Goal: Task Accomplishment & Management: Manage account settings

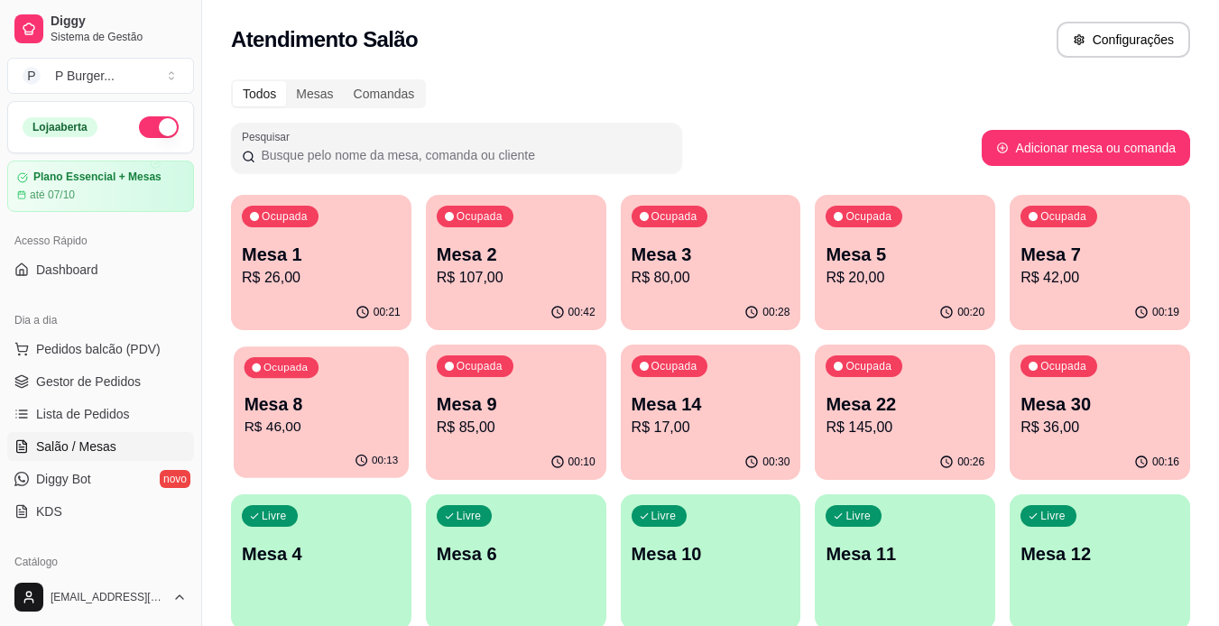
click at [381, 410] on p "Mesa 8" at bounding box center [322, 405] width 154 height 24
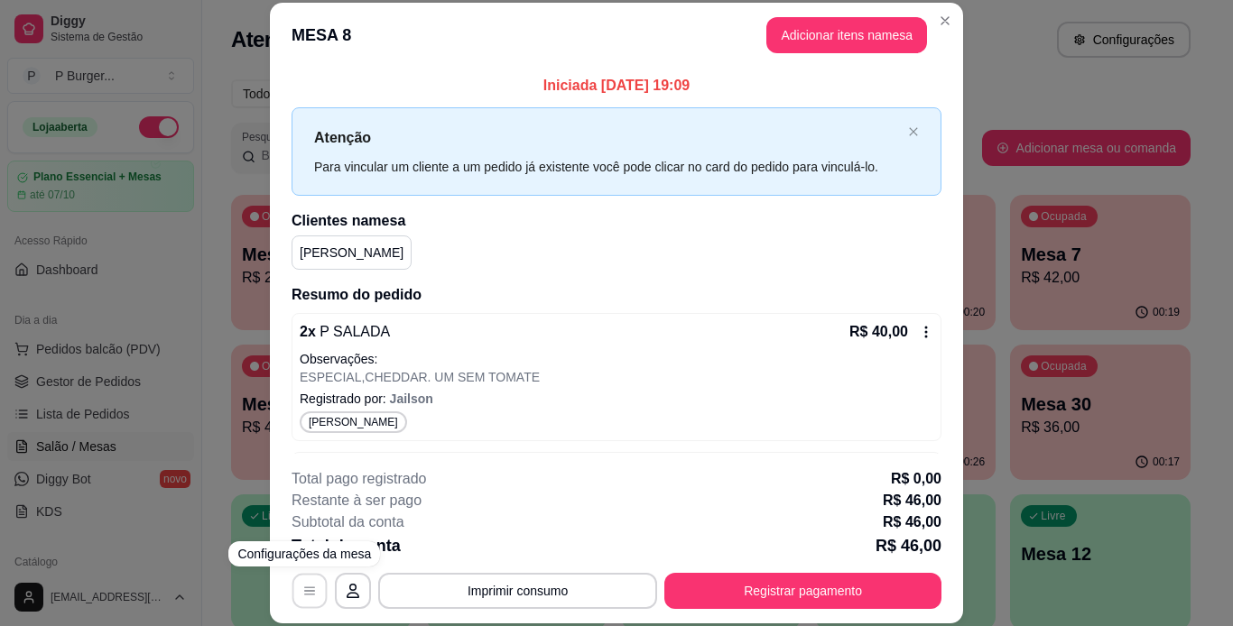
click at [310, 592] on icon "button" at bounding box center [309, 591] width 14 height 14
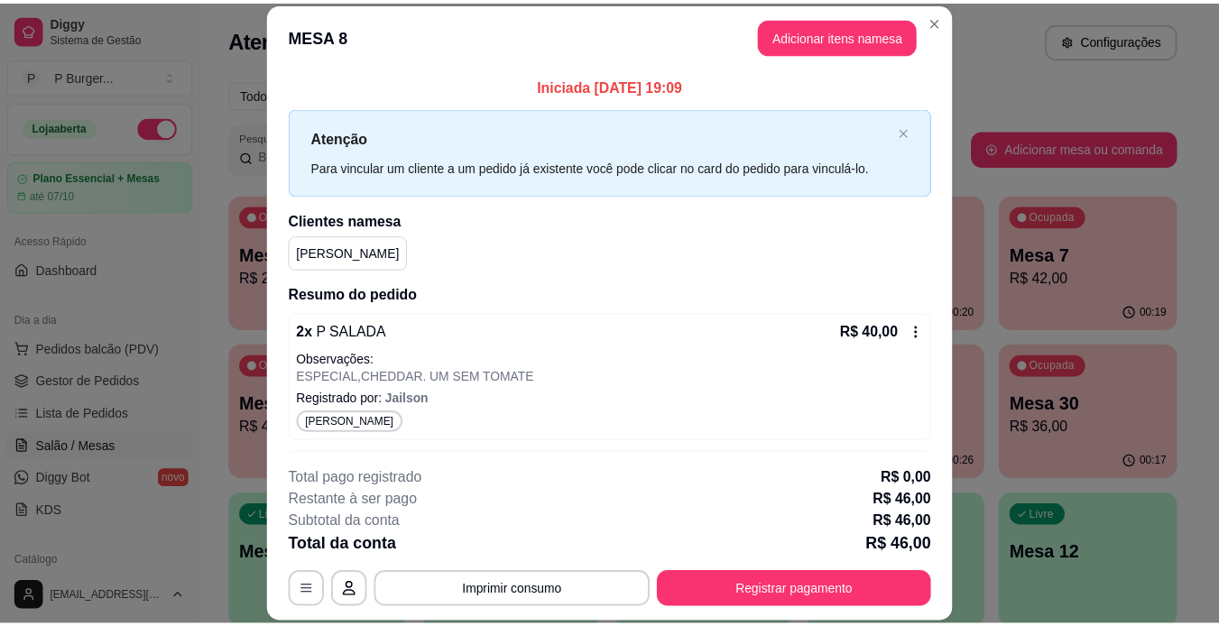
scroll to position [90, 0]
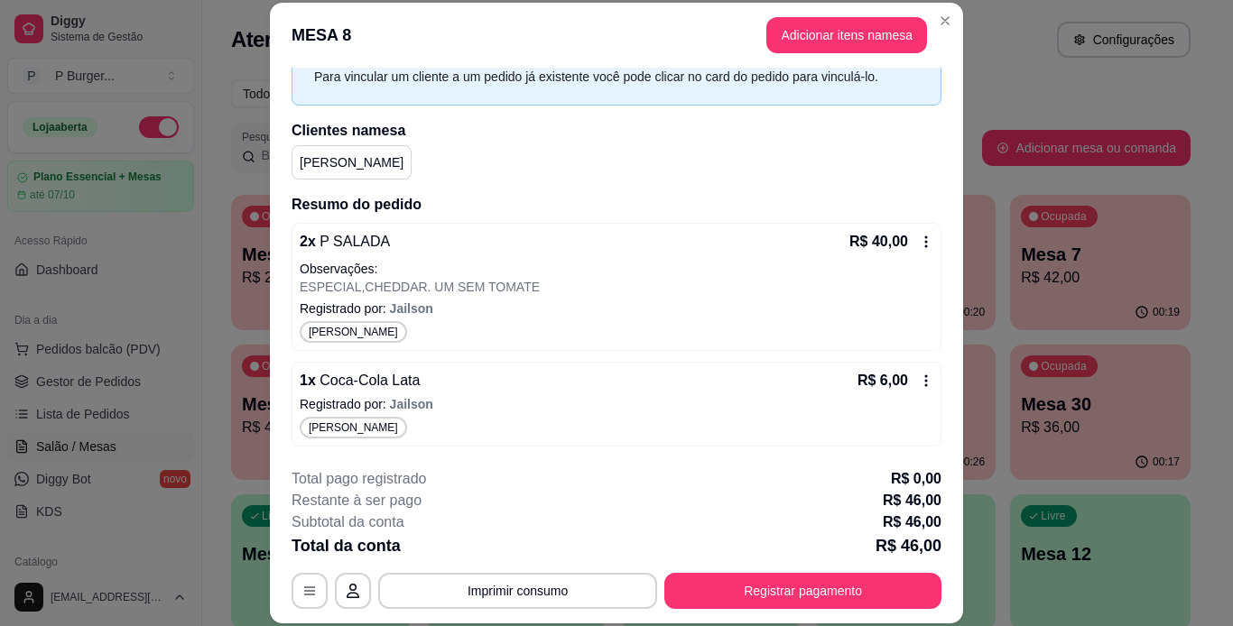
click at [919, 382] on icon at bounding box center [926, 381] width 14 height 14
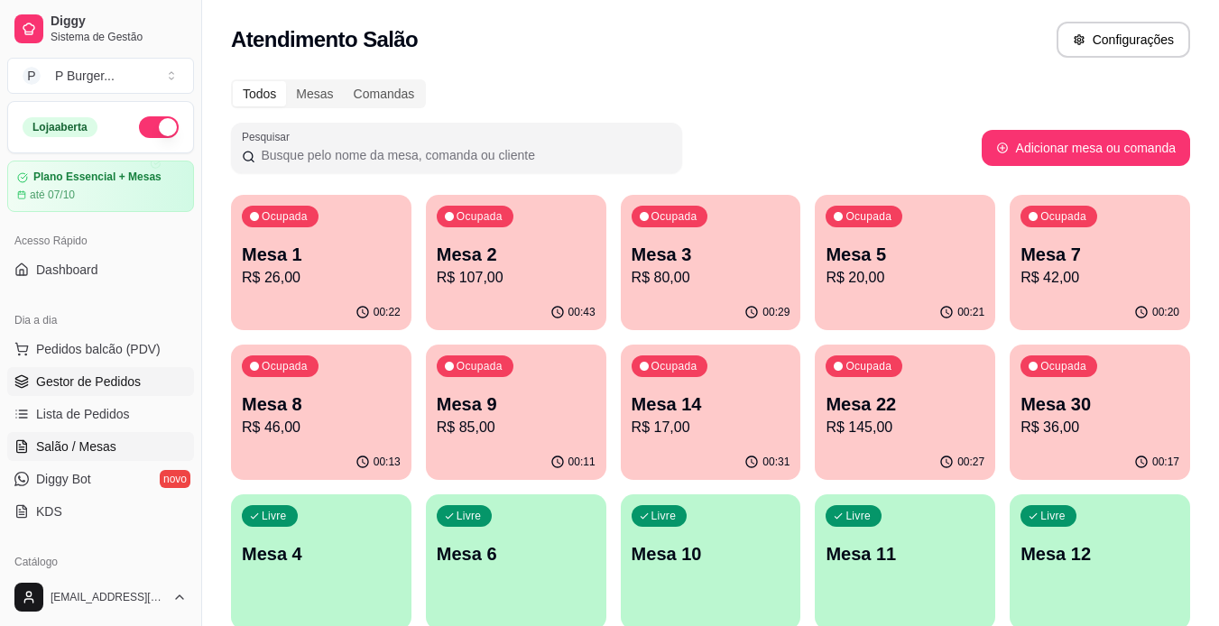
click at [107, 385] on span "Gestor de Pedidos" at bounding box center [88, 382] width 105 height 18
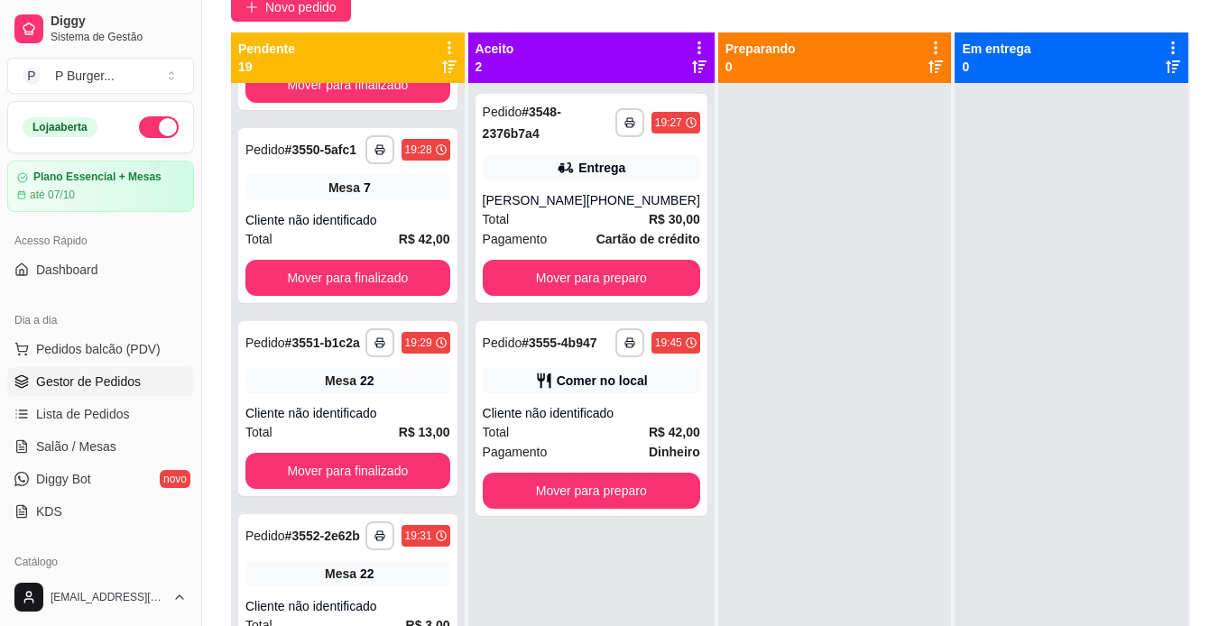
scroll to position [1689, 0]
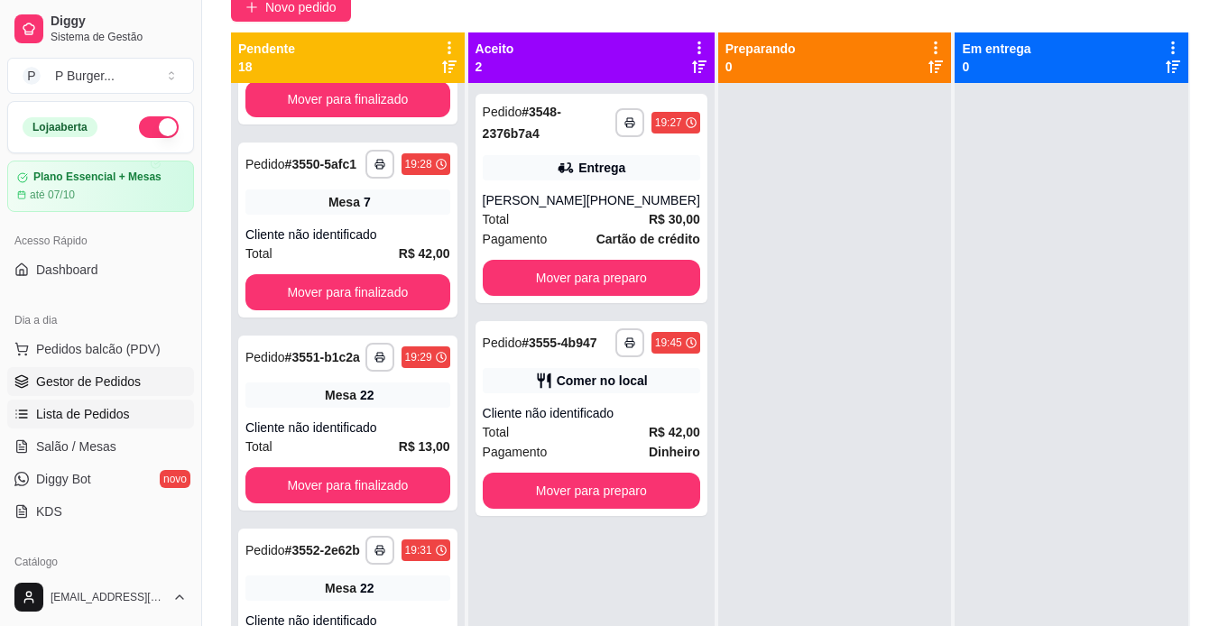
click at [98, 409] on span "Lista de Pedidos" at bounding box center [83, 414] width 94 height 18
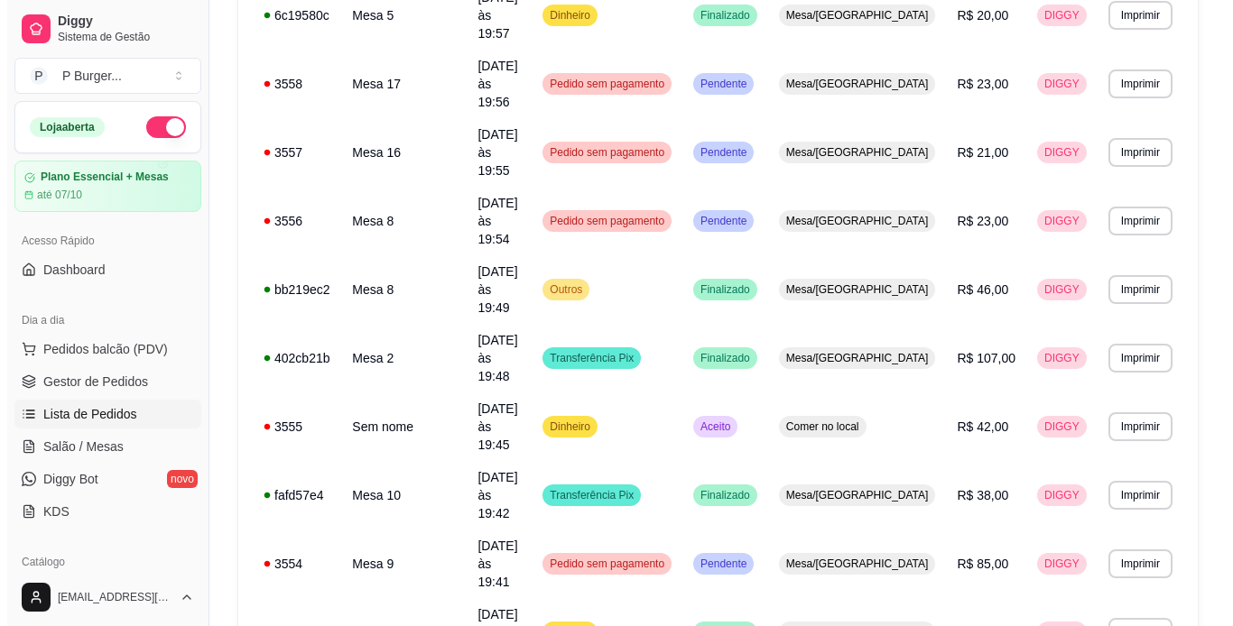
scroll to position [495, 0]
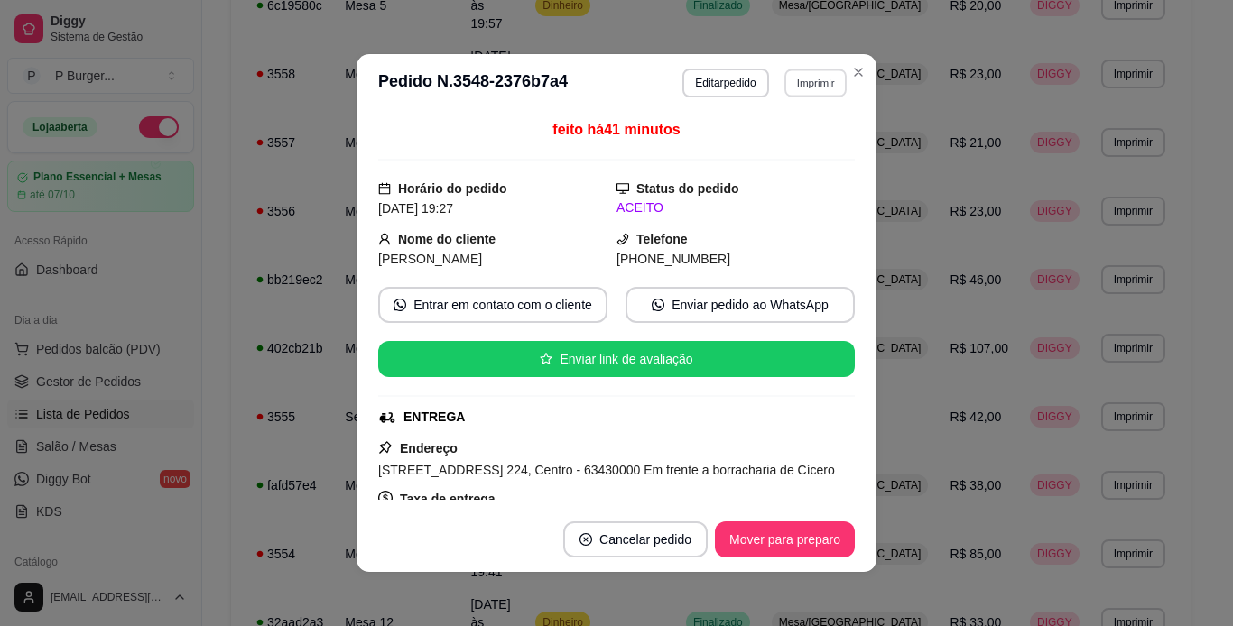
click at [818, 76] on button "Imprimir" at bounding box center [815, 83] width 62 height 28
click at [791, 143] on button "IMPRESSORA" at bounding box center [776, 146] width 126 height 28
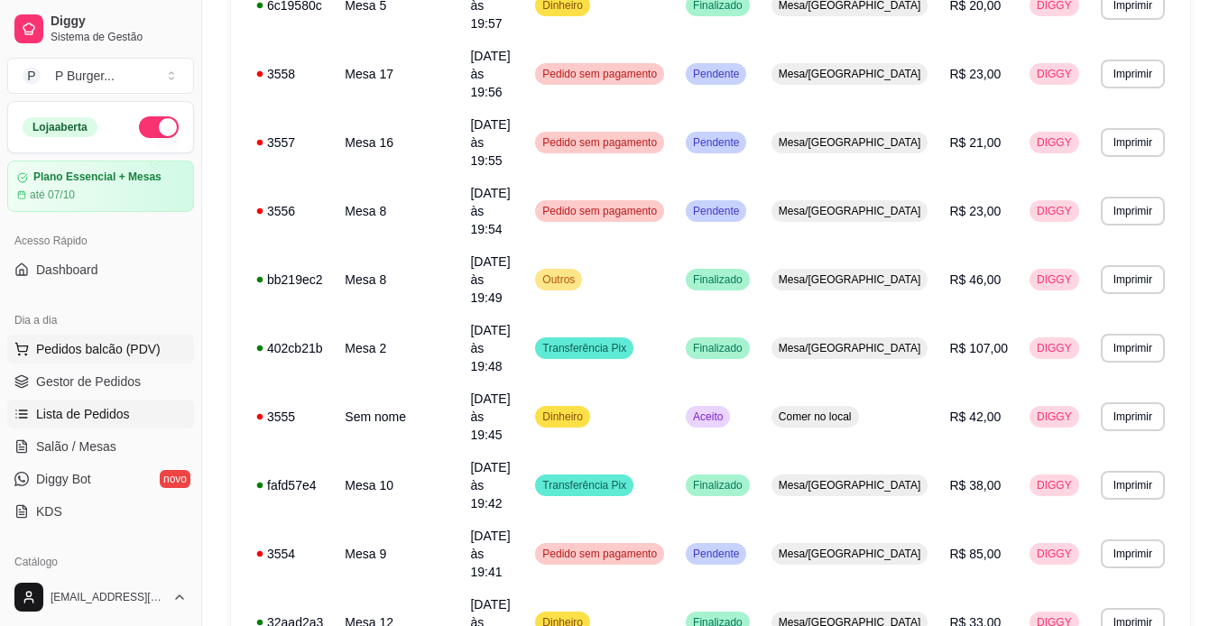
click at [124, 347] on span "Pedidos balcão (PDV)" at bounding box center [98, 349] width 125 height 18
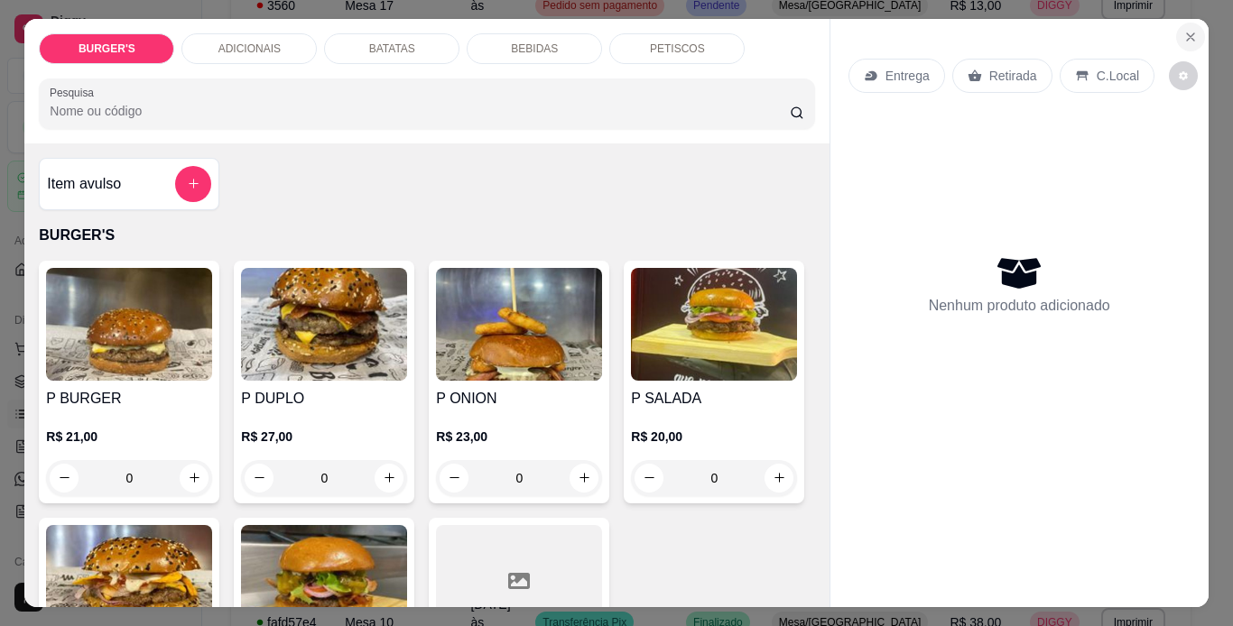
click at [1183, 30] on icon "Close" at bounding box center [1190, 37] width 14 height 14
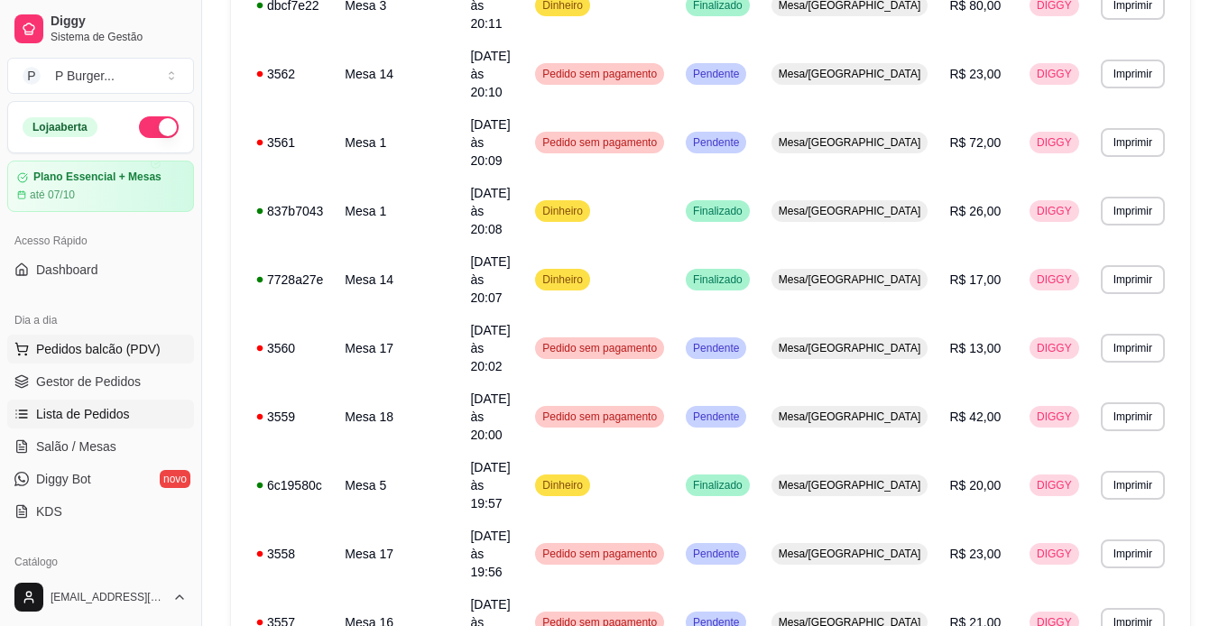
click at [53, 352] on span "Pedidos balcão (PDV)" at bounding box center [98, 349] width 125 height 18
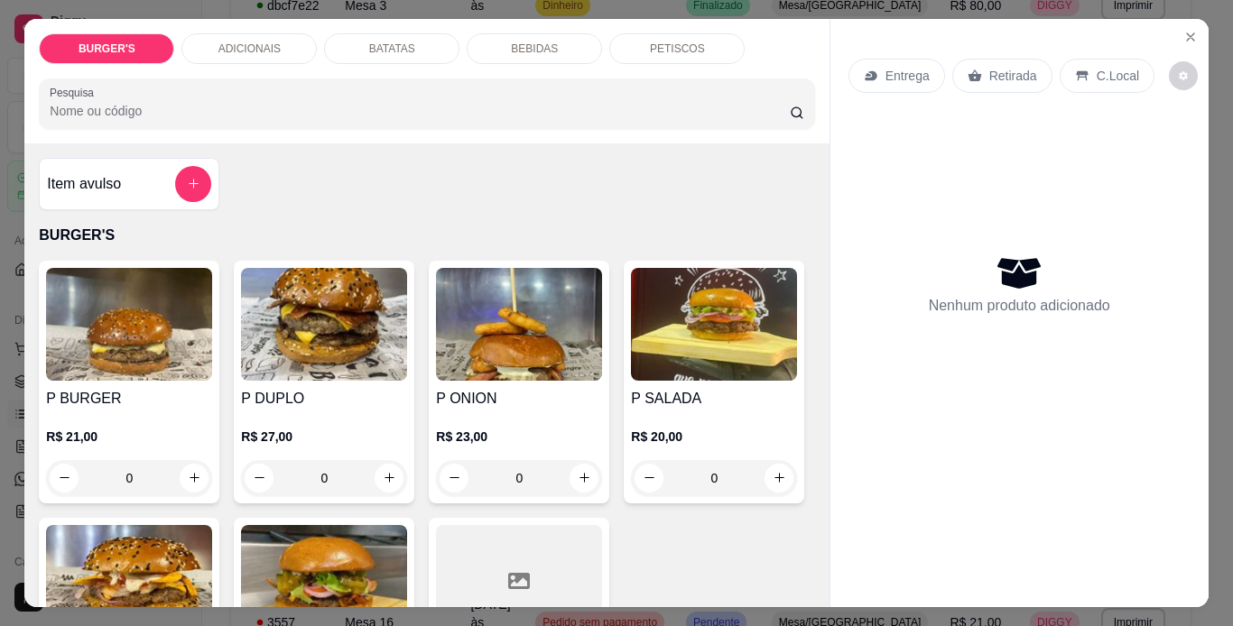
click at [991, 70] on p "Retirada" at bounding box center [1013, 76] width 48 height 18
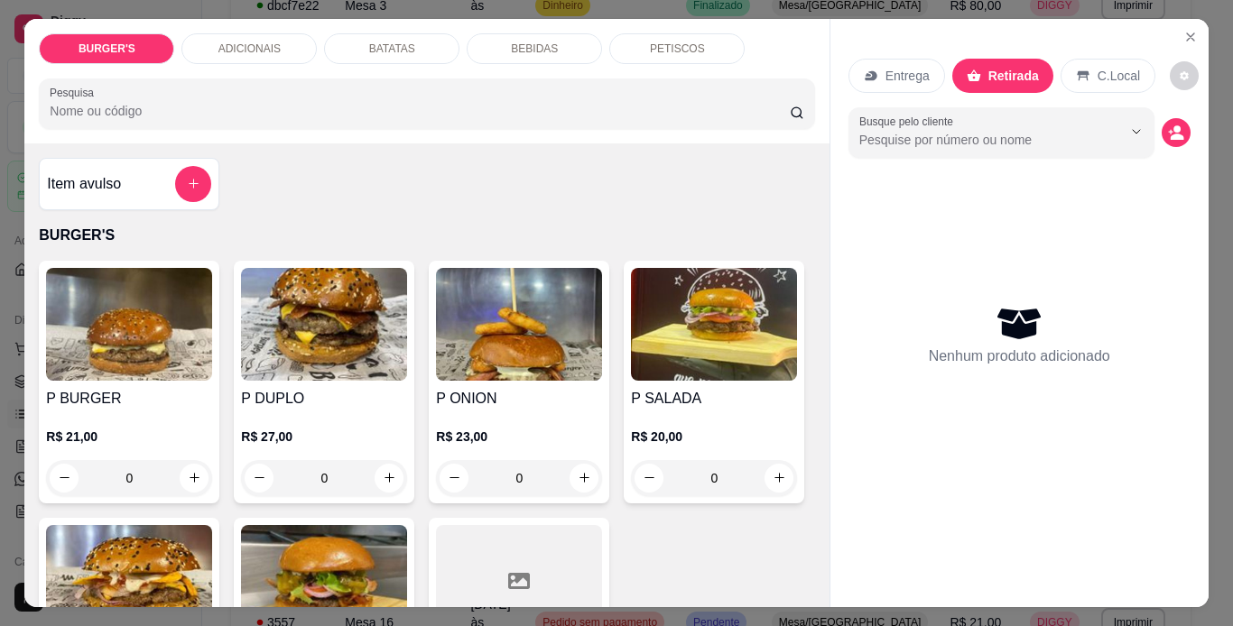
click at [143, 307] on img at bounding box center [129, 324] width 166 height 113
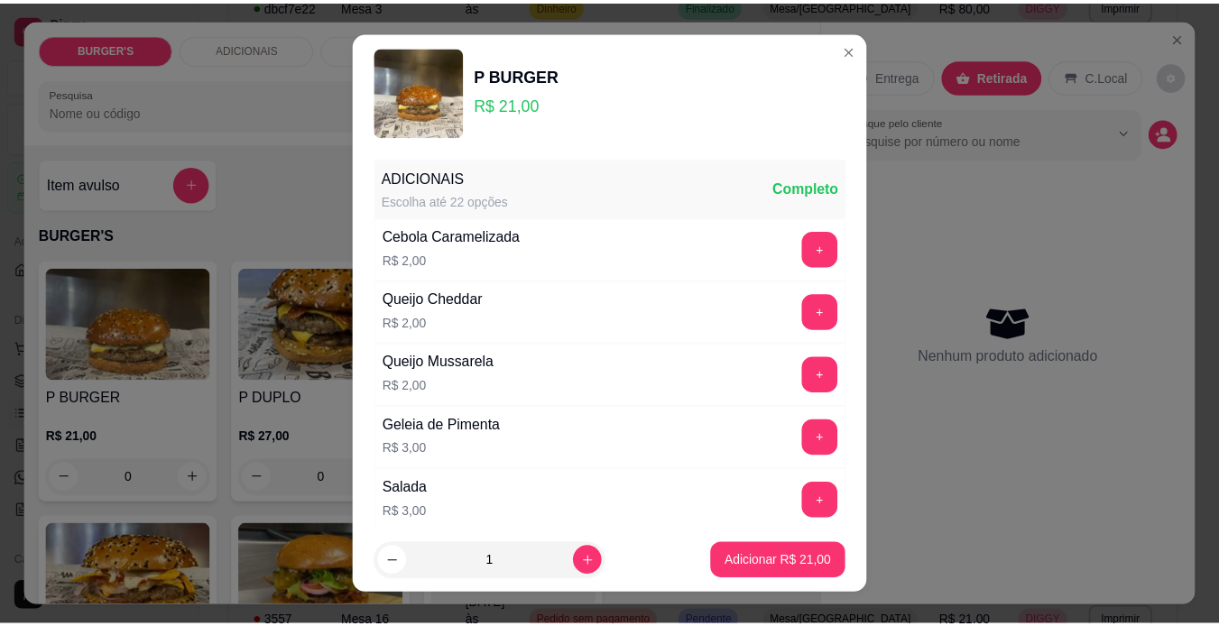
scroll to position [385, 0]
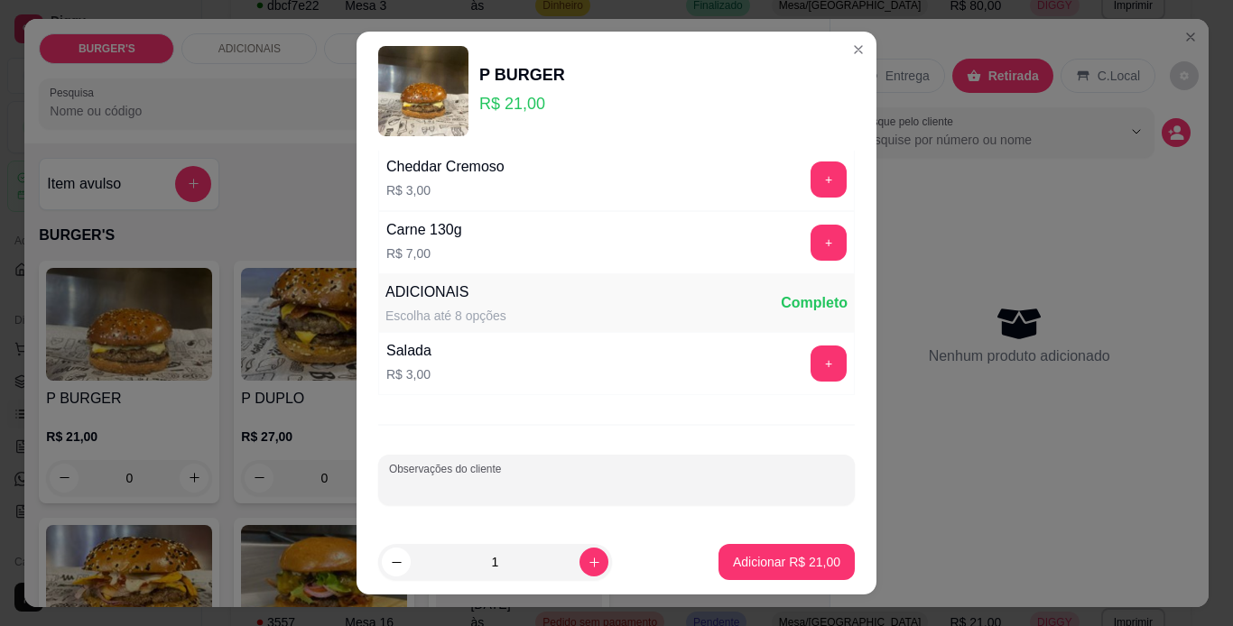
click at [626, 488] on input "Observações do cliente" at bounding box center [616, 487] width 455 height 18
type input "CHEDDAR E ESPECIAL"
click at [786, 555] on p "Adicionar R$ 21,00" at bounding box center [787, 562] width 105 height 17
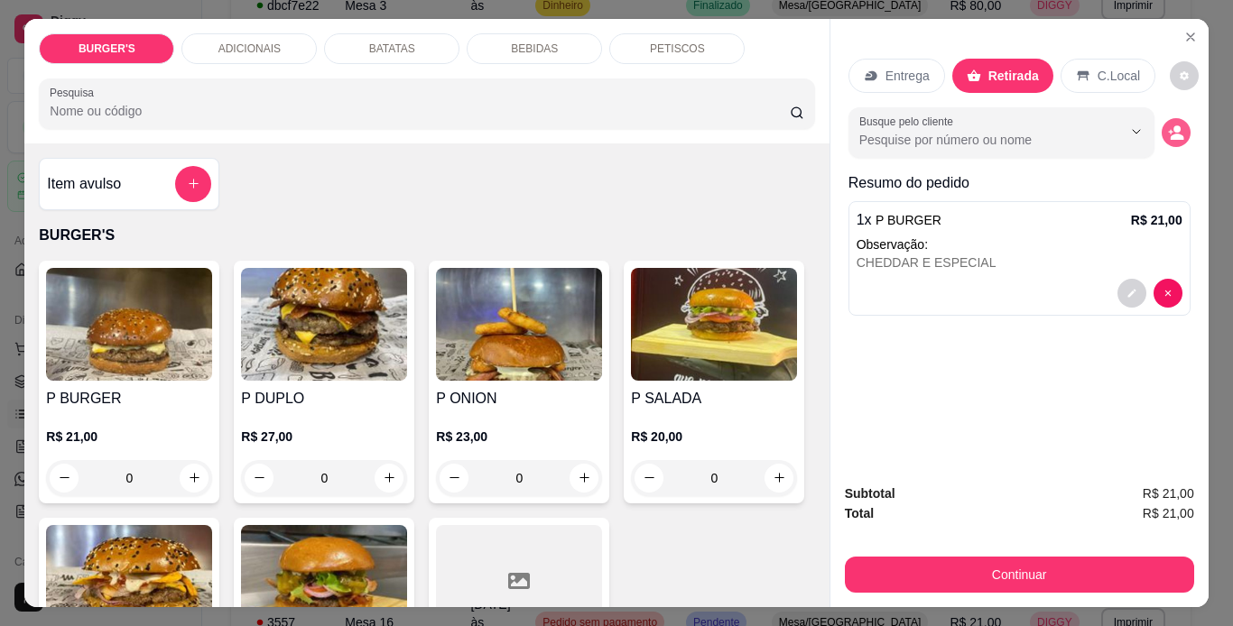
click at [1161, 121] on button "decrease-product-quantity" at bounding box center [1175, 132] width 29 height 29
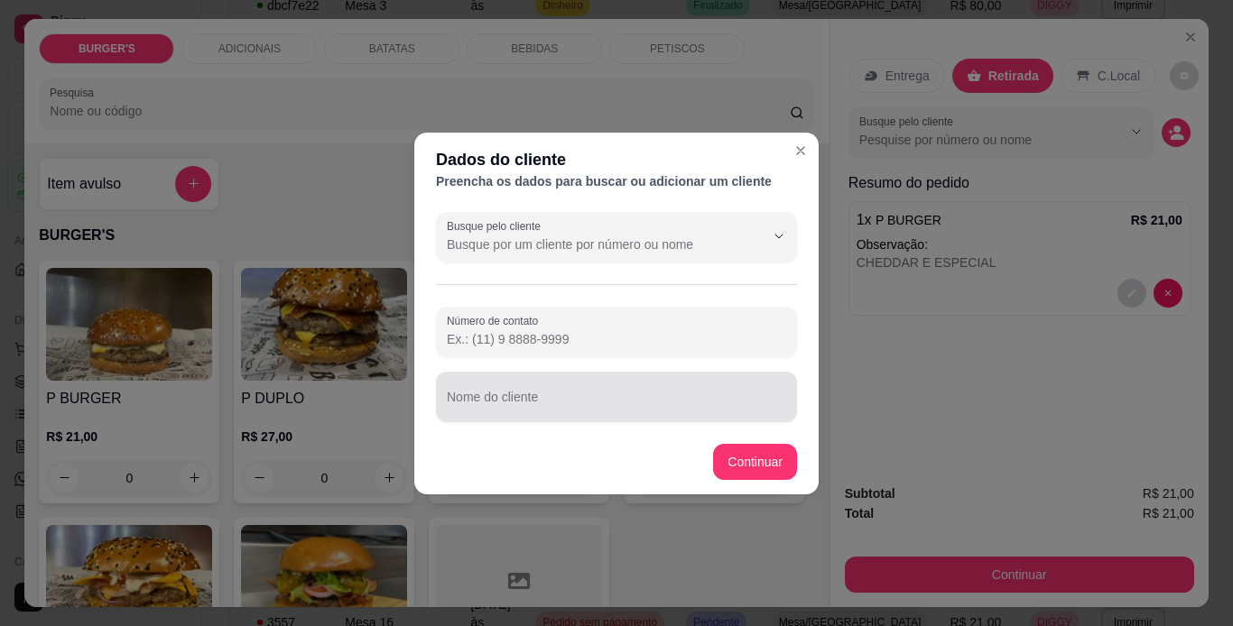
click at [601, 393] on div at bounding box center [616, 397] width 339 height 36
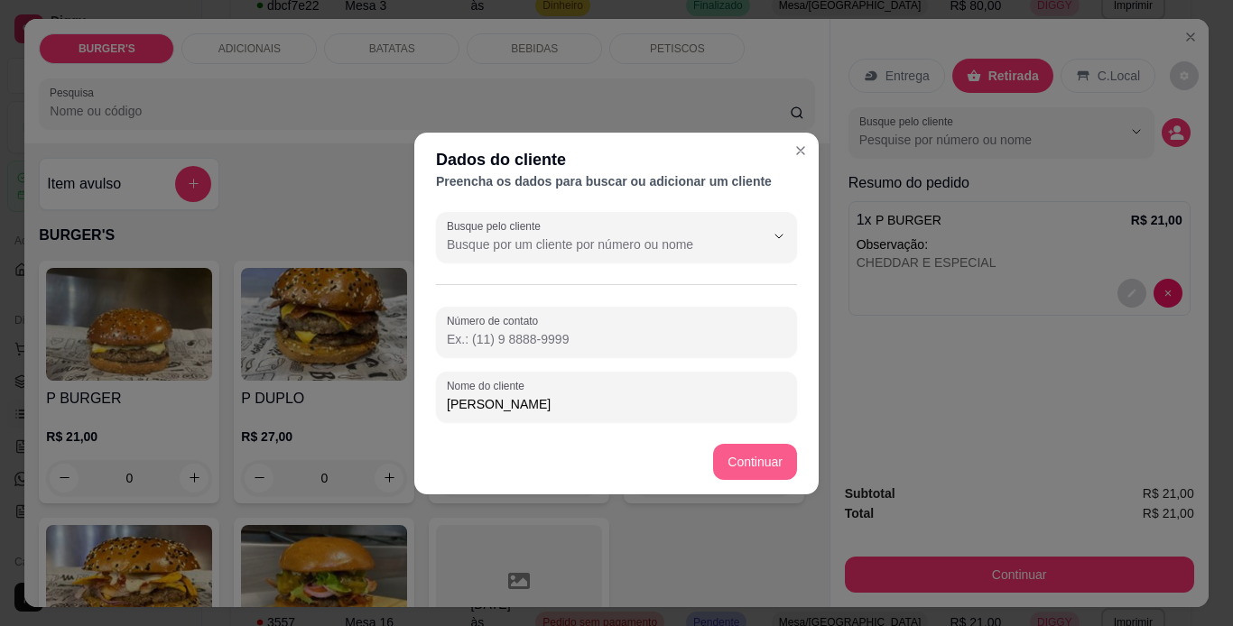
type input "[PERSON_NAME]"
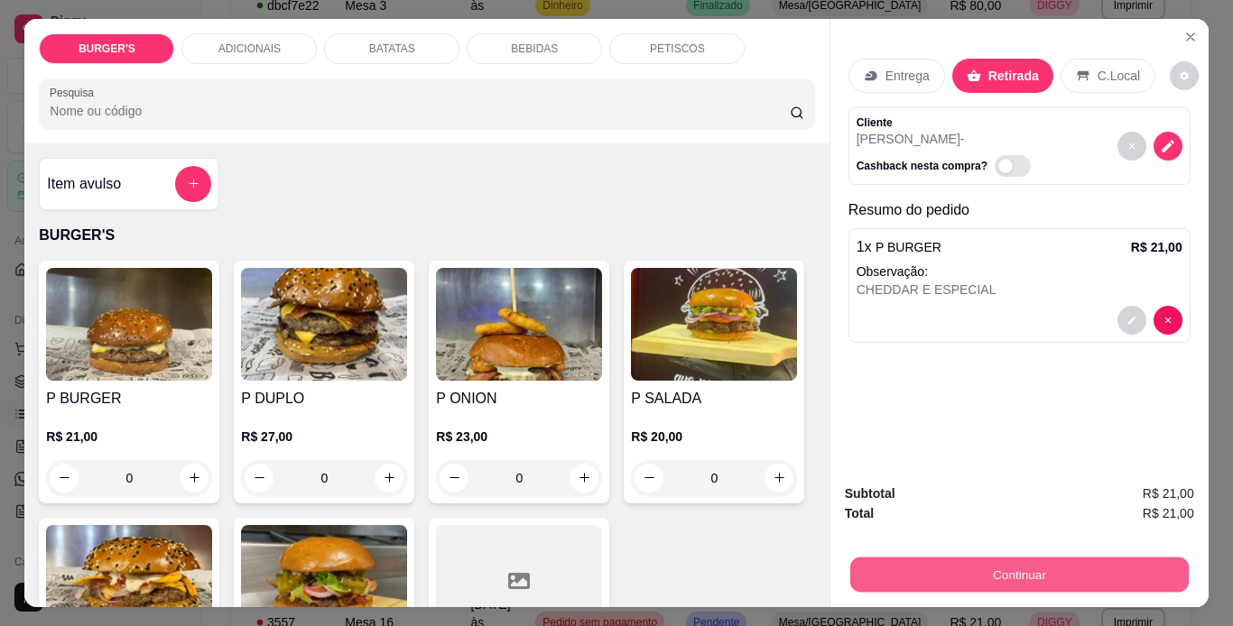
click at [1011, 558] on button "Continuar" at bounding box center [1018, 575] width 338 height 35
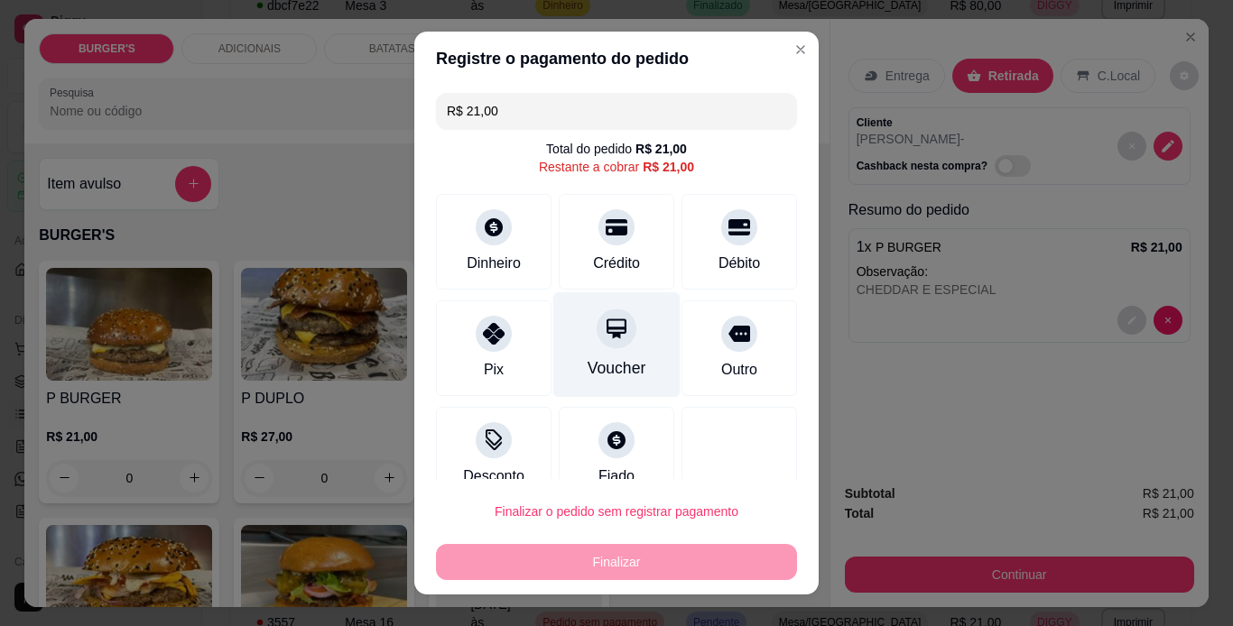
drag, startPoint x: 1011, startPoint y: 553, endPoint x: 607, endPoint y: 312, distance: 469.9
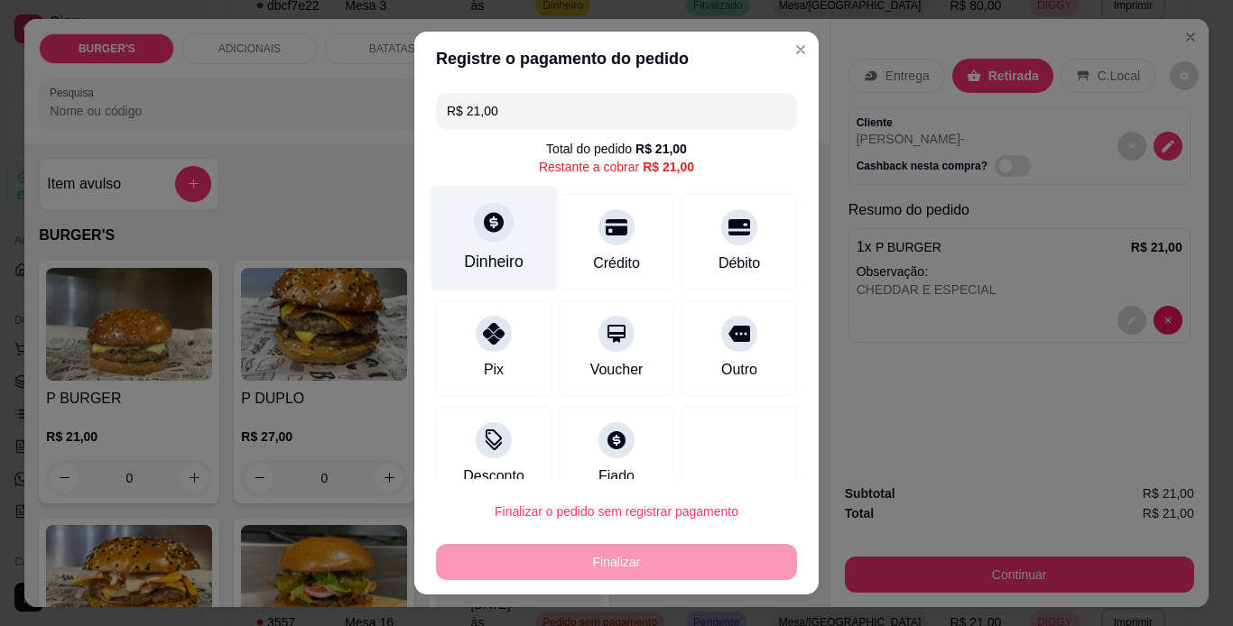
drag, startPoint x: 607, startPoint y: 312, endPoint x: 487, endPoint y: 220, distance: 151.3
click at [487, 220] on icon at bounding box center [494, 222] width 20 height 20
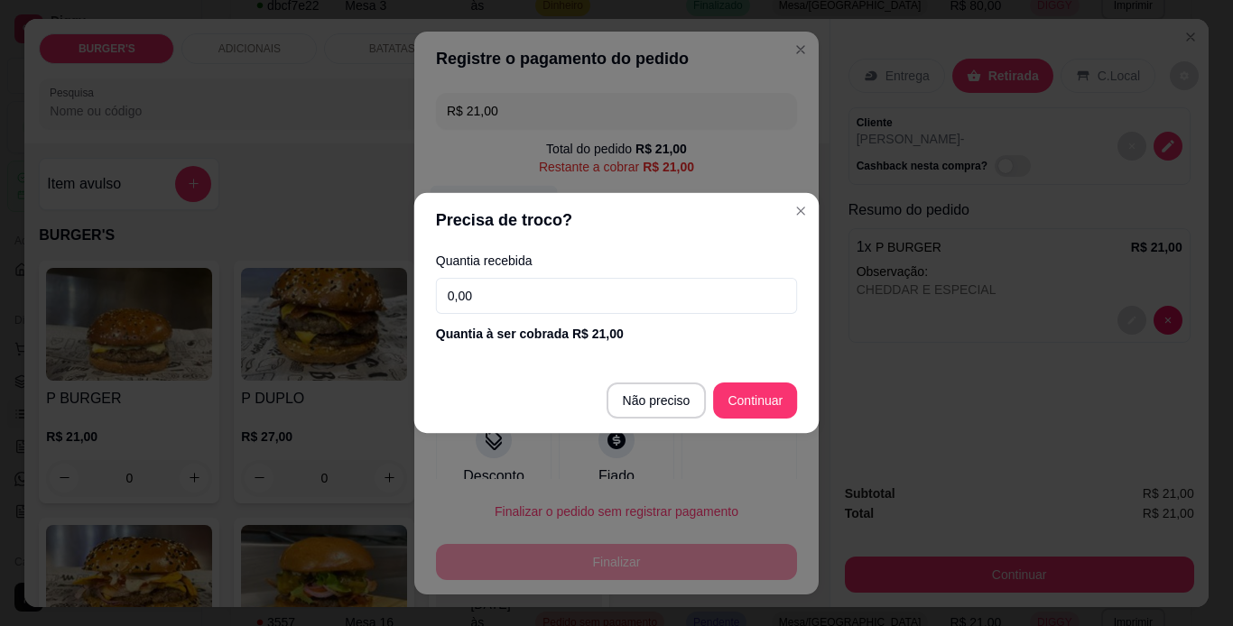
click at [487, 220] on header "Precisa de troco?" at bounding box center [616, 220] width 404 height 54
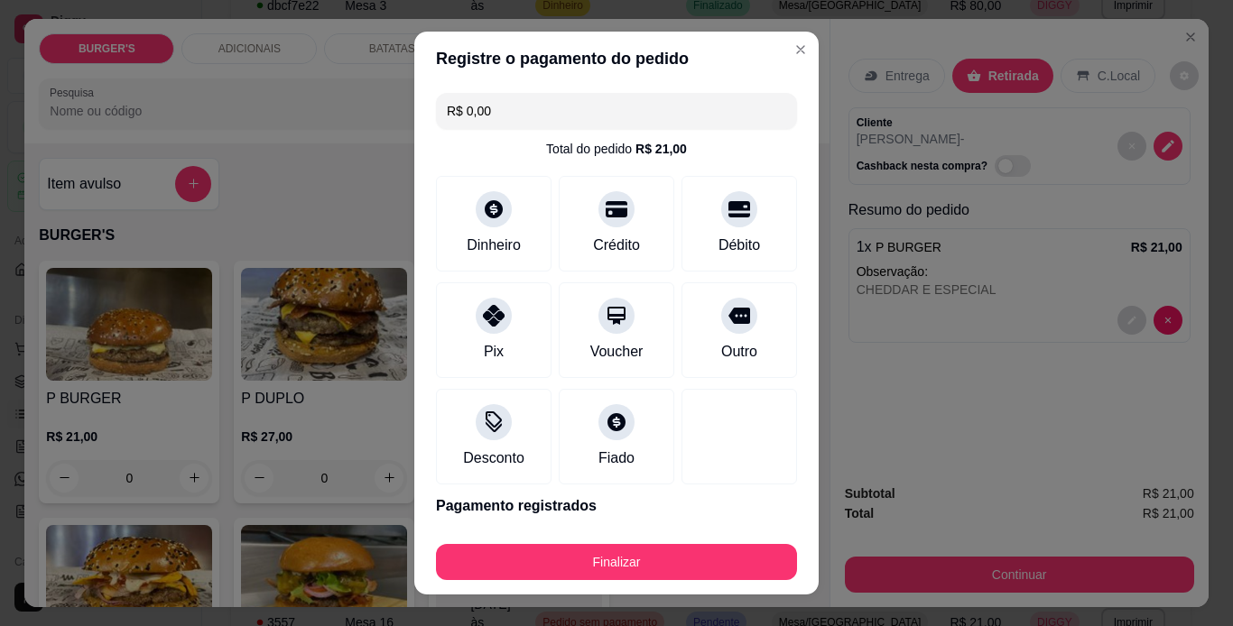
click at [666, 539] on div "Finalizar" at bounding box center [616, 558] width 361 height 43
click at [662, 542] on div "Finalizar" at bounding box center [616, 558] width 361 height 43
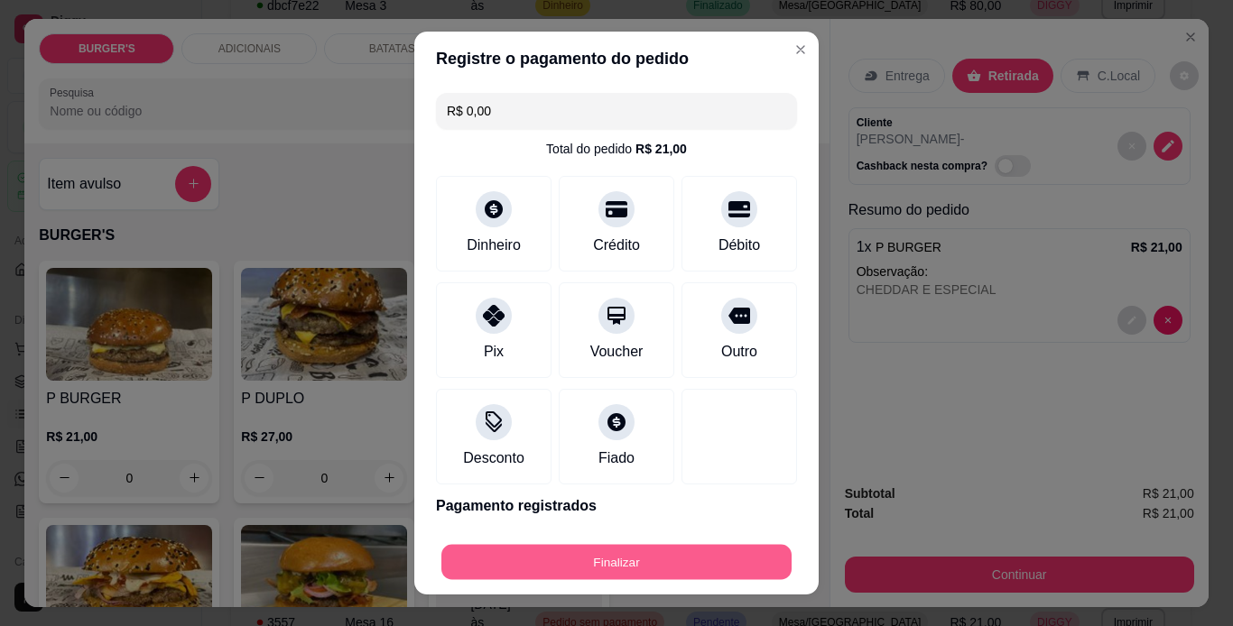
click at [655, 562] on button "Finalizar" at bounding box center [616, 562] width 350 height 35
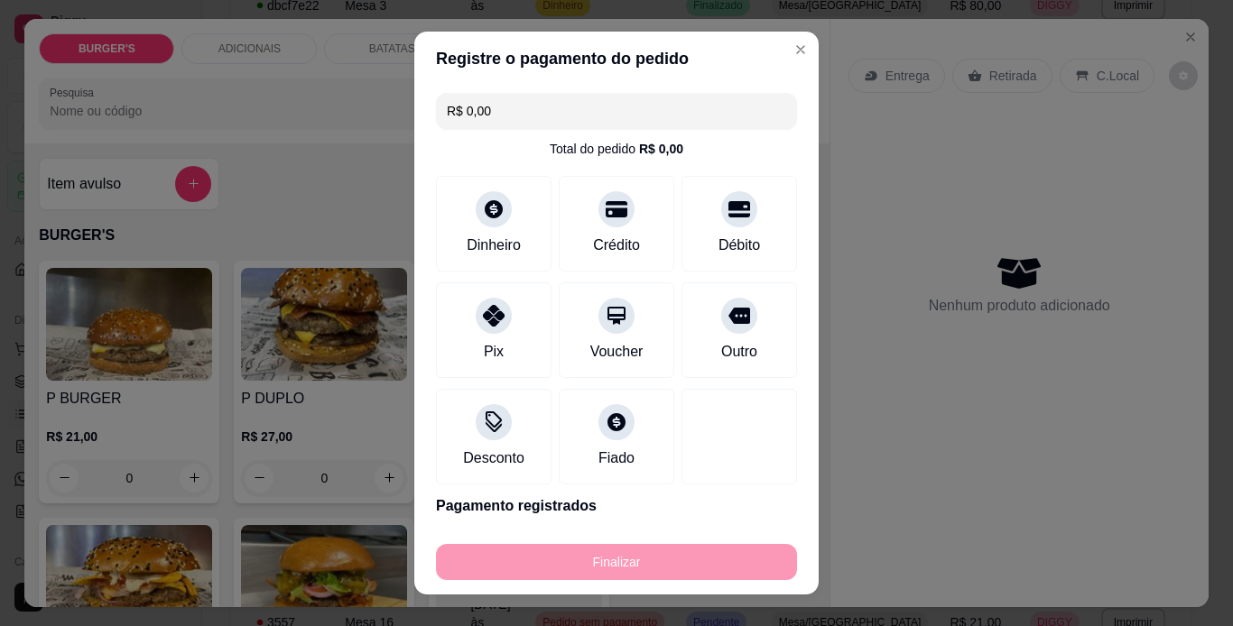
type input "-R$ 21,00"
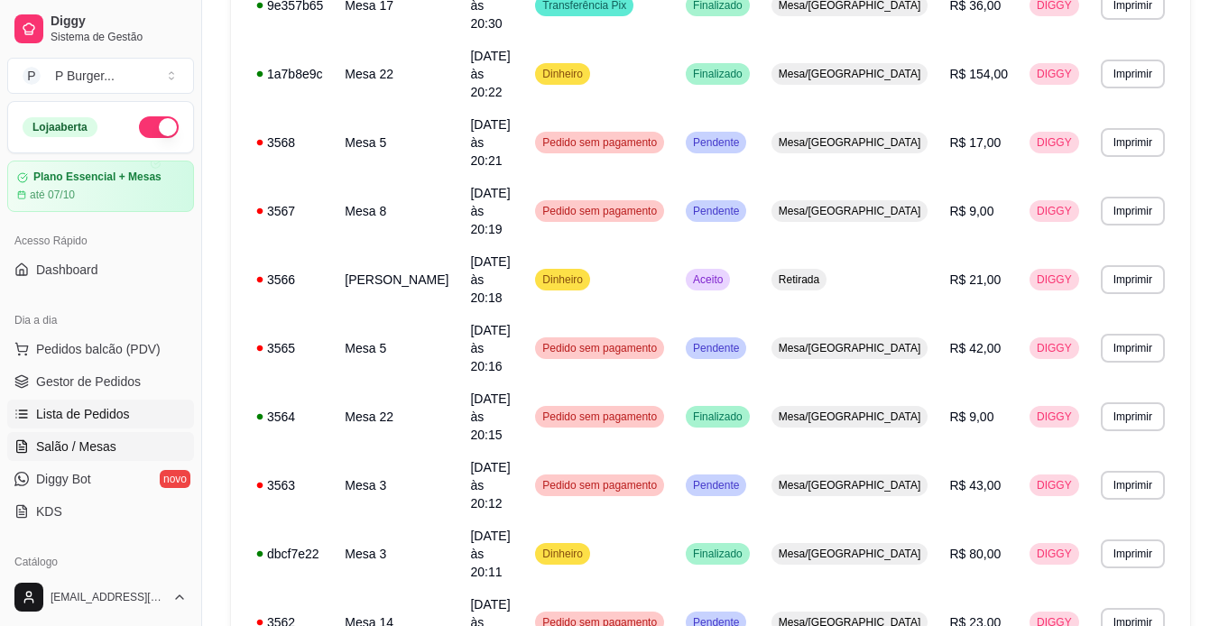
click at [69, 445] on span "Salão / Mesas" at bounding box center [76, 447] width 80 height 18
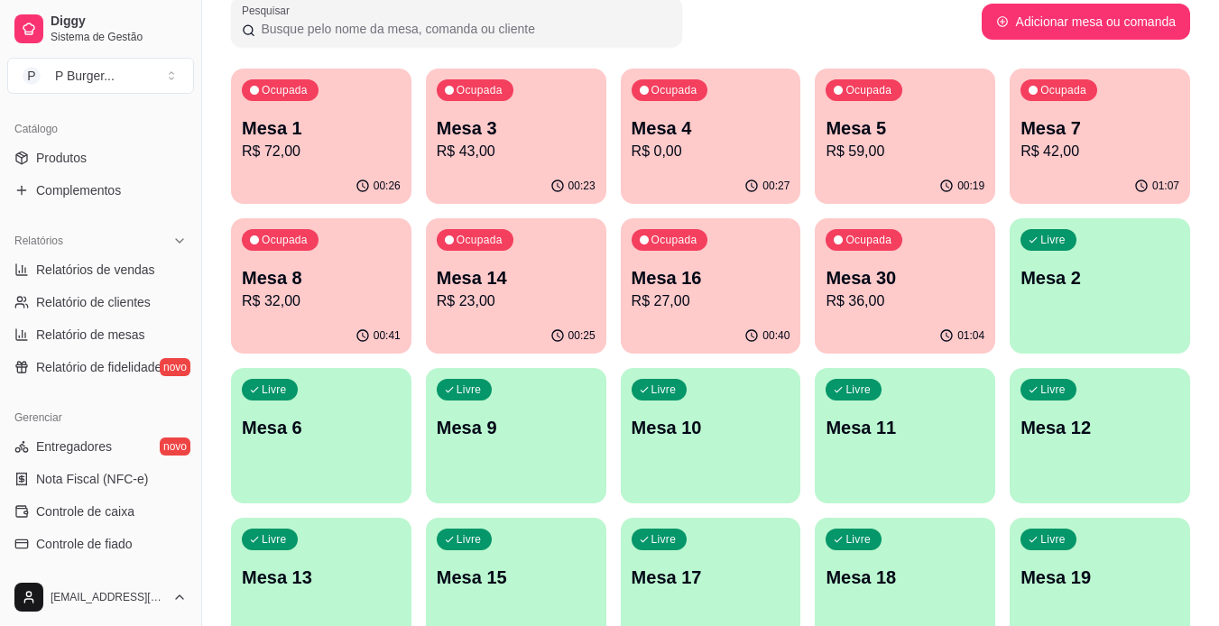
scroll to position [436, 0]
click at [93, 166] on link "Produtos" at bounding box center [100, 155] width 187 height 29
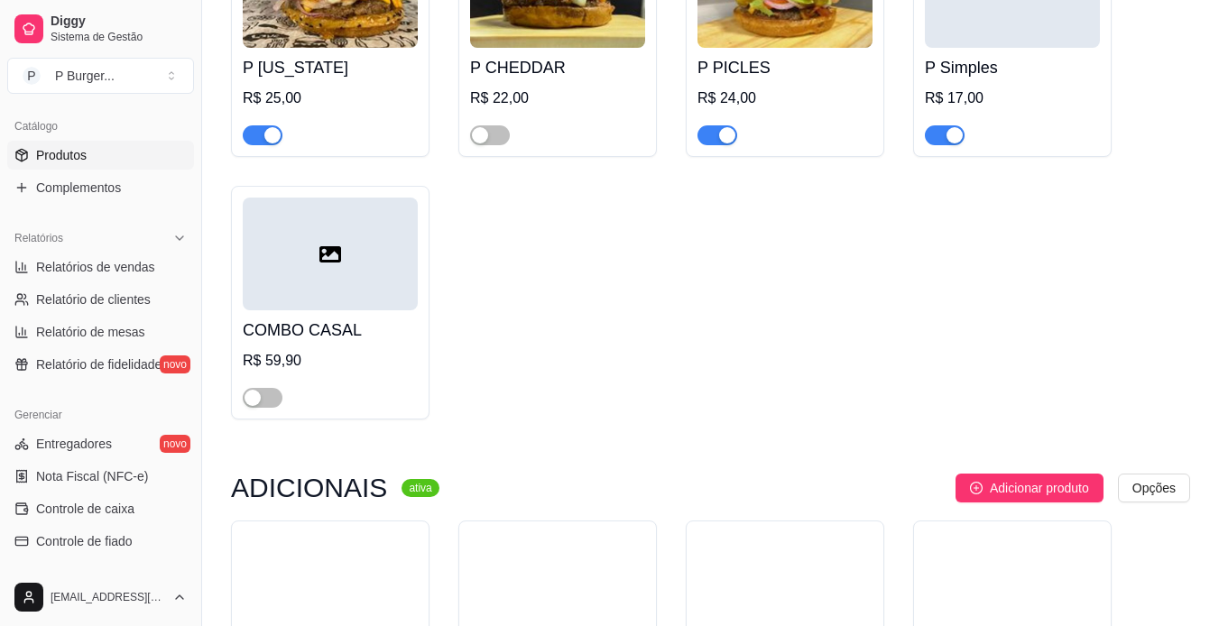
scroll to position [603, 0]
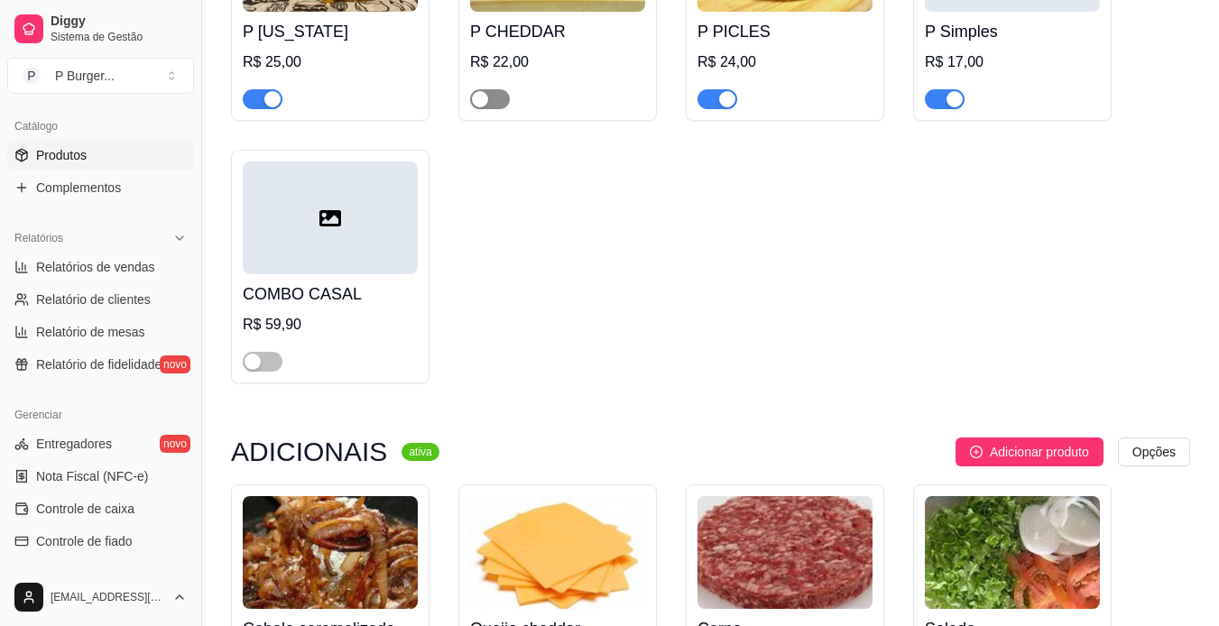
click at [493, 109] on span "button" at bounding box center [490, 99] width 40 height 20
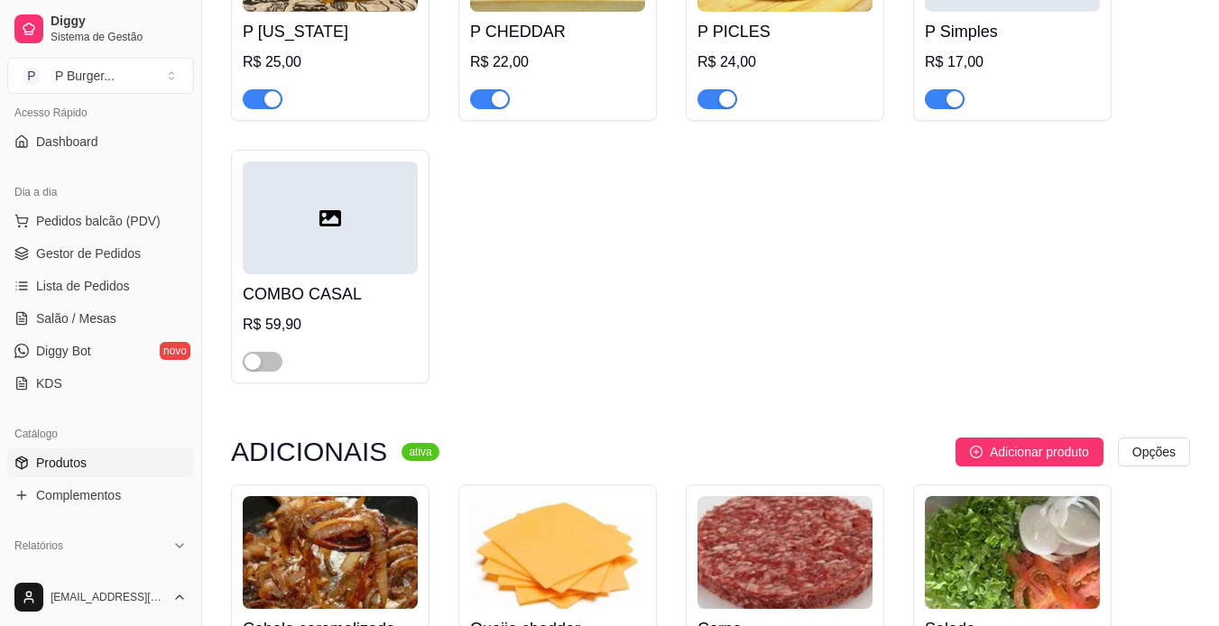
scroll to position [0, 0]
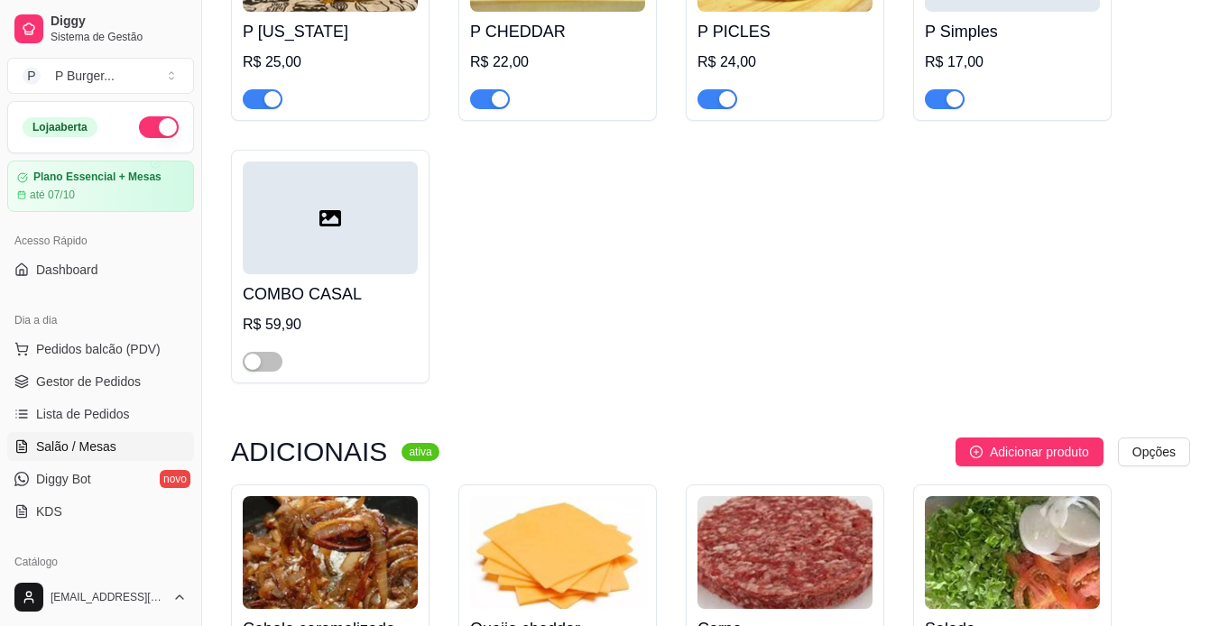
click at [103, 442] on span "Salão / Mesas" at bounding box center [76, 447] width 80 height 18
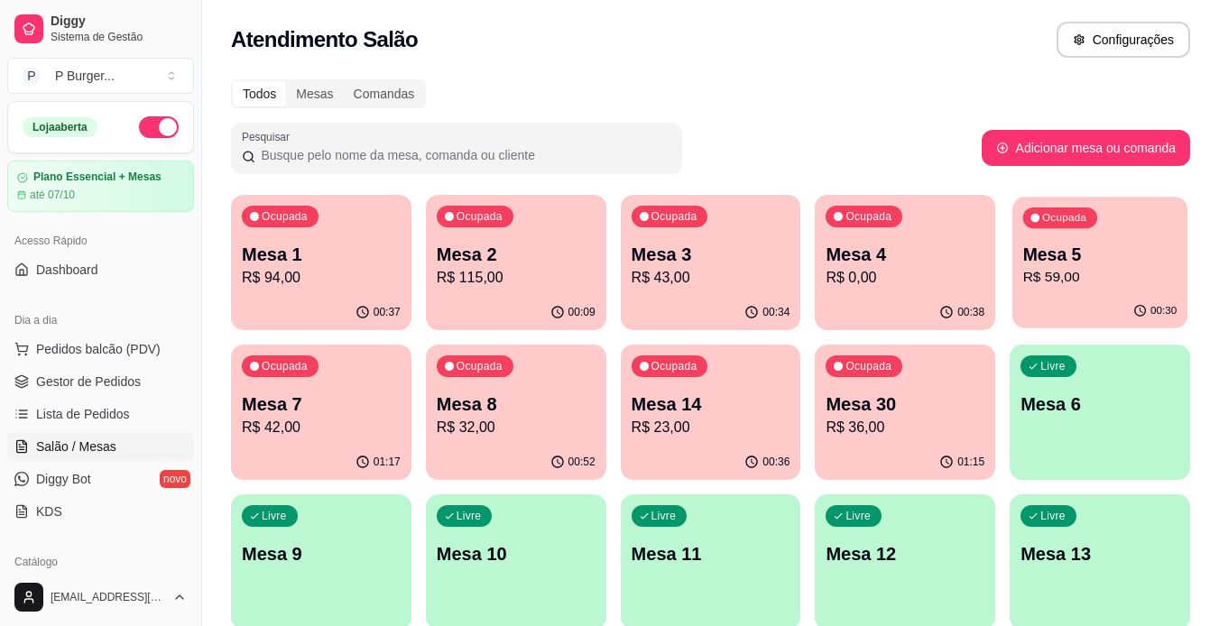
click at [1094, 262] on p "Mesa 5" at bounding box center [1100, 255] width 154 height 24
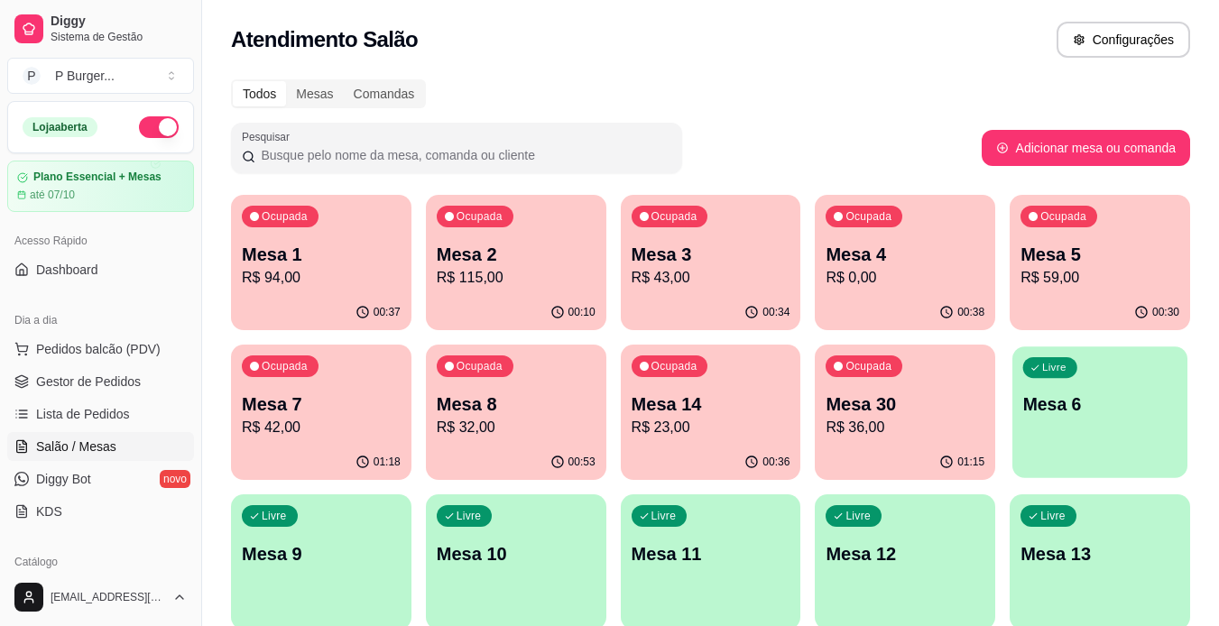
click at [1062, 390] on div "Livre Mesa 6" at bounding box center [1100, 402] width 175 height 110
click at [1047, 272] on p "R$ 59,00" at bounding box center [1100, 278] width 159 height 22
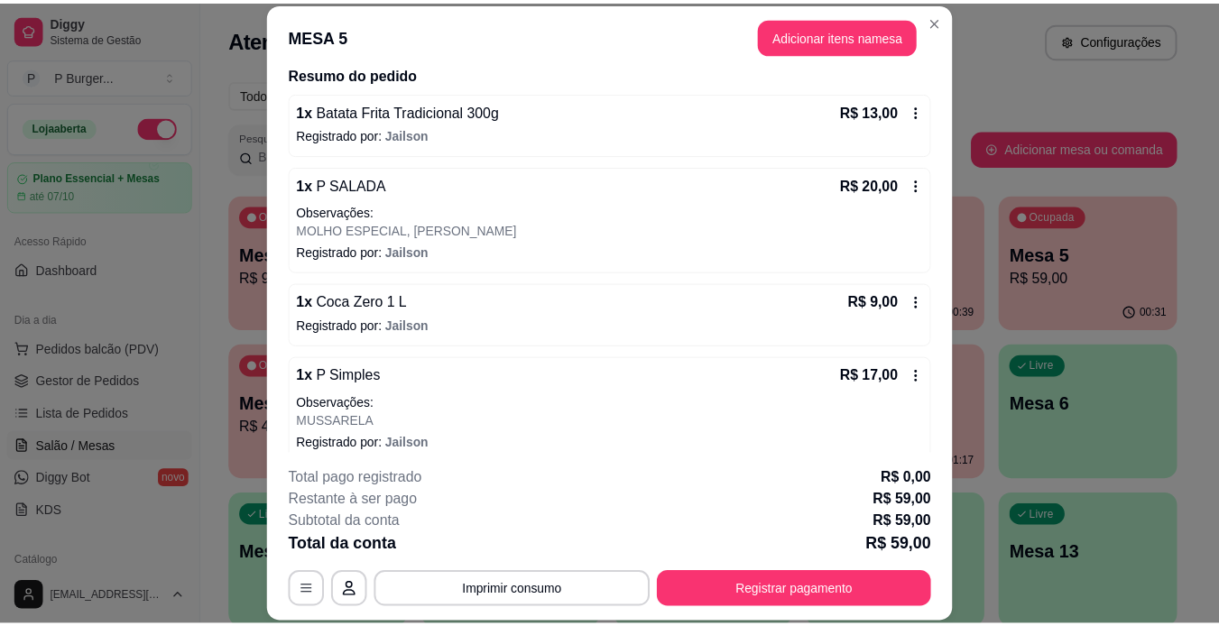
scroll to position [164, 0]
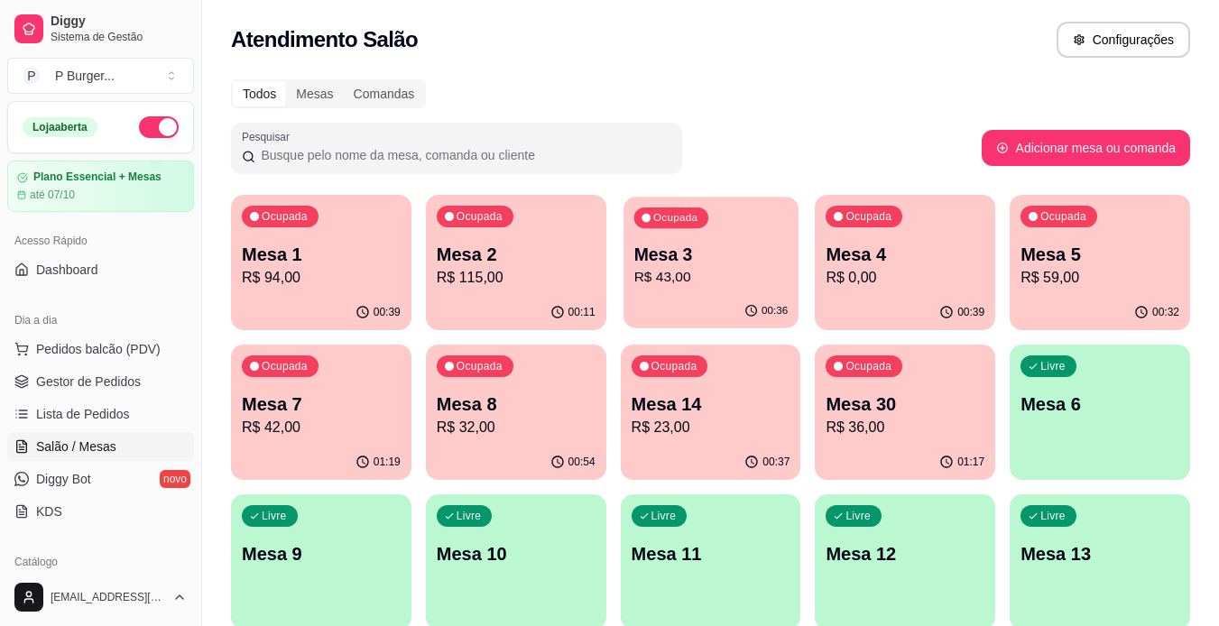
click at [671, 290] on div "Ocupada Mesa 3 R$ 43,00" at bounding box center [711, 245] width 175 height 97
click at [444, 397] on p "Mesa 8" at bounding box center [516, 404] width 159 height 25
click at [322, 417] on p "R$ 42,00" at bounding box center [322, 427] width 154 height 21
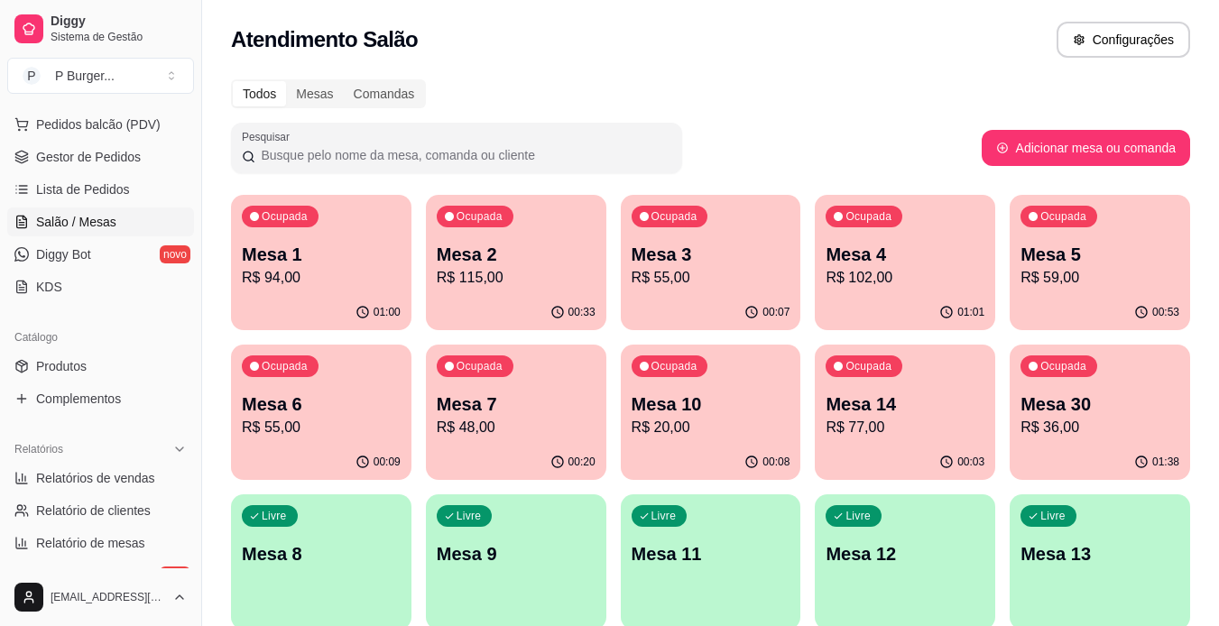
scroll to position [229, 0]
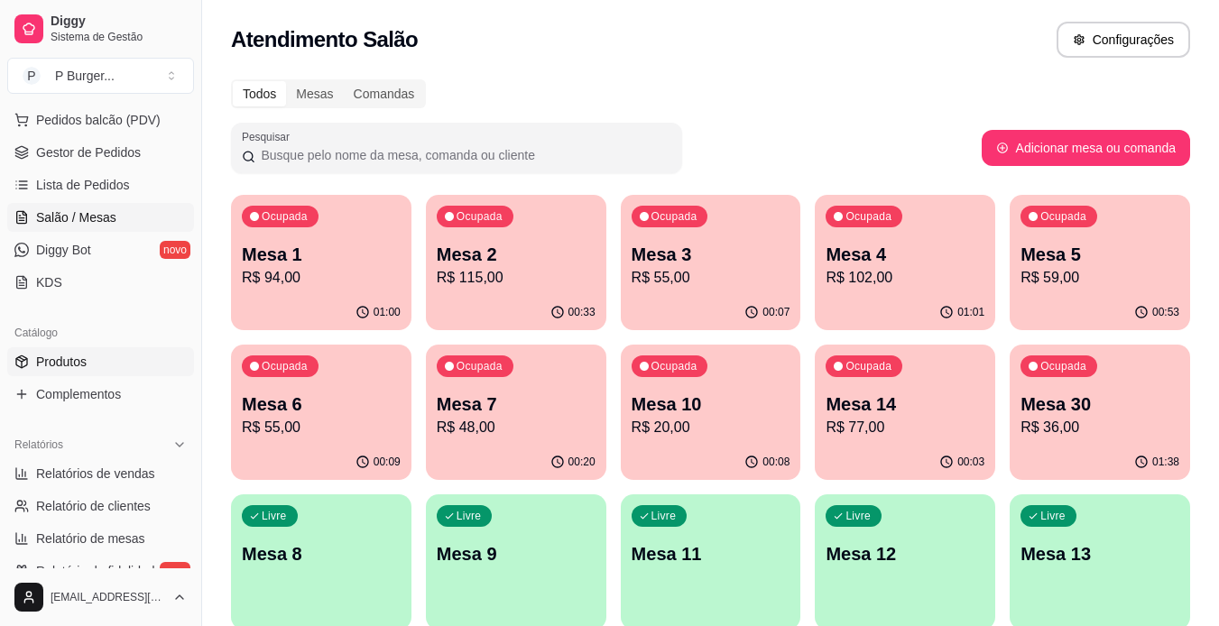
click at [132, 365] on link "Produtos" at bounding box center [100, 361] width 187 height 29
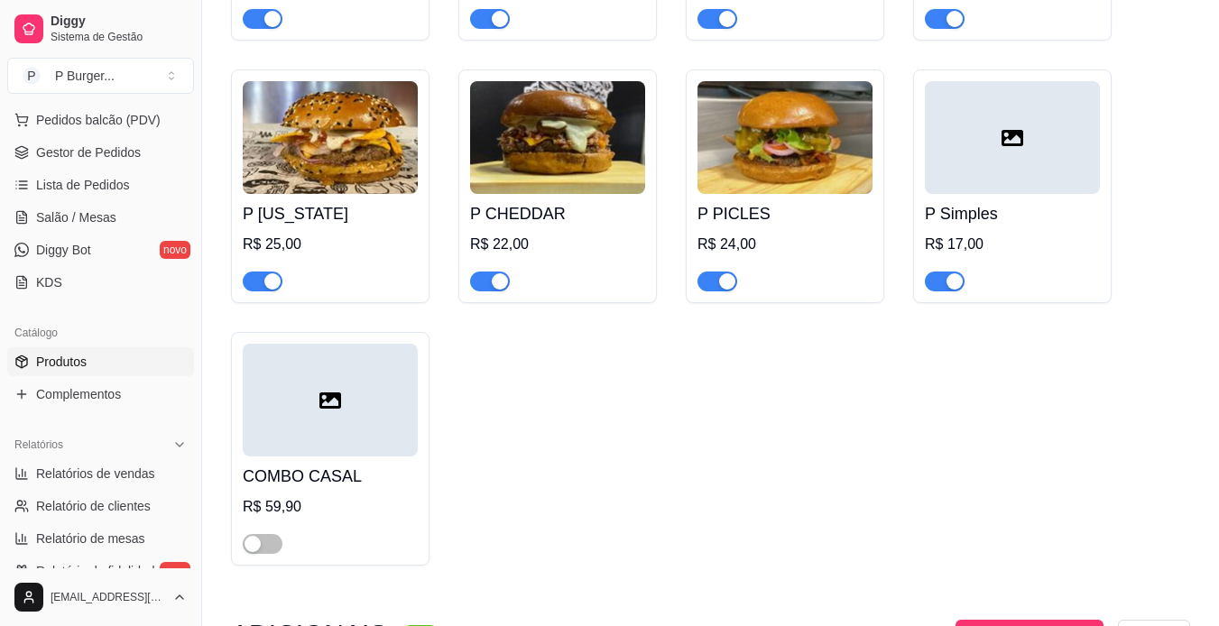
scroll to position [430, 0]
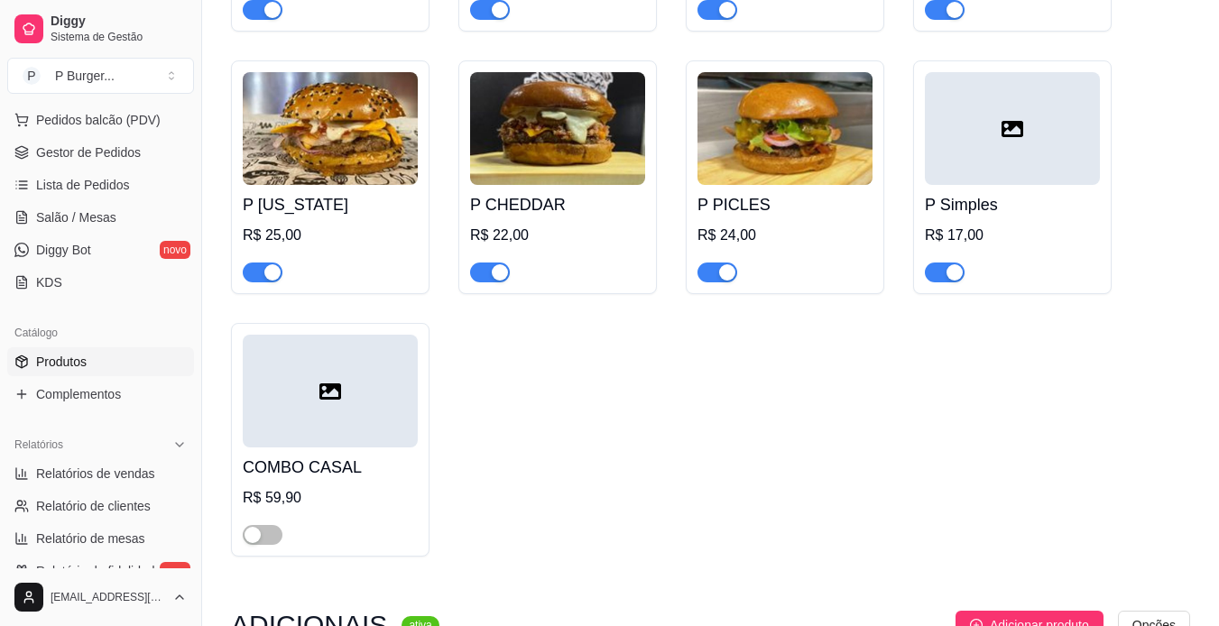
click at [507, 273] on div "button" at bounding box center [500, 272] width 16 height 16
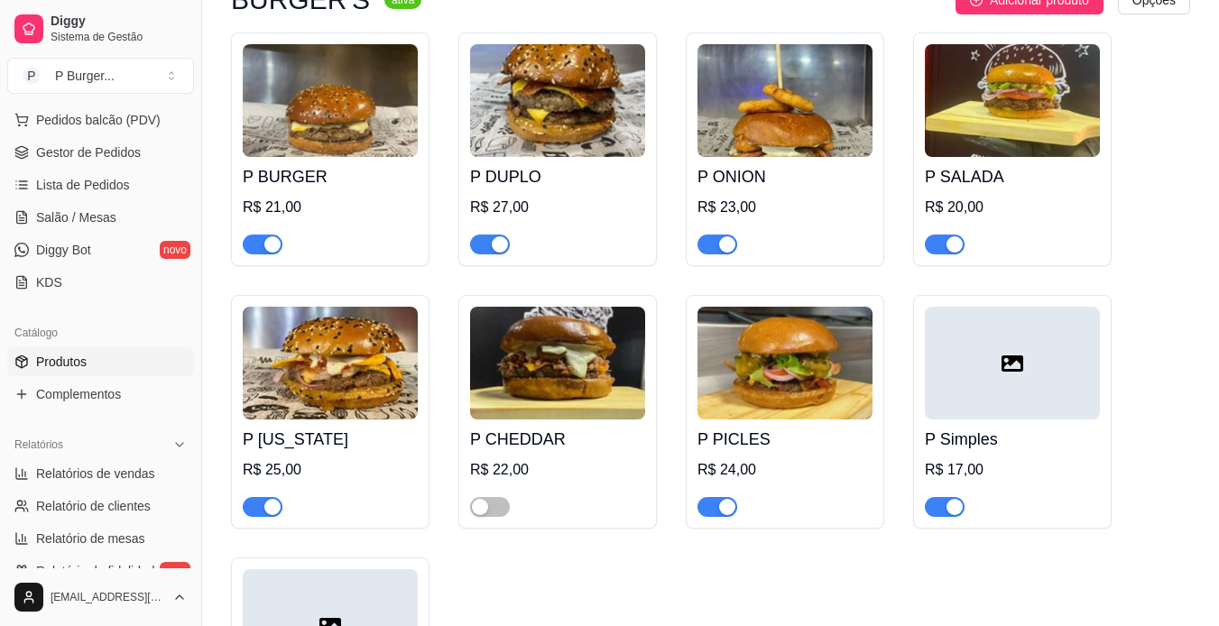
scroll to position [177, 0]
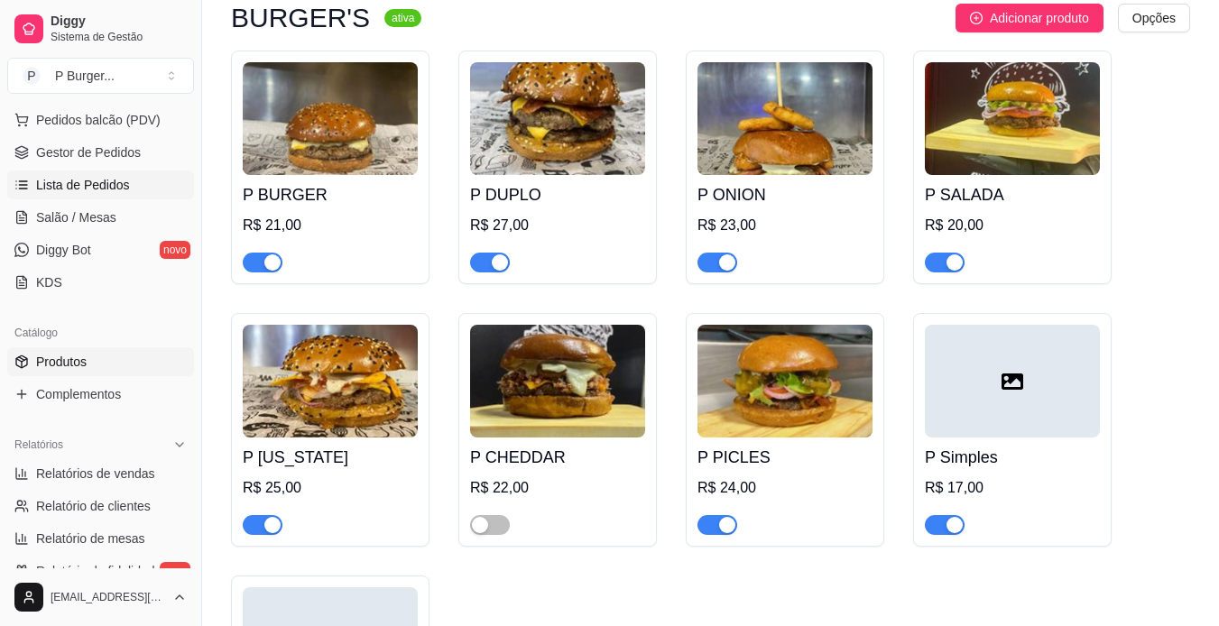
click at [60, 186] on span "Lista de Pedidos" at bounding box center [83, 185] width 94 height 18
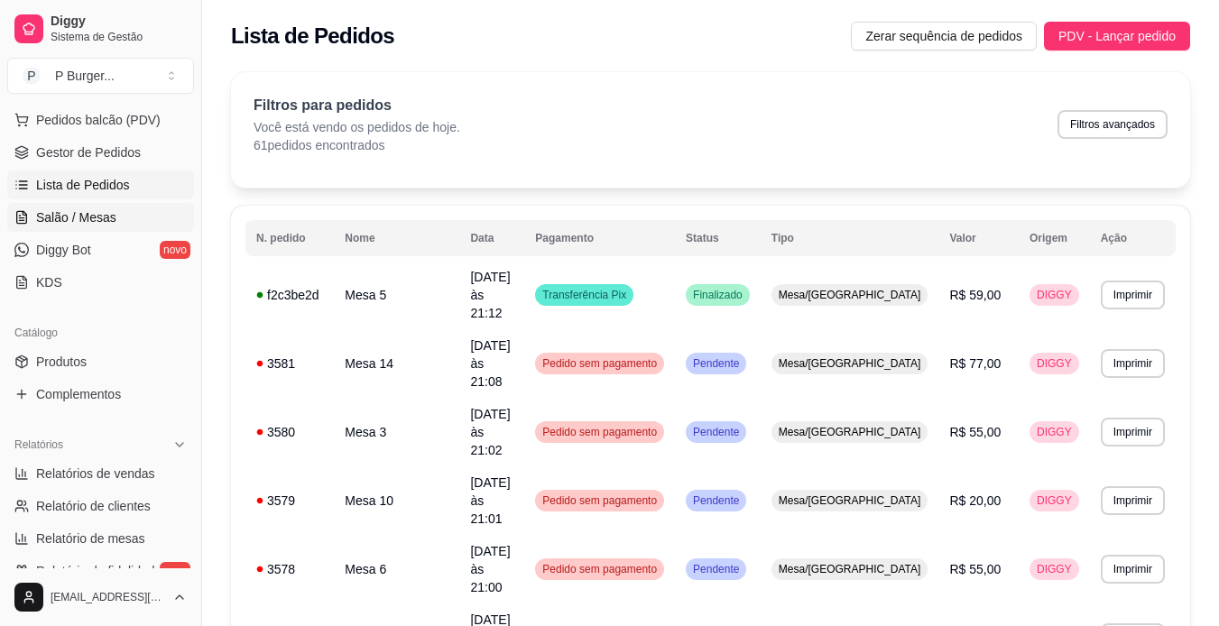
click at [72, 212] on span "Salão / Mesas" at bounding box center [76, 217] width 80 height 18
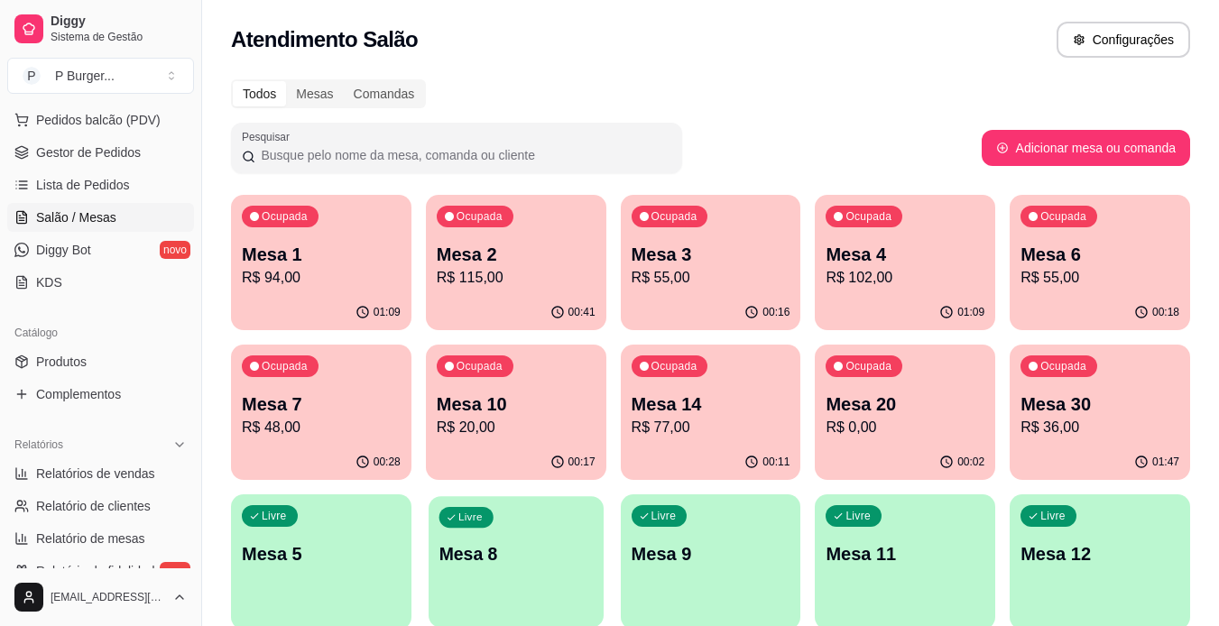
click at [476, 578] on div "Livre Mesa 8" at bounding box center [516, 551] width 175 height 110
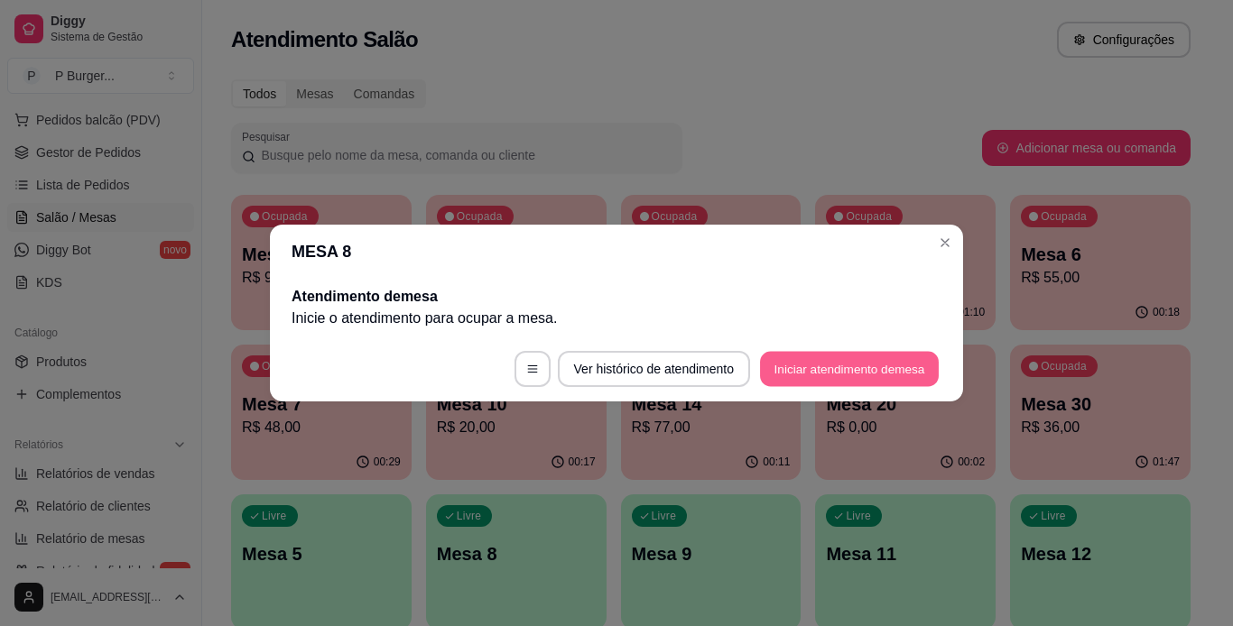
click at [861, 375] on button "Iniciar atendimento de mesa" at bounding box center [849, 369] width 179 height 35
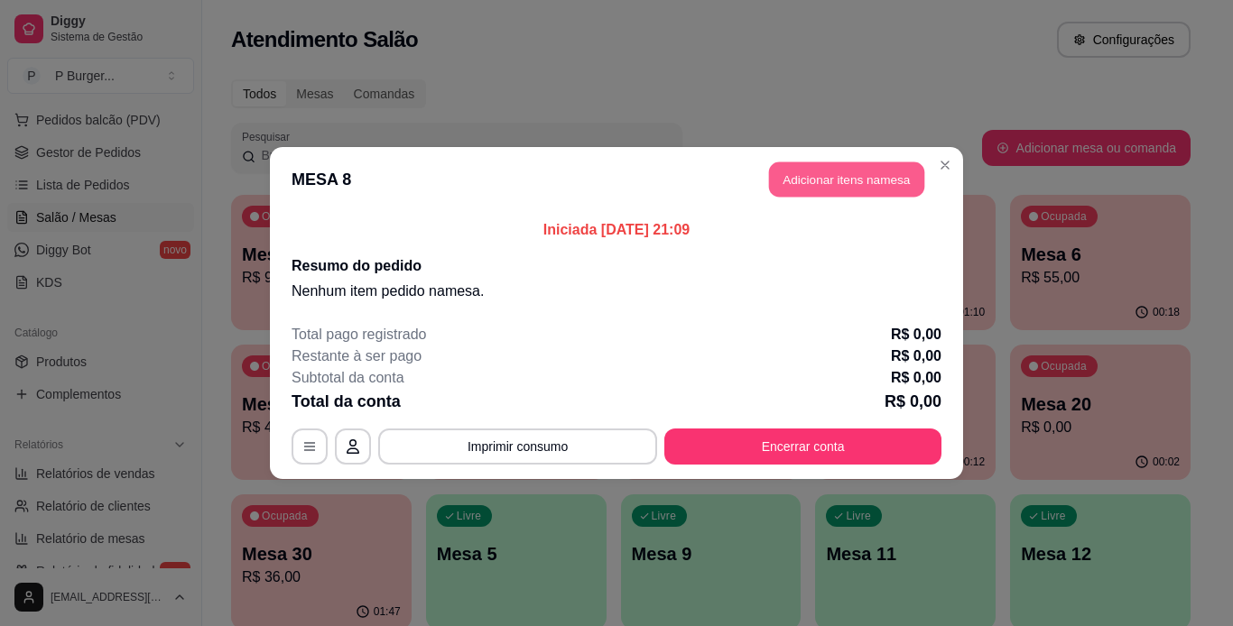
click at [877, 189] on button "Adicionar itens na mesa" at bounding box center [846, 179] width 155 height 35
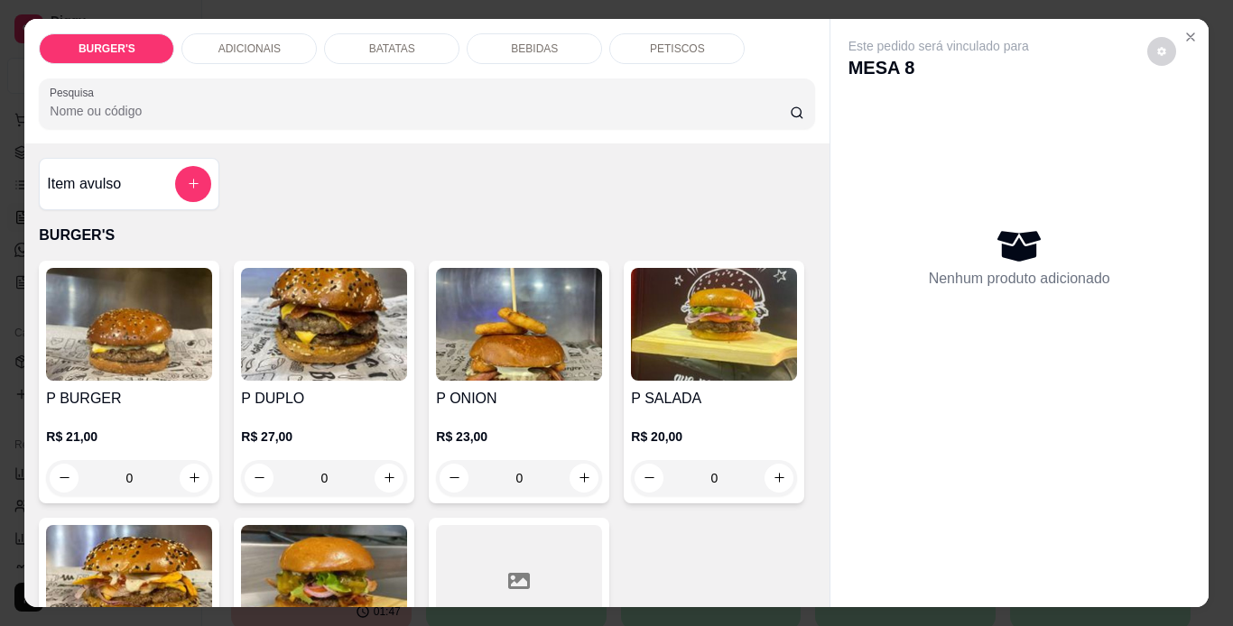
click at [116, 310] on img at bounding box center [129, 324] width 166 height 113
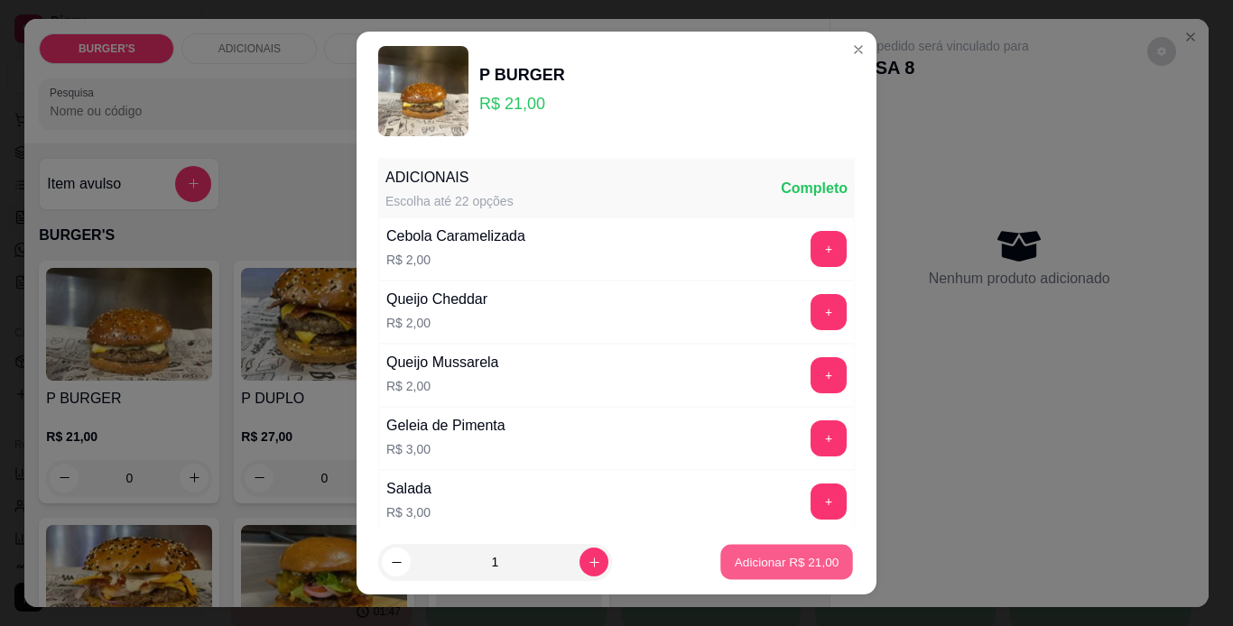
click at [745, 561] on p "Adicionar R$ 21,00" at bounding box center [787, 562] width 105 height 17
type input "1"
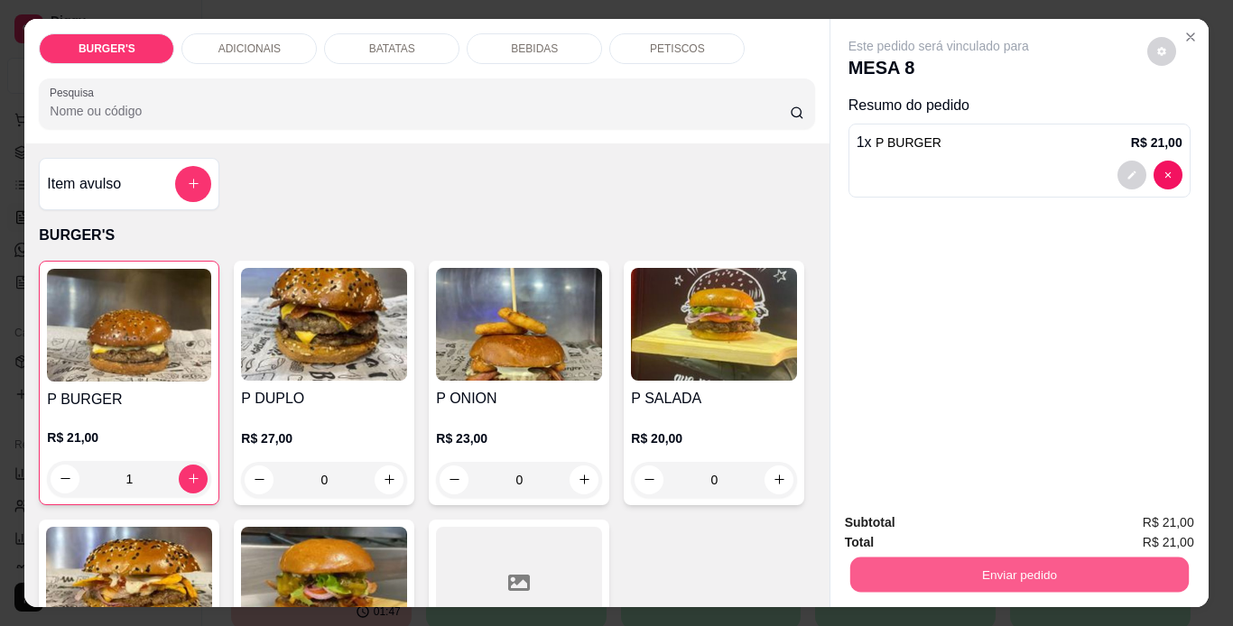
click at [1170, 575] on button "Enviar pedido" at bounding box center [1018, 575] width 338 height 35
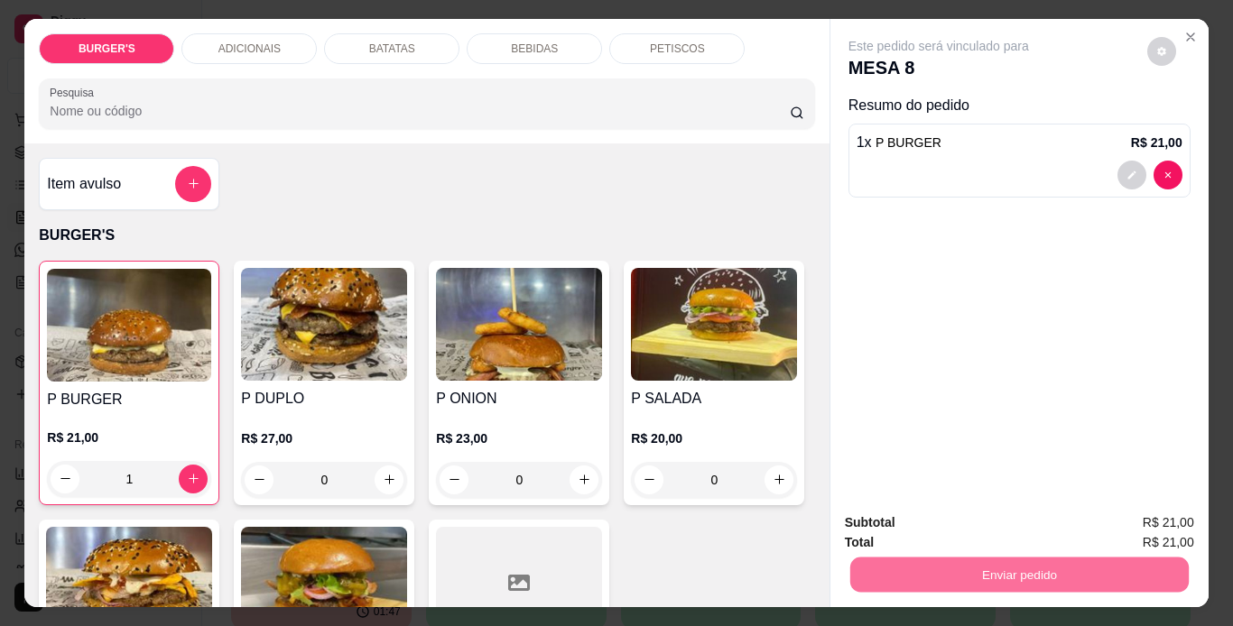
click at [1020, 515] on button "Não registrar e enviar pedido" at bounding box center [959, 523] width 182 height 33
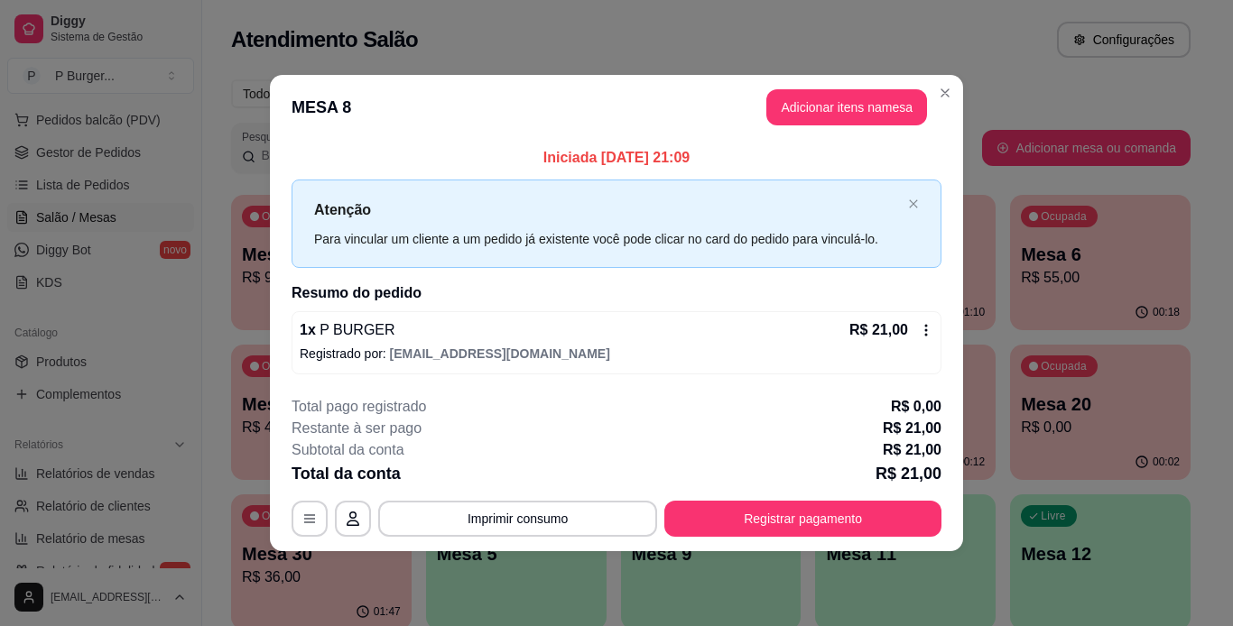
click at [919, 331] on icon at bounding box center [926, 330] width 14 height 14
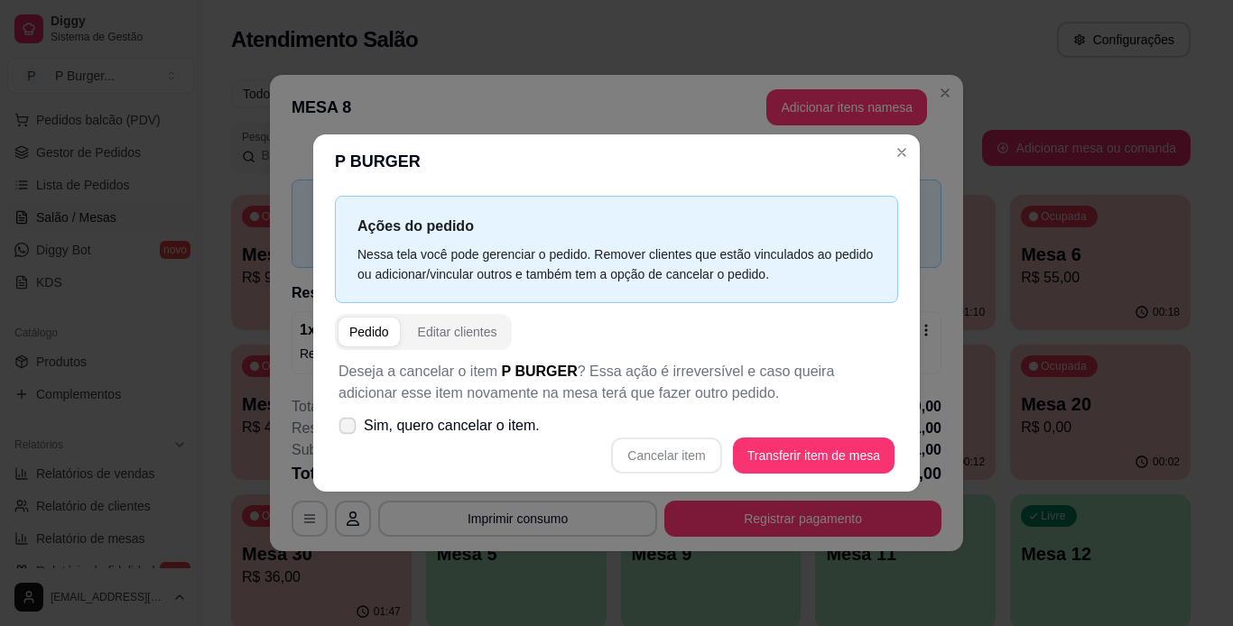
click at [359, 430] on label "Sim, quero cancelar o item." at bounding box center [439, 426] width 216 height 36
click at [349, 430] on input "Sim, quero cancelar o item." at bounding box center [344, 436] width 12 height 12
checkbox input "true"
click at [671, 459] on button "Cancelar item" at bounding box center [666, 456] width 107 height 35
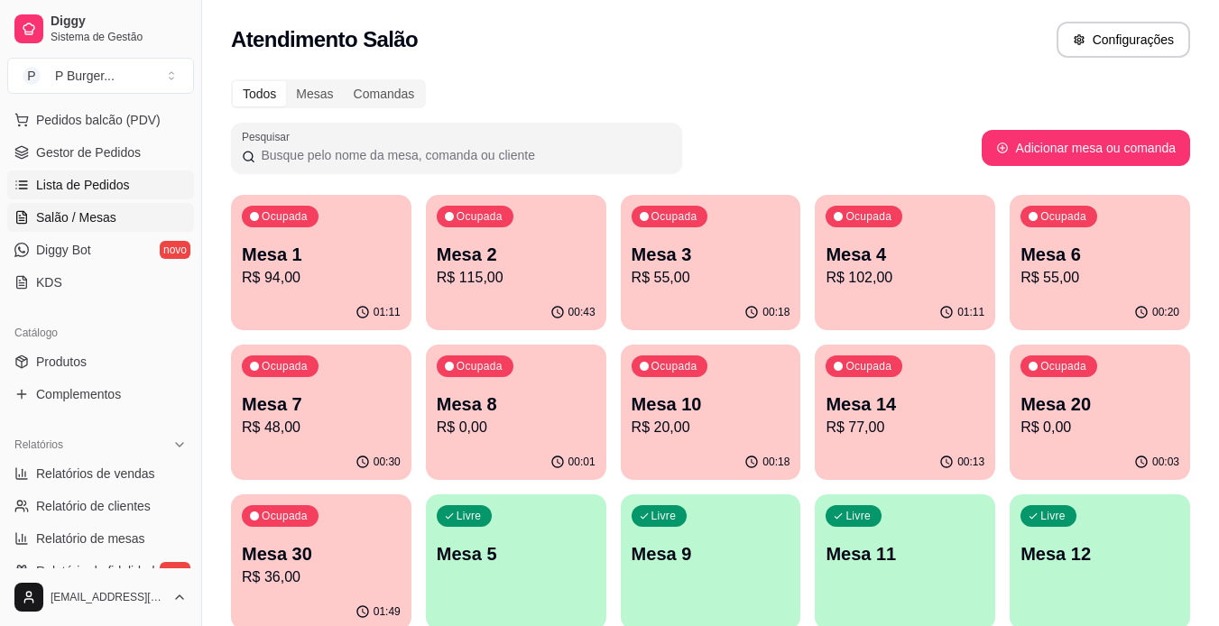
click at [90, 190] on span "Lista de Pedidos" at bounding box center [83, 185] width 94 height 18
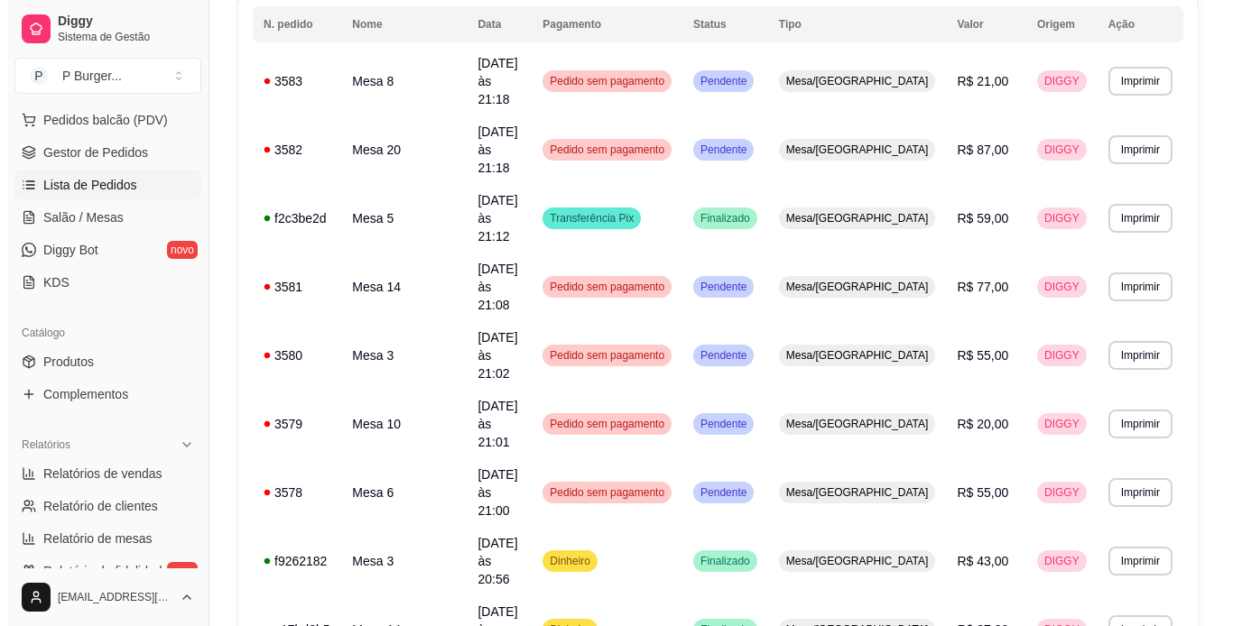
scroll to position [232, 0]
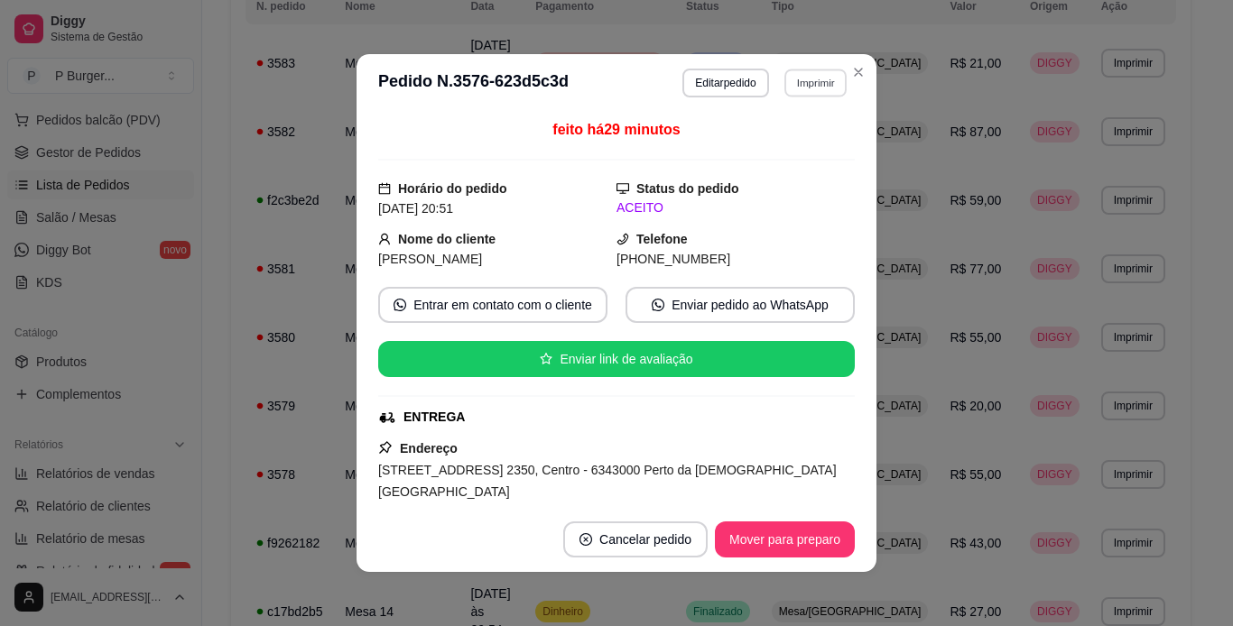
click at [804, 79] on button "Imprimir" at bounding box center [815, 83] width 62 height 28
click at [801, 136] on button "IMPRESSORA" at bounding box center [776, 146] width 126 height 28
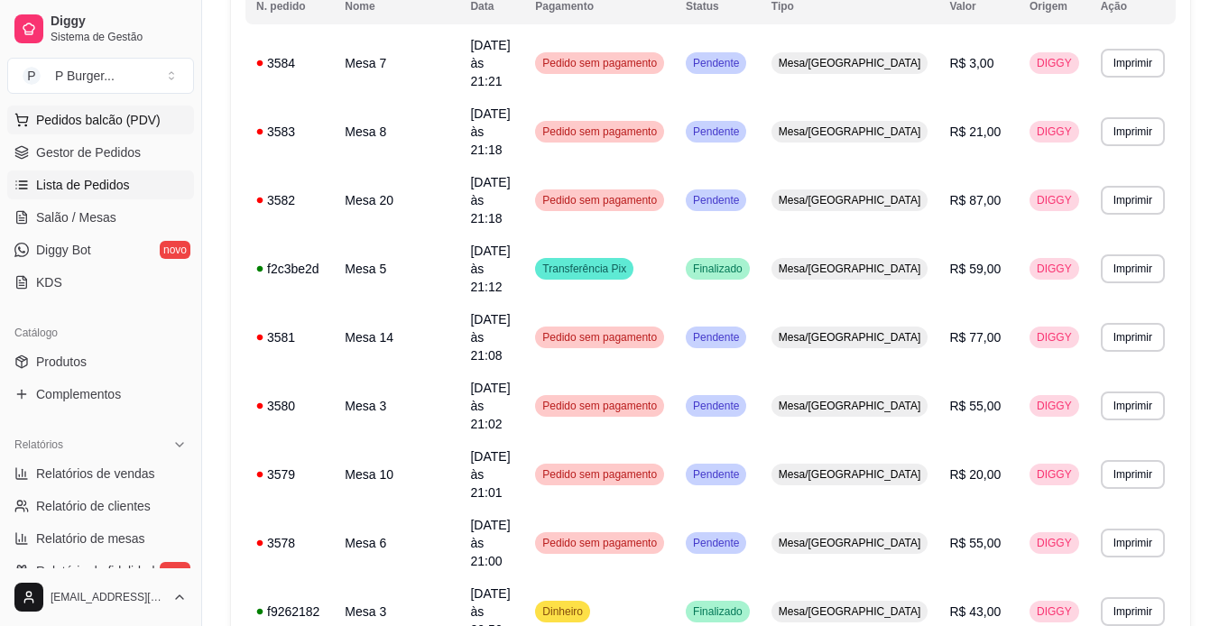
click at [80, 113] on span "Pedidos balcão (PDV)" at bounding box center [98, 120] width 125 height 18
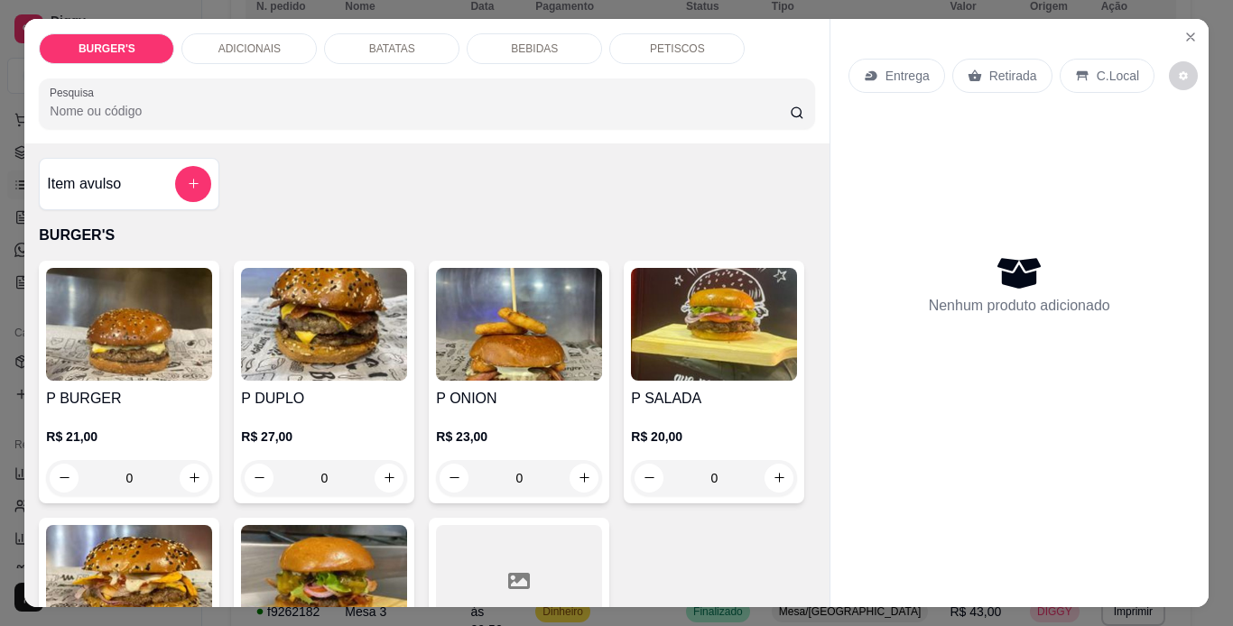
click at [485, 324] on img at bounding box center [519, 324] width 166 height 113
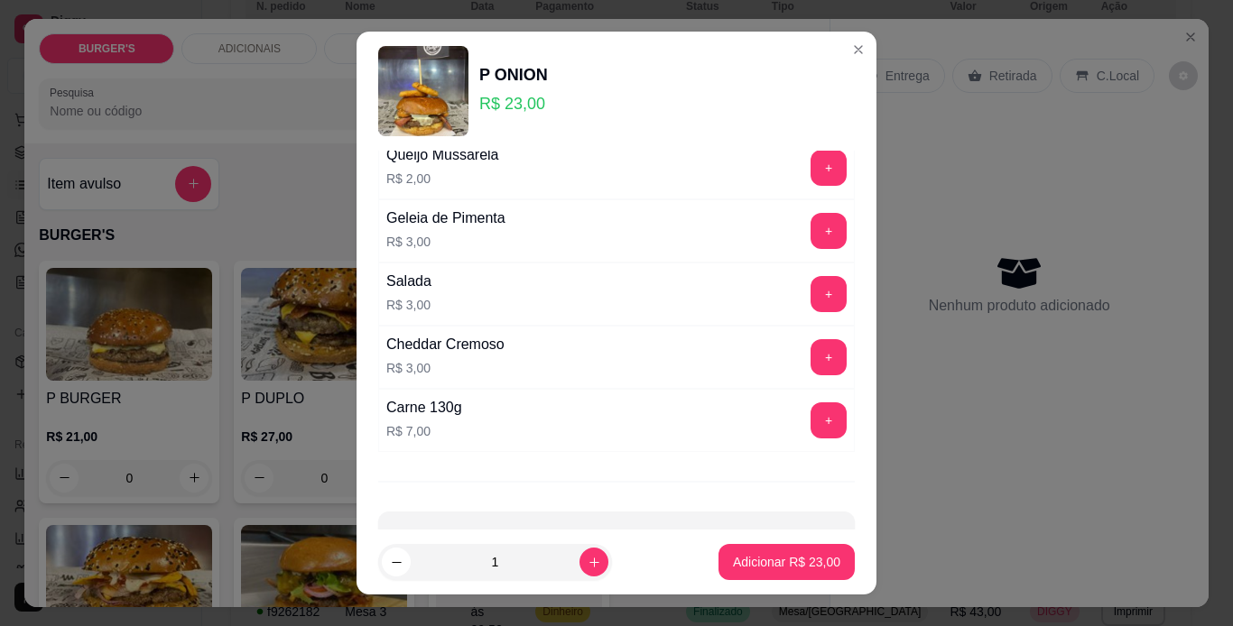
scroll to position [264, 0]
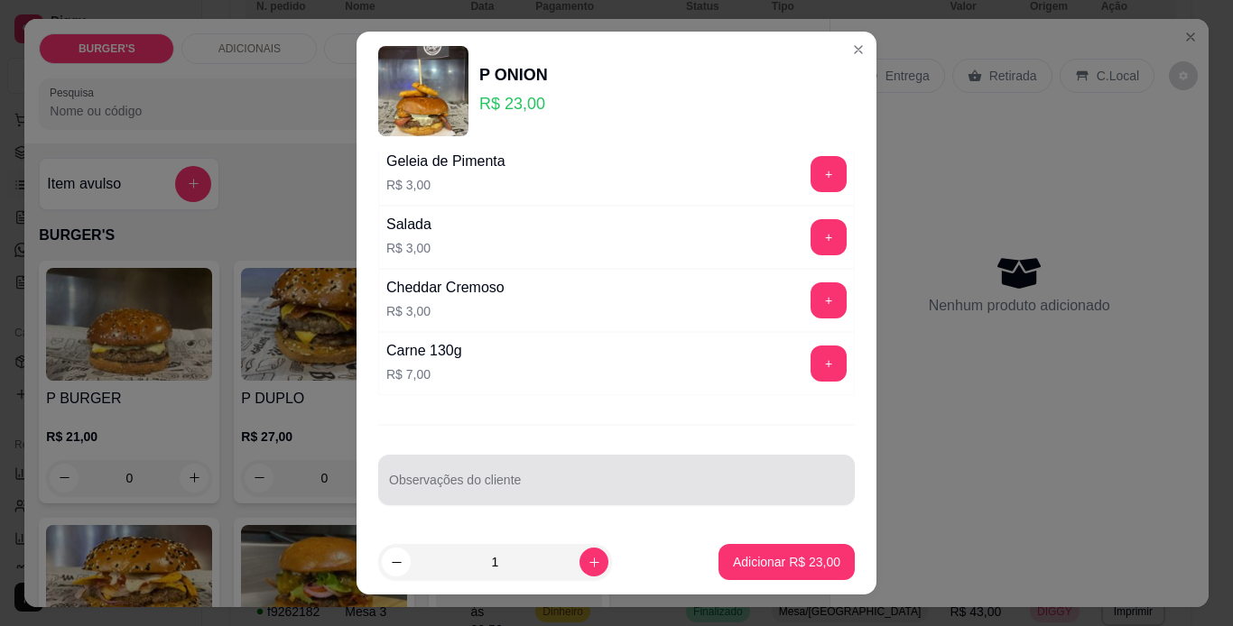
click at [542, 465] on div at bounding box center [616, 480] width 455 height 36
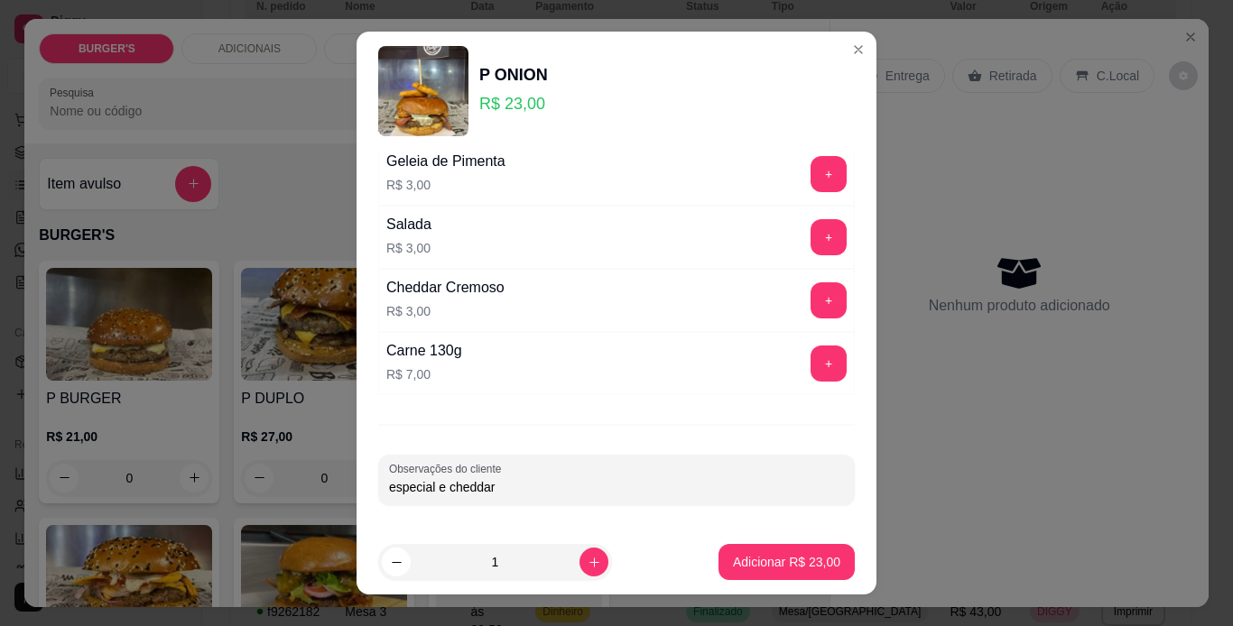
type input "especial e cheddar"
click at [776, 549] on button "Adicionar R$ 23,00" at bounding box center [786, 562] width 133 height 35
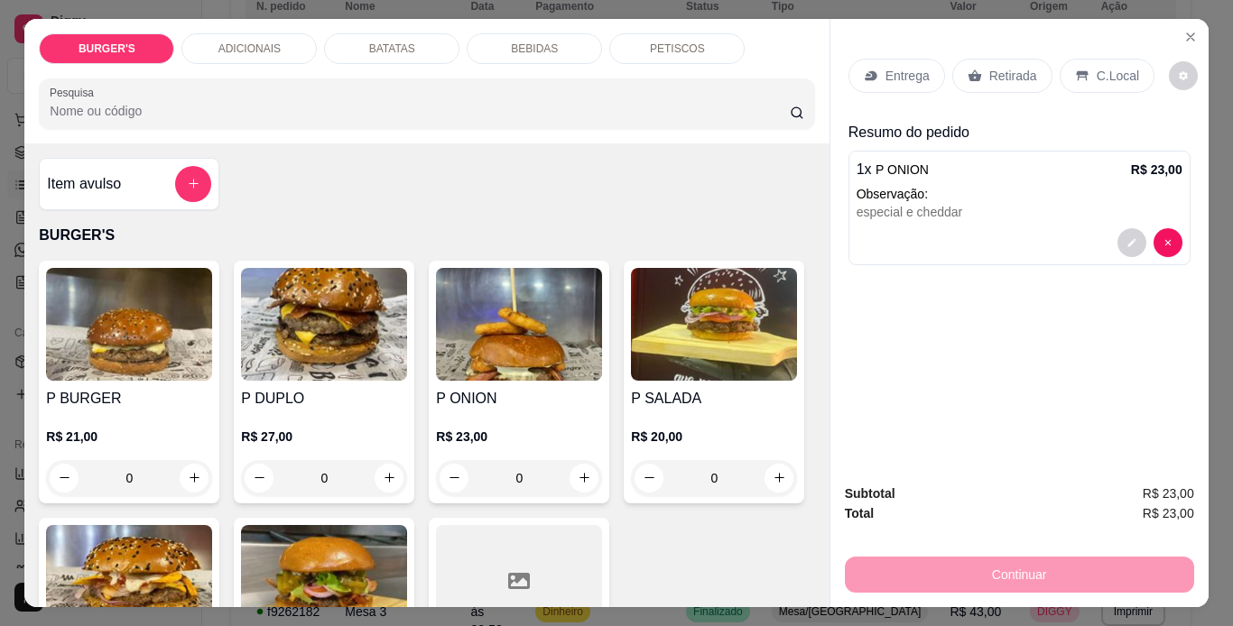
click at [1012, 81] on div "Retirada" at bounding box center [1002, 76] width 100 height 34
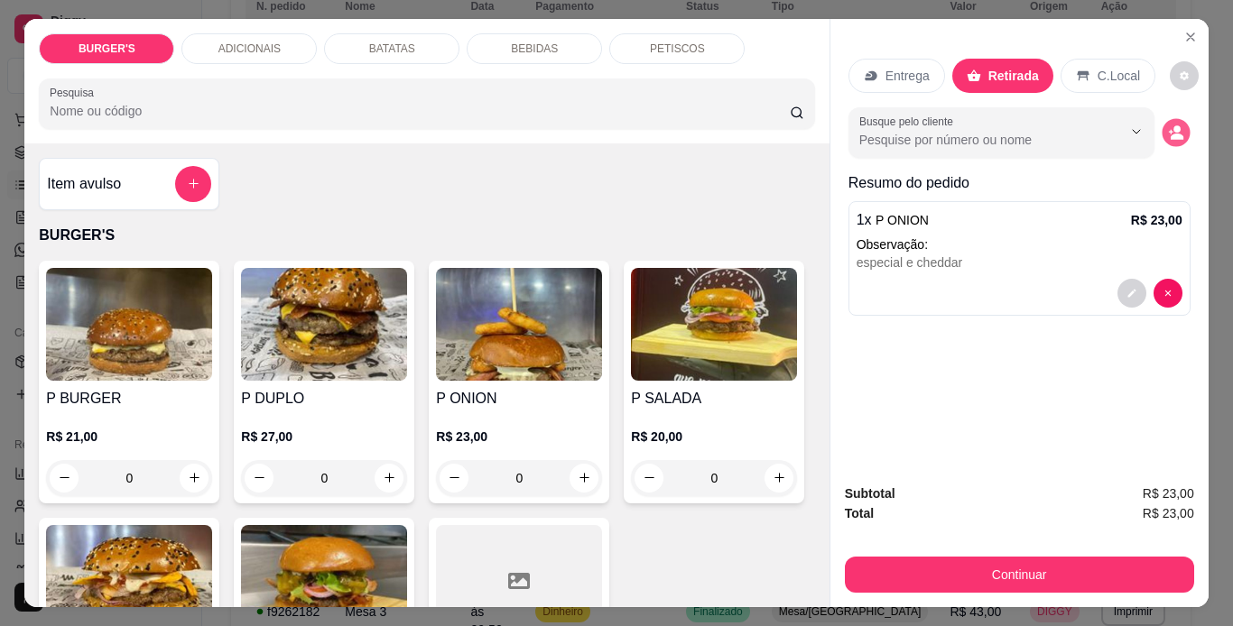
click at [1173, 125] on circle "decrease-product-quantity" at bounding box center [1176, 128] width 7 height 7
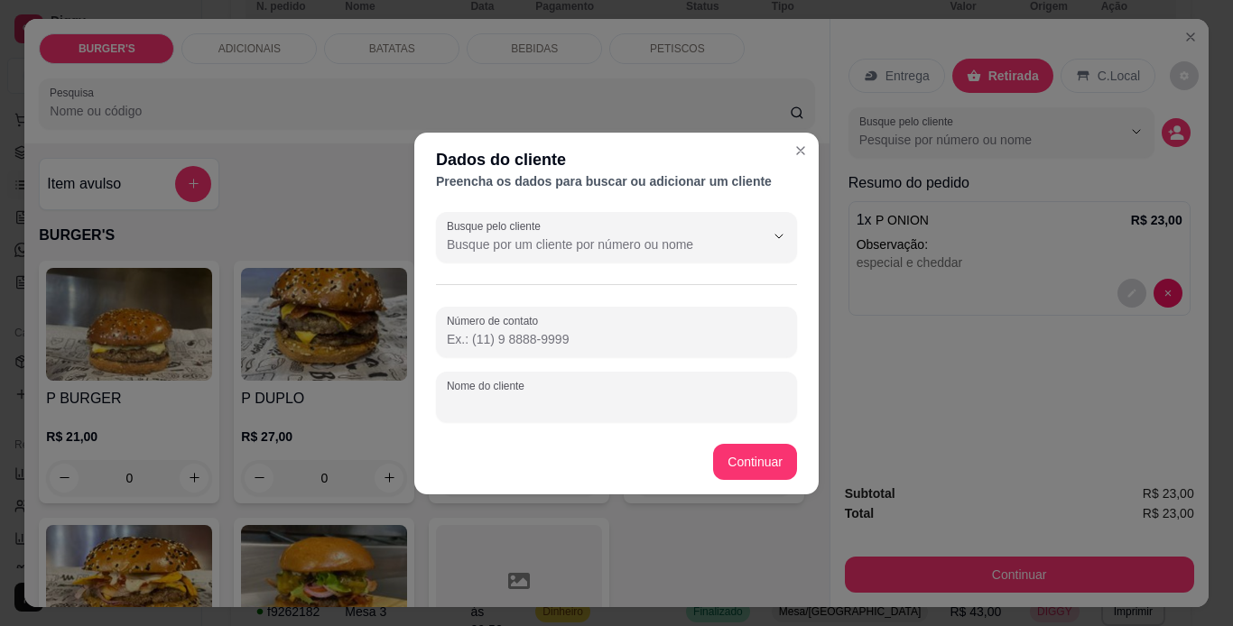
click at [599, 396] on input "Nome do cliente" at bounding box center [616, 404] width 339 height 18
type input "maycon"
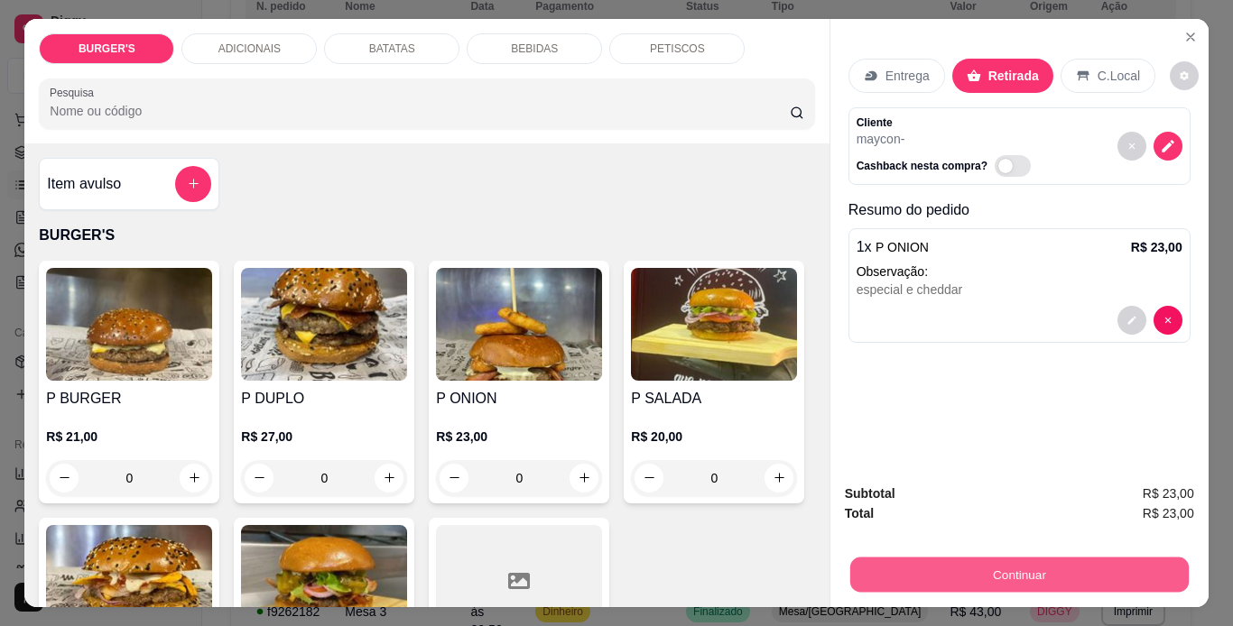
click at [996, 584] on button "Continuar" at bounding box center [1018, 575] width 338 height 35
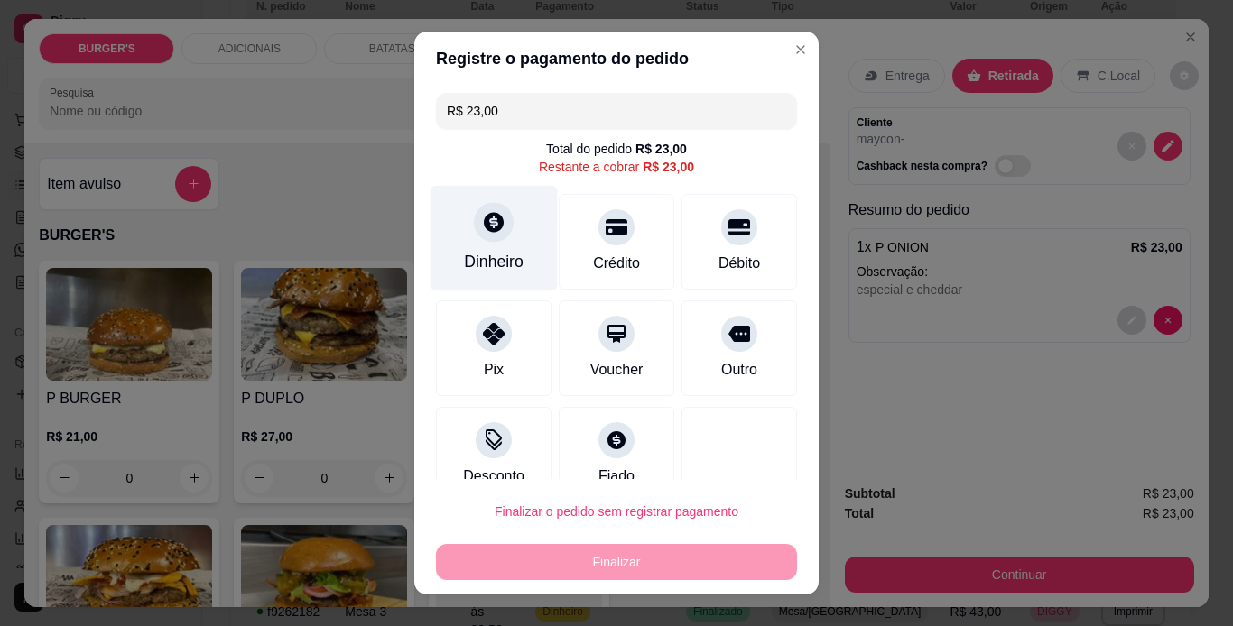
click at [508, 247] on div "Dinheiro" at bounding box center [493, 238] width 127 height 106
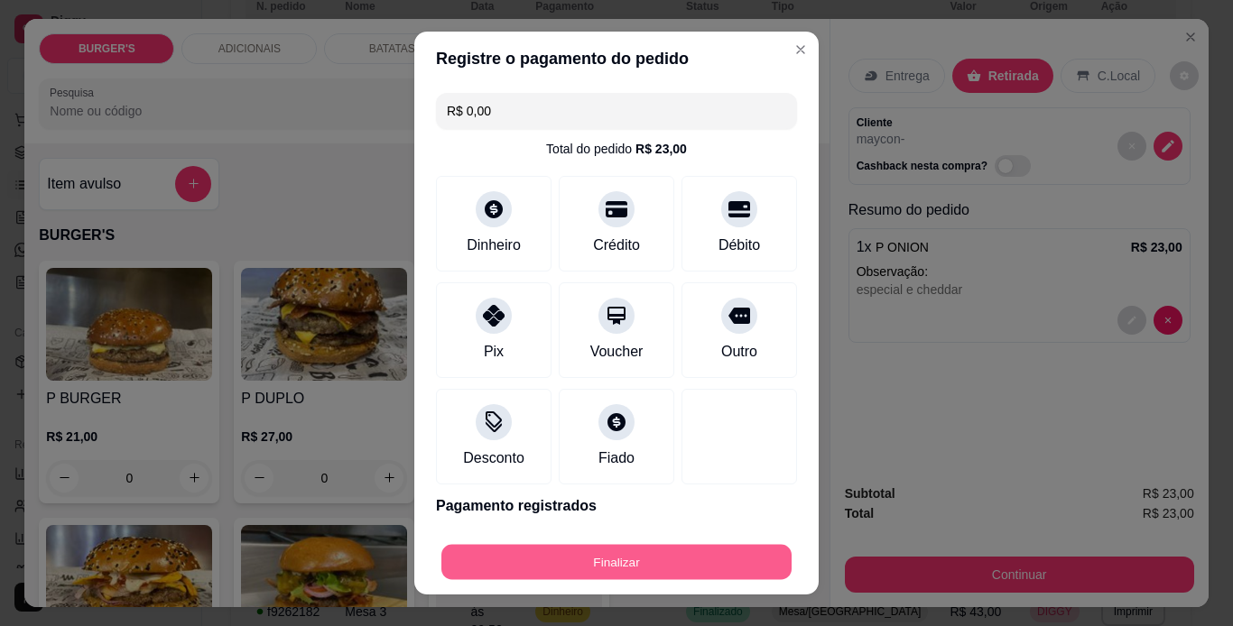
click at [661, 554] on button "Finalizar" at bounding box center [616, 562] width 350 height 35
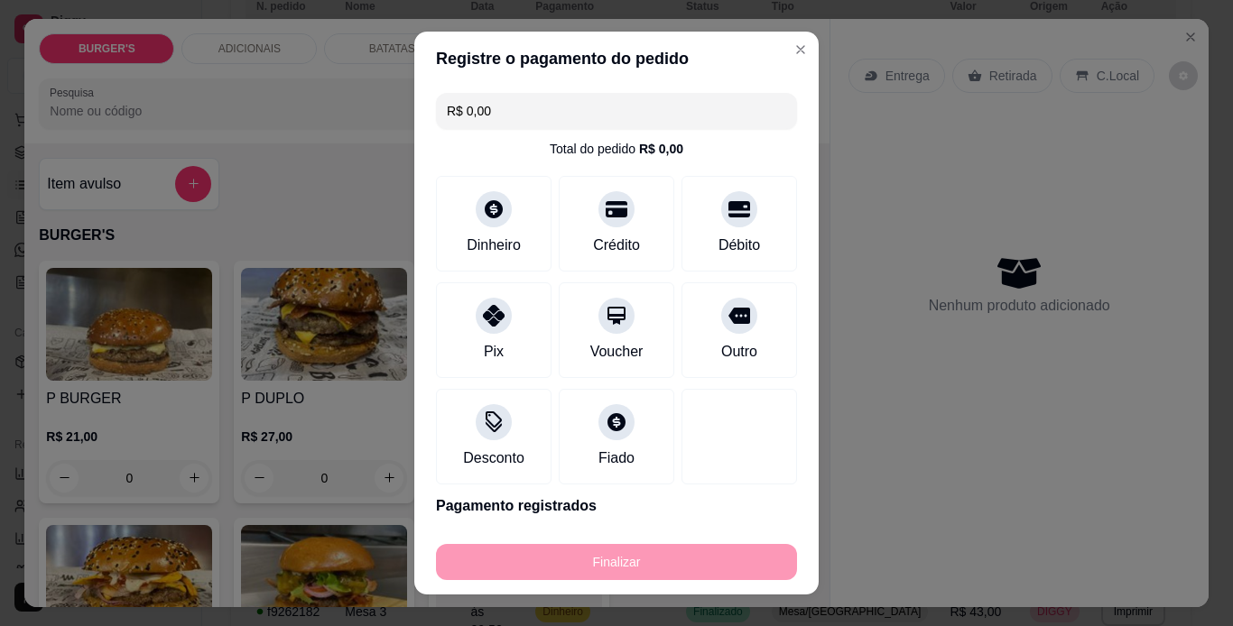
type input "-R$ 23,00"
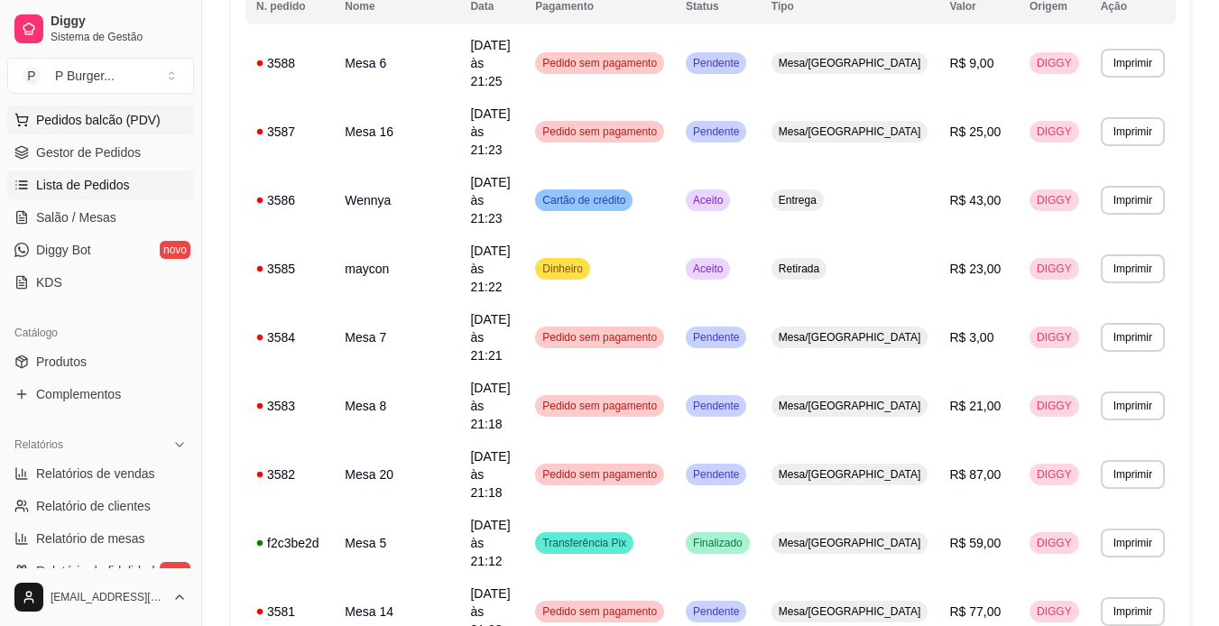
click at [128, 117] on span "Pedidos balcão (PDV)" at bounding box center [98, 120] width 125 height 18
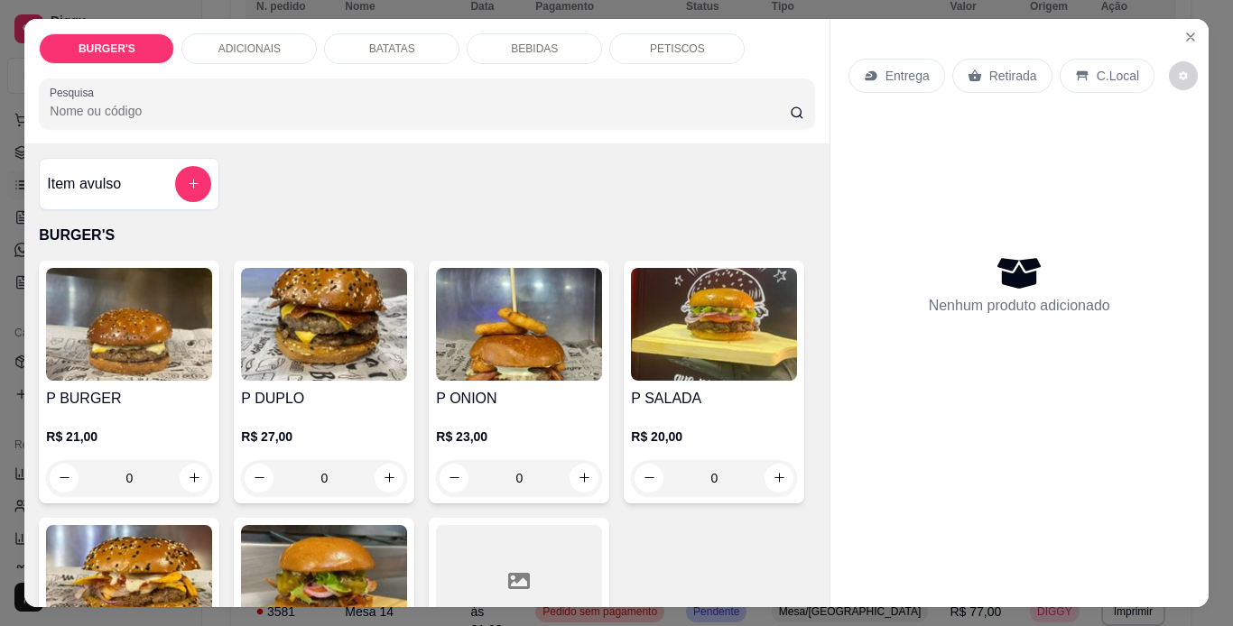
click at [65, 361] on img at bounding box center [129, 324] width 166 height 113
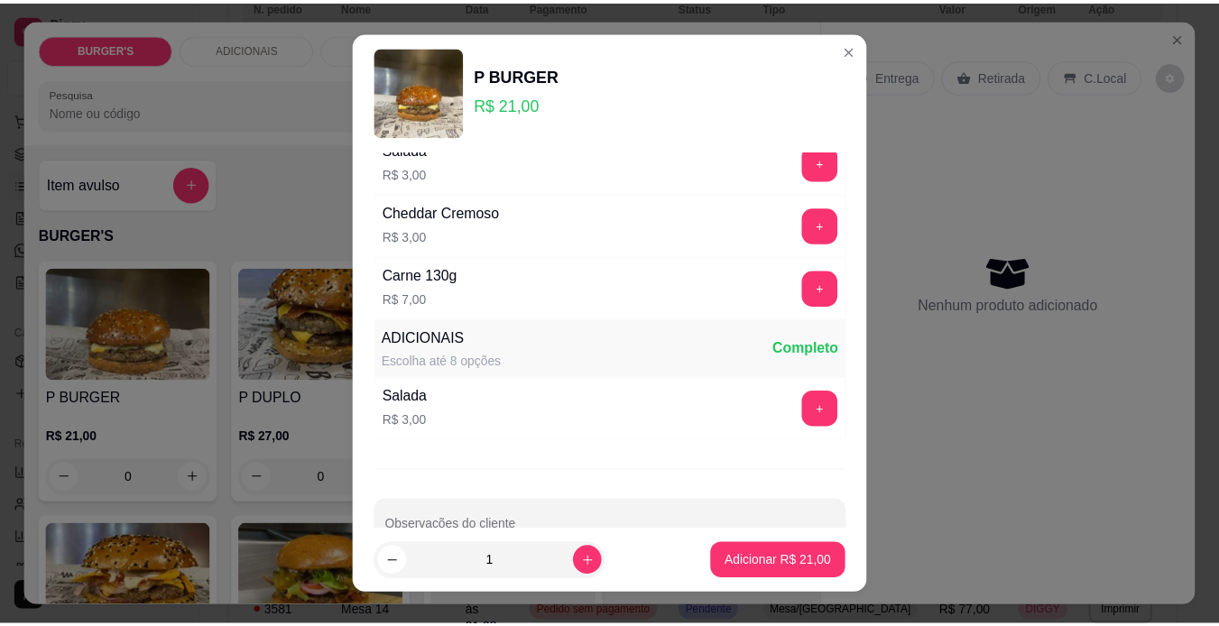
scroll to position [351, 0]
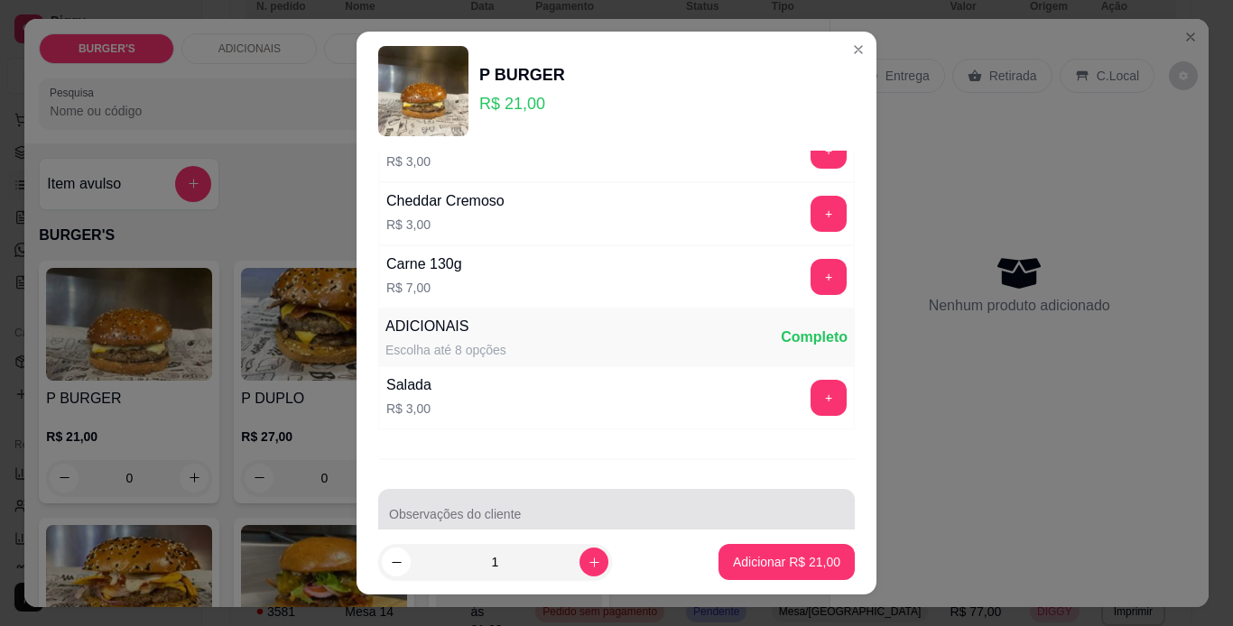
drag, startPoint x: 655, startPoint y: 487, endPoint x: 644, endPoint y: 501, distance: 17.3
click at [644, 501] on div "ADICIONAIS Escolha até 22 opções Completo Cebola Caramelizada R$ 2,00 + Queijo …" at bounding box center [616, 341] width 520 height 380
click at [644, 501] on div at bounding box center [616, 514] width 455 height 36
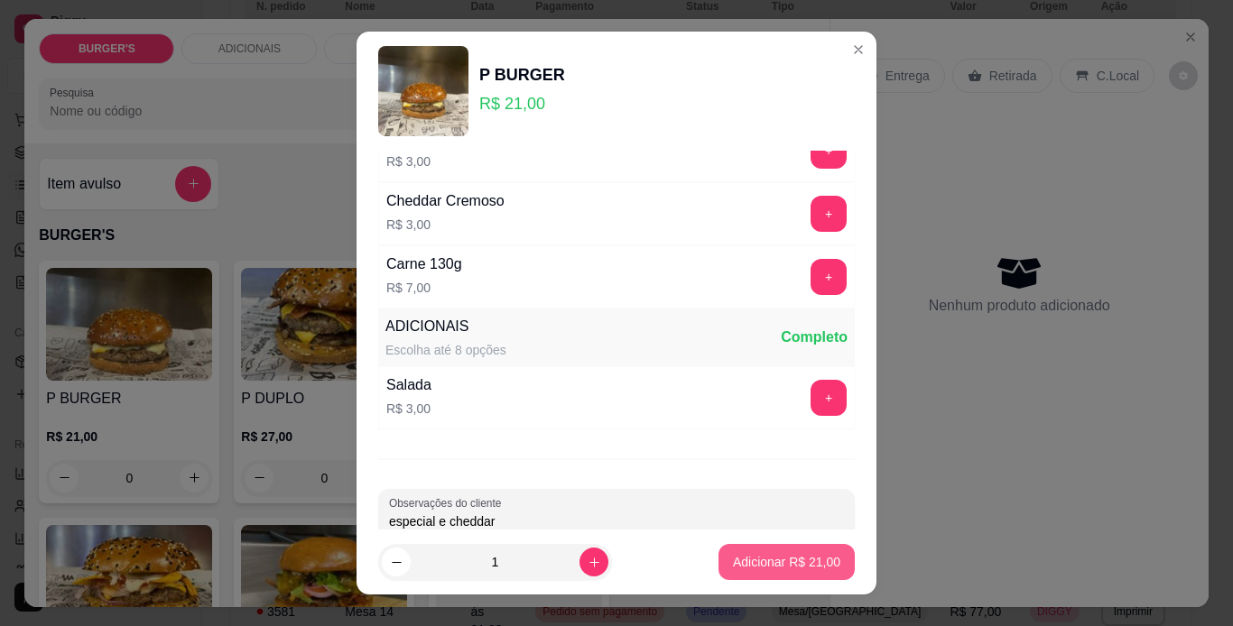
type input "especial e cheddar"
click at [736, 561] on p "Adicionar R$ 21,00" at bounding box center [787, 562] width 105 height 17
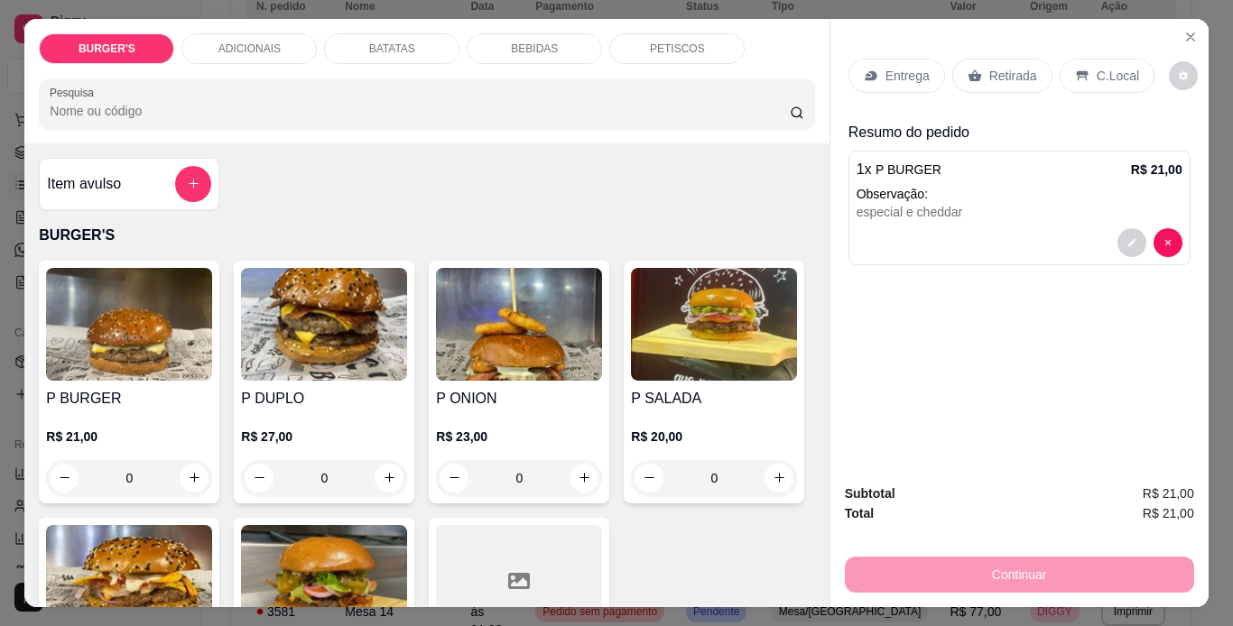
click at [996, 71] on p "Retirada" at bounding box center [1013, 76] width 48 height 18
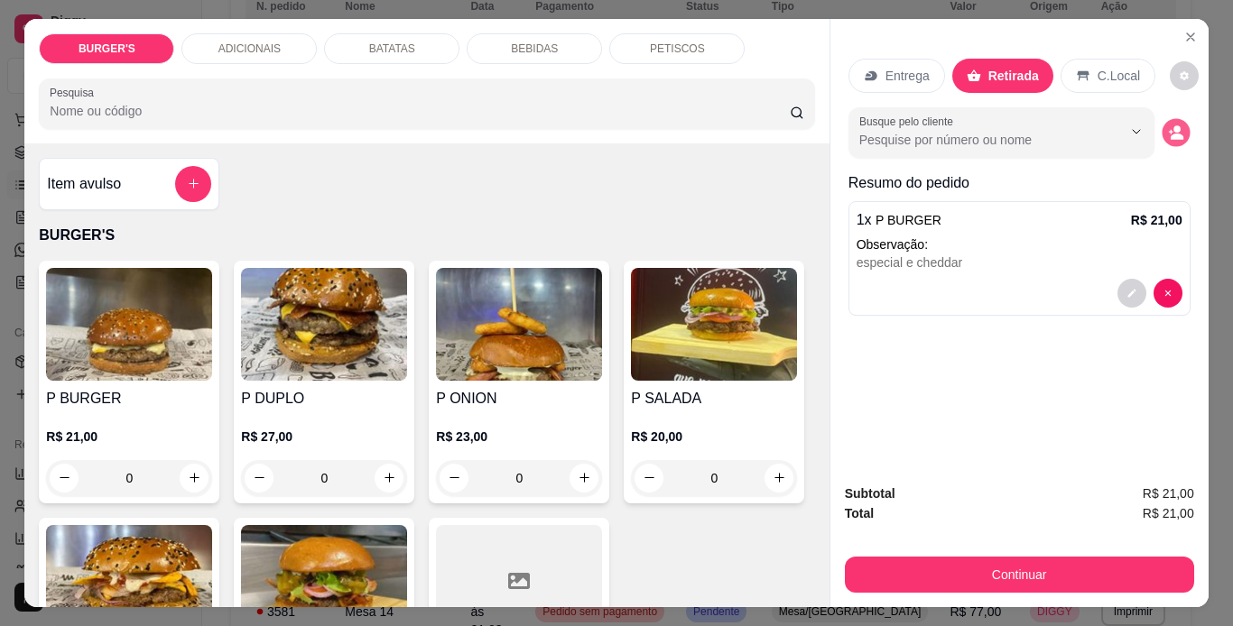
click at [1174, 125] on icon "decrease-product-quantity" at bounding box center [1175, 132] width 15 height 15
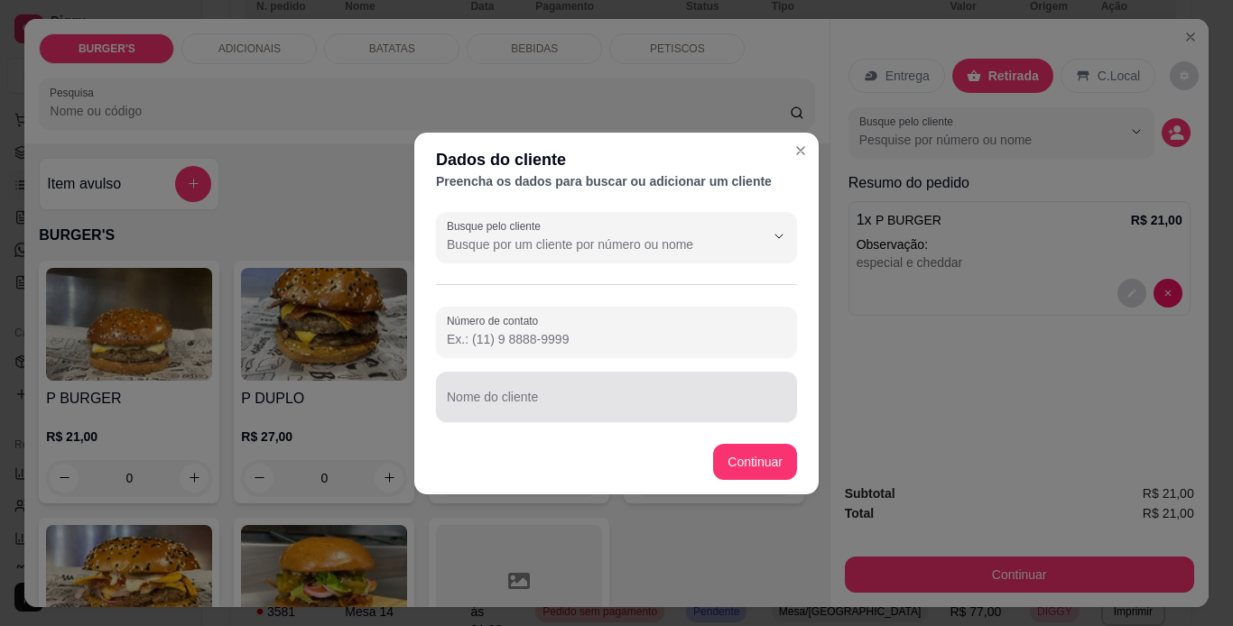
click at [594, 393] on div at bounding box center [616, 397] width 339 height 36
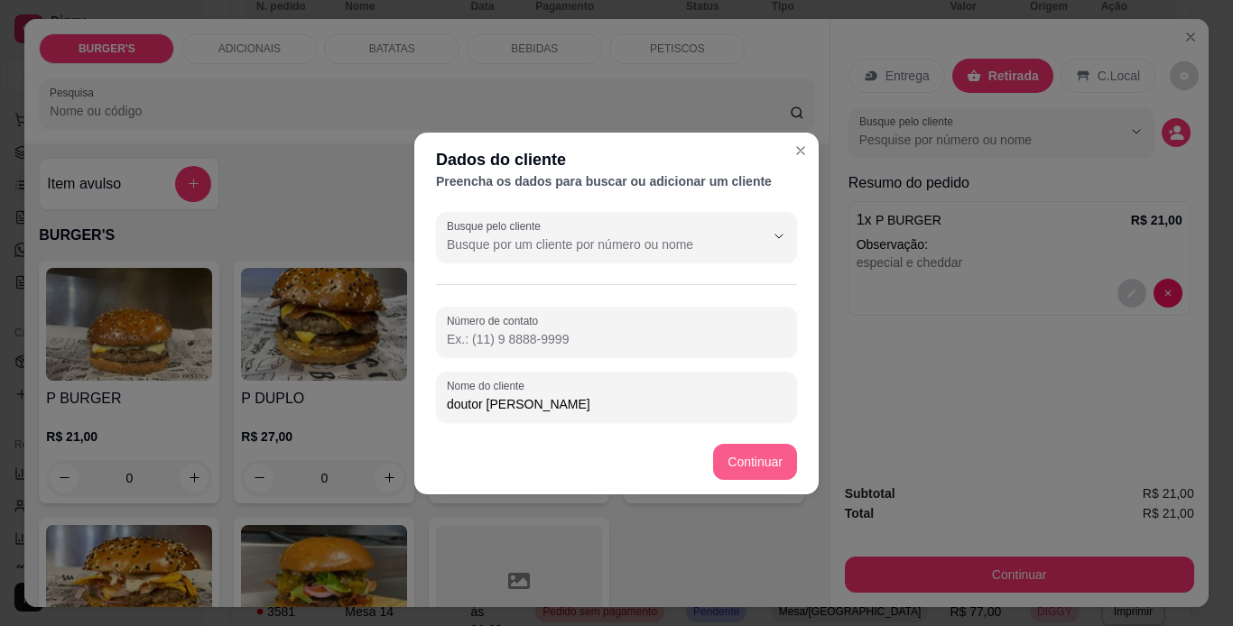
type input "doutor [PERSON_NAME]"
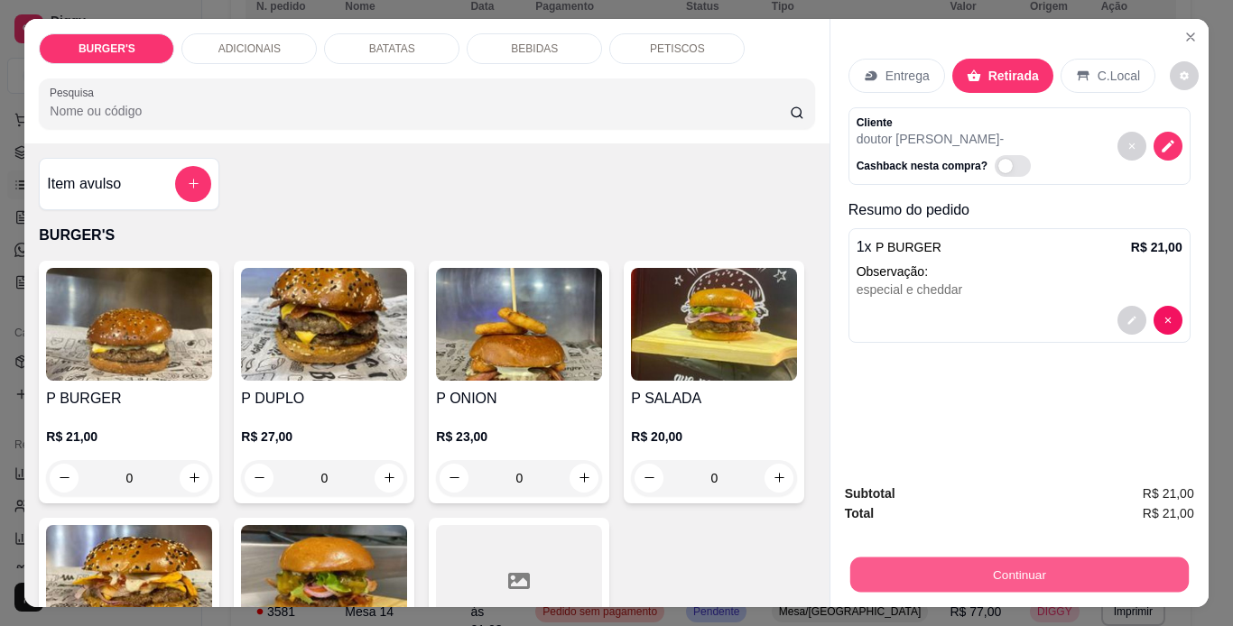
click at [972, 558] on button "Continuar" at bounding box center [1018, 575] width 338 height 35
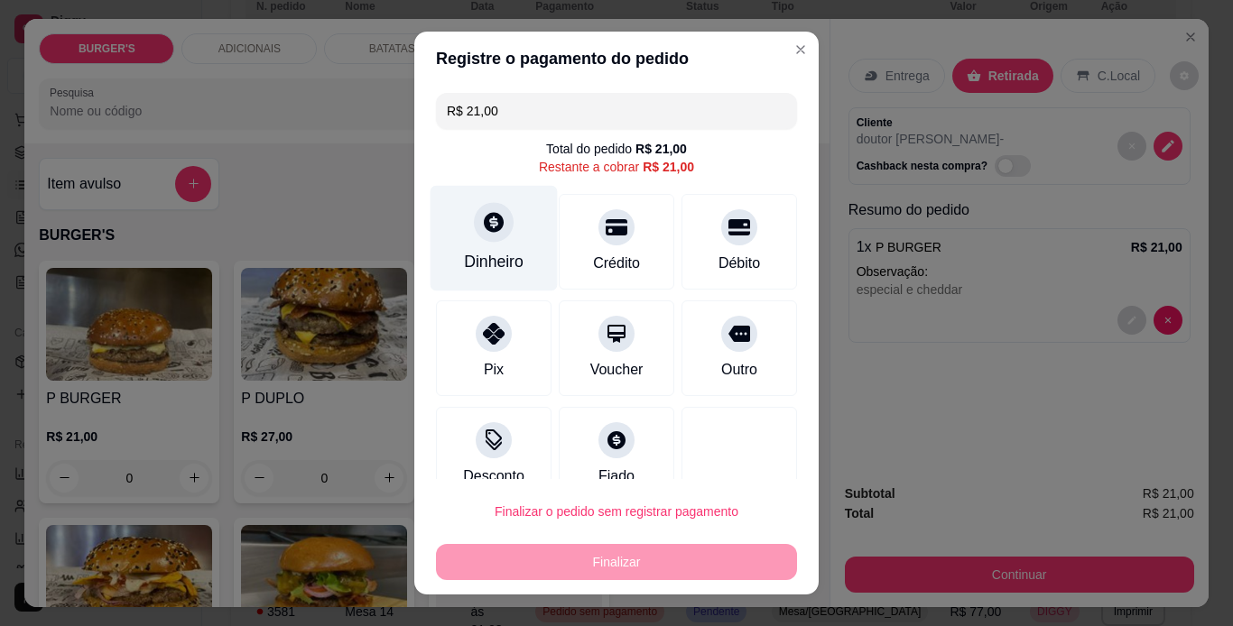
click at [504, 227] on div "Dinheiro" at bounding box center [493, 238] width 127 height 106
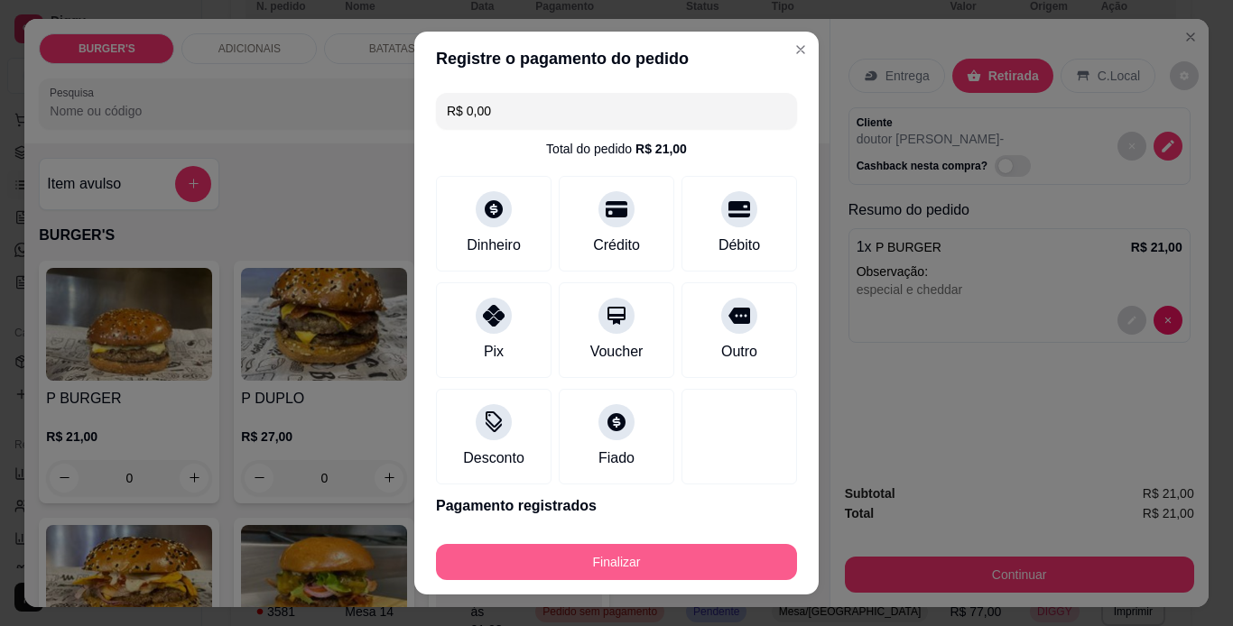
click at [640, 568] on button "Finalizar" at bounding box center [616, 562] width 361 height 36
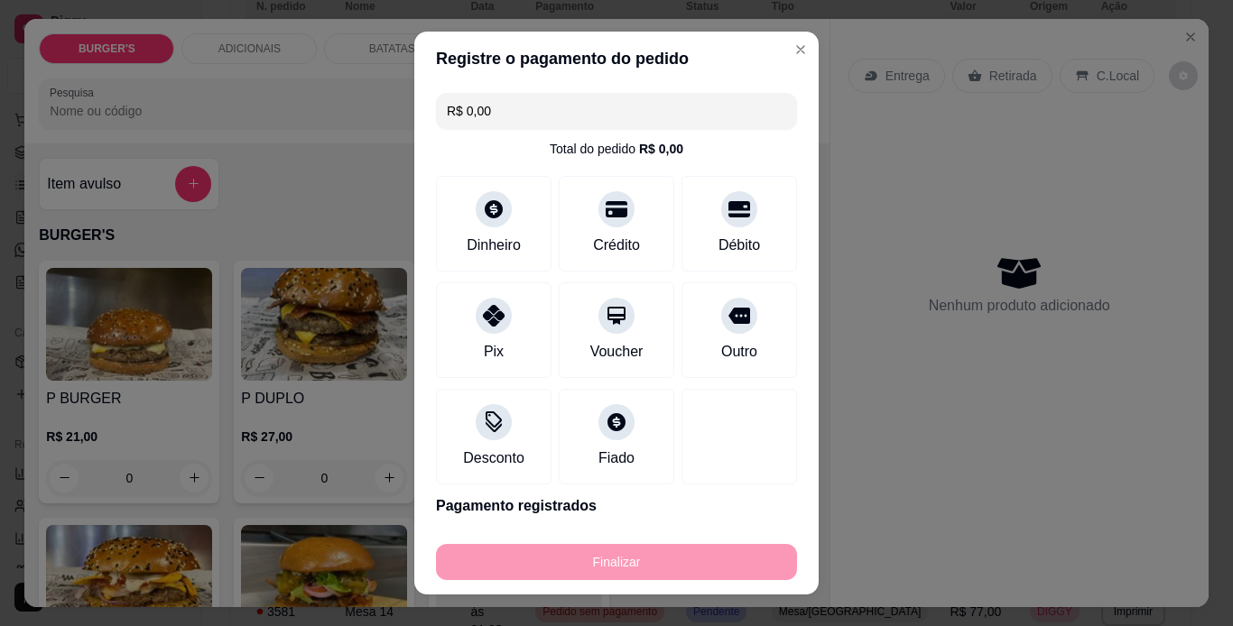
type input "-R$ 21,00"
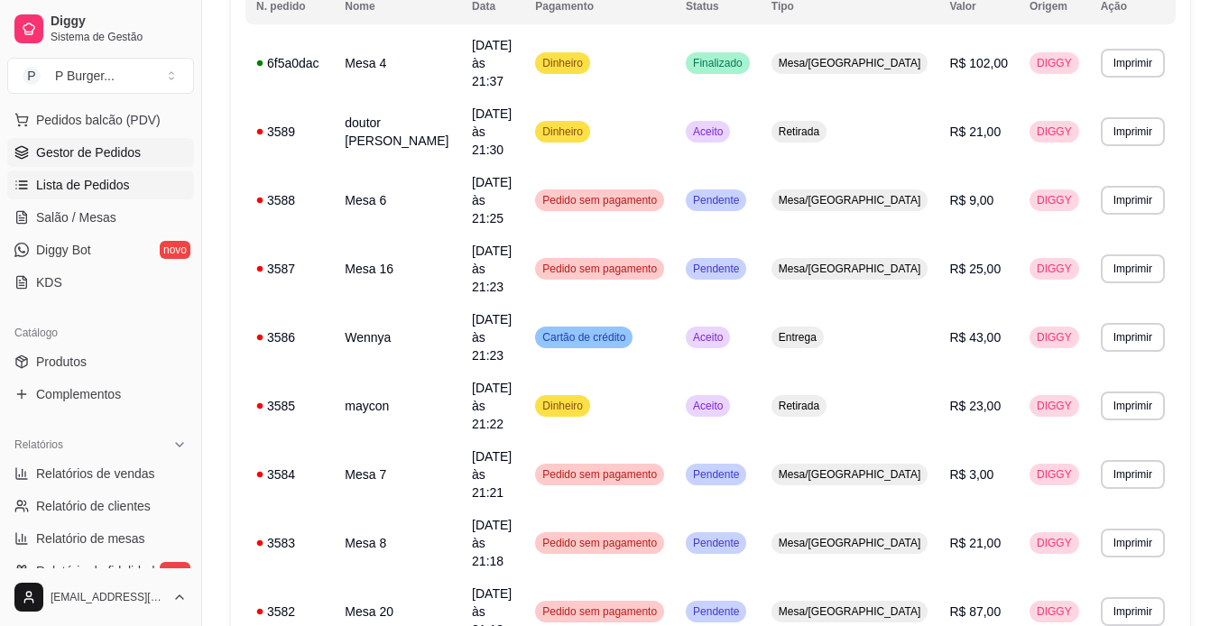
click at [113, 151] on span "Gestor de Pedidos" at bounding box center [88, 152] width 105 height 18
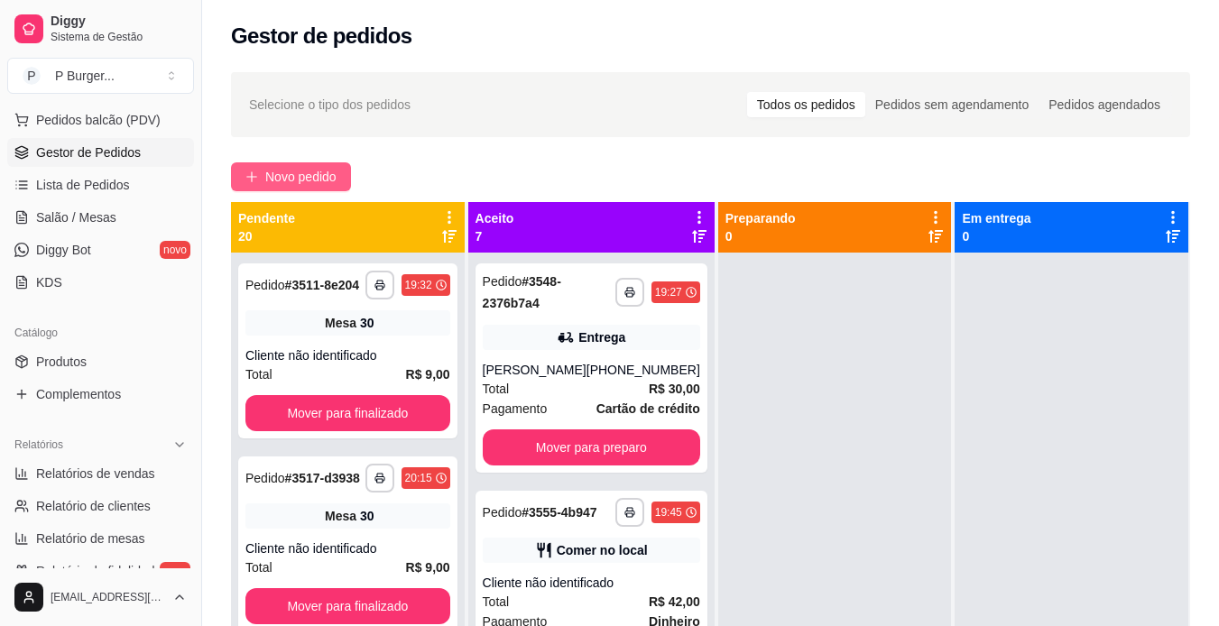
click at [276, 174] on span "Novo pedido" at bounding box center [300, 177] width 71 height 20
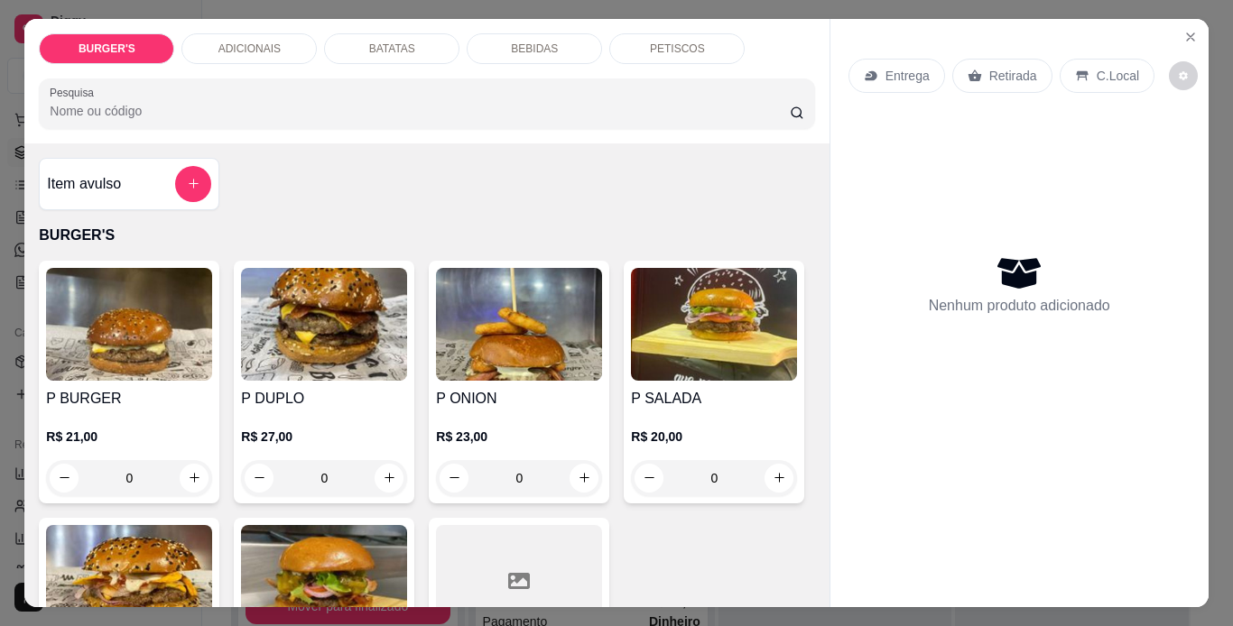
click at [396, 42] on p "BATATAS" at bounding box center [392, 49] width 46 height 14
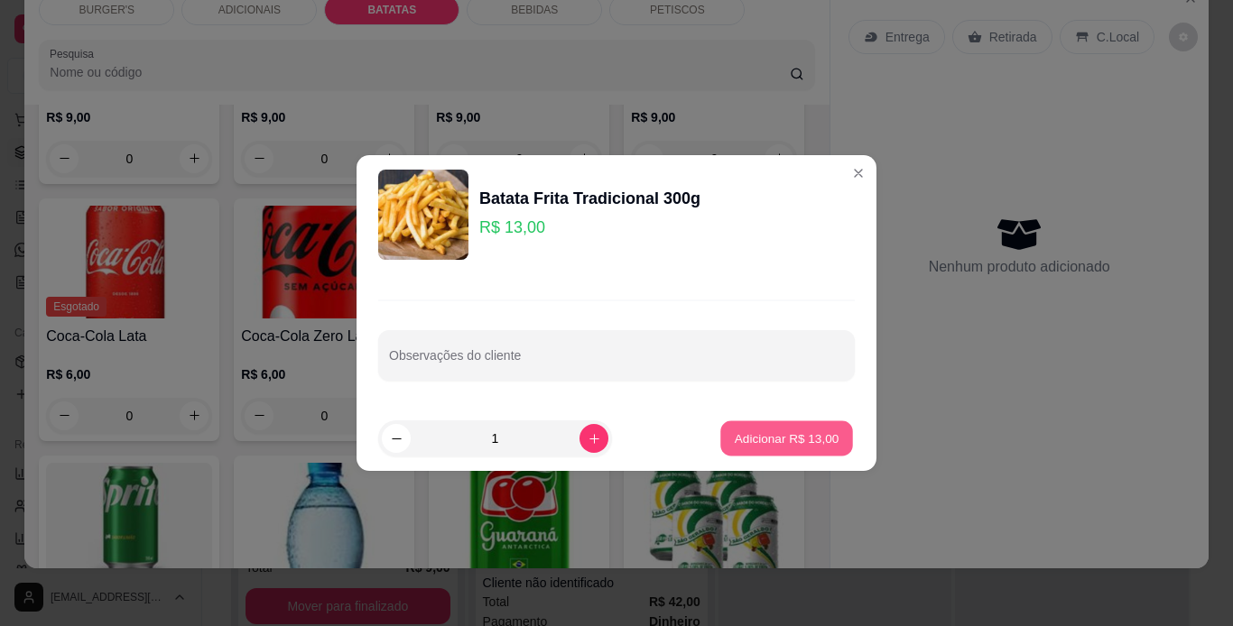
click at [754, 430] on p "Adicionar R$ 13,00" at bounding box center [787, 438] width 105 height 17
type input "1"
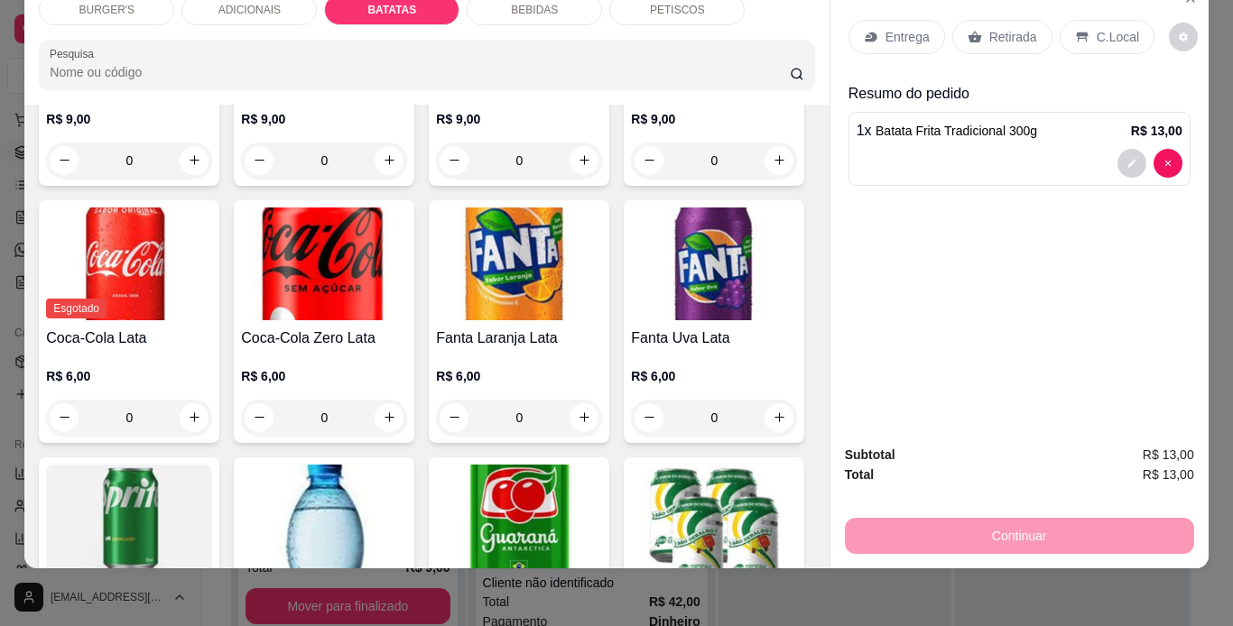
click at [1017, 28] on p "Retirada" at bounding box center [1013, 37] width 48 height 18
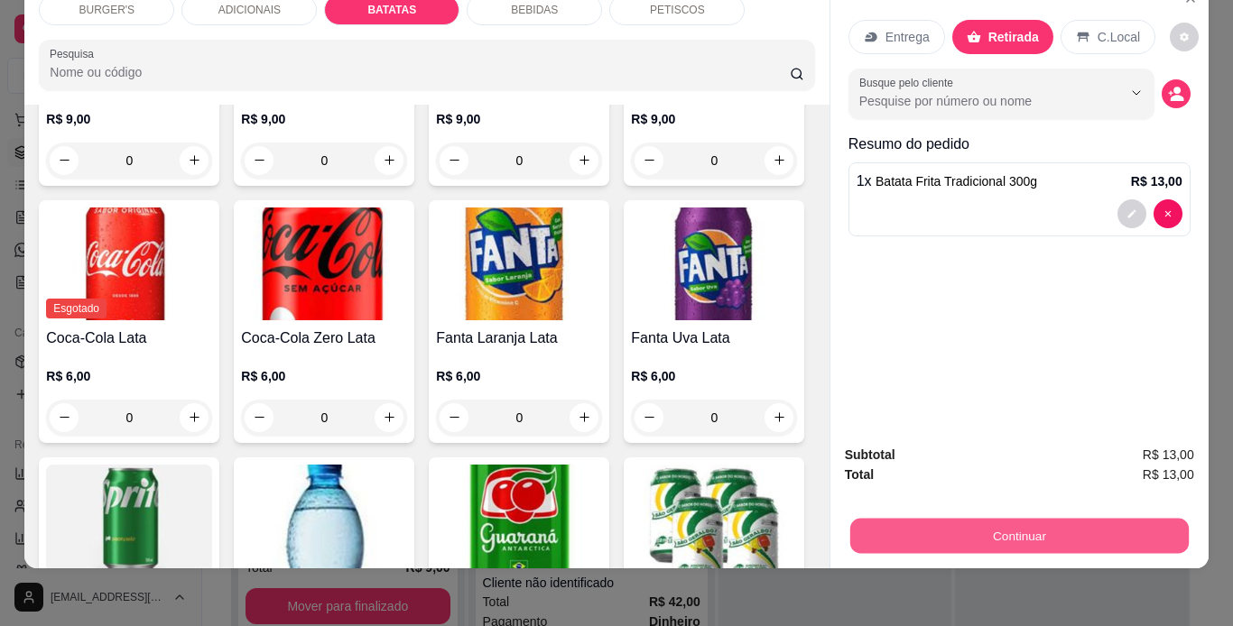
click at [1009, 519] on button "Continuar" at bounding box center [1018, 536] width 338 height 35
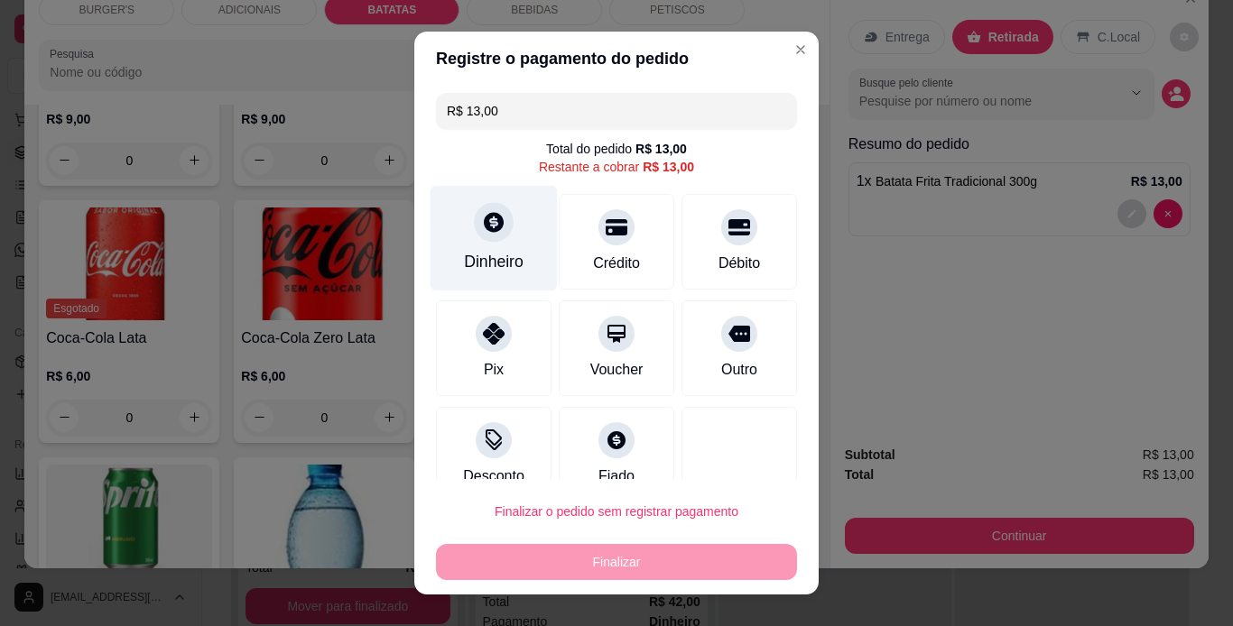
click at [494, 231] on icon at bounding box center [493, 221] width 23 height 23
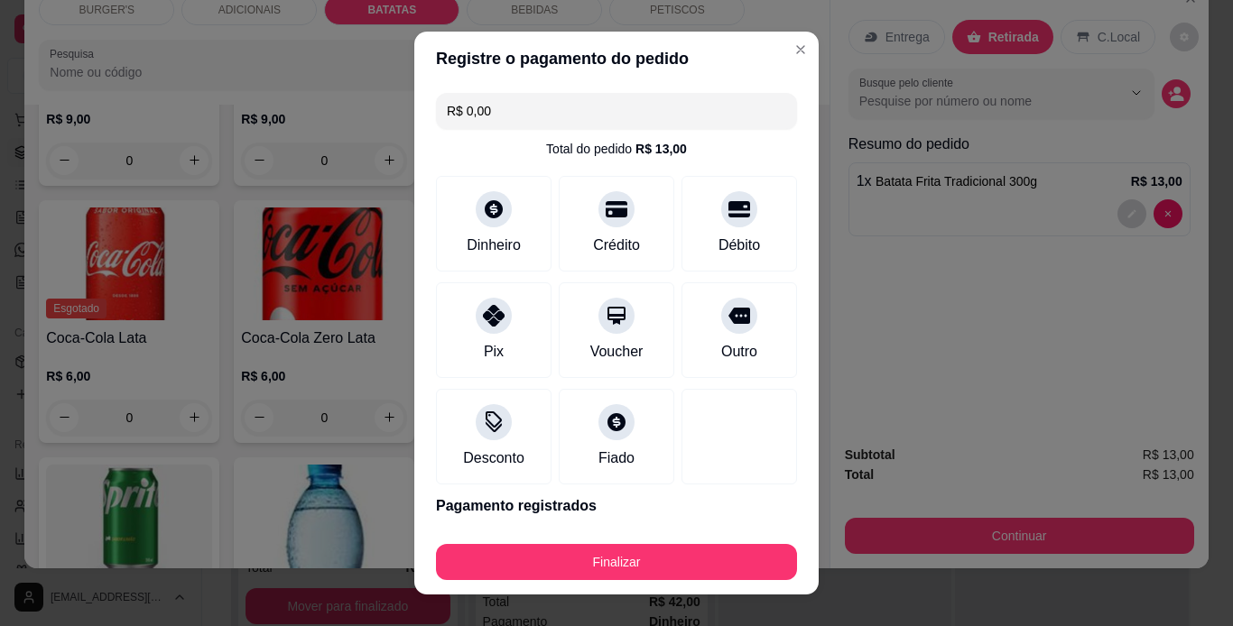
type input "R$ 0,00"
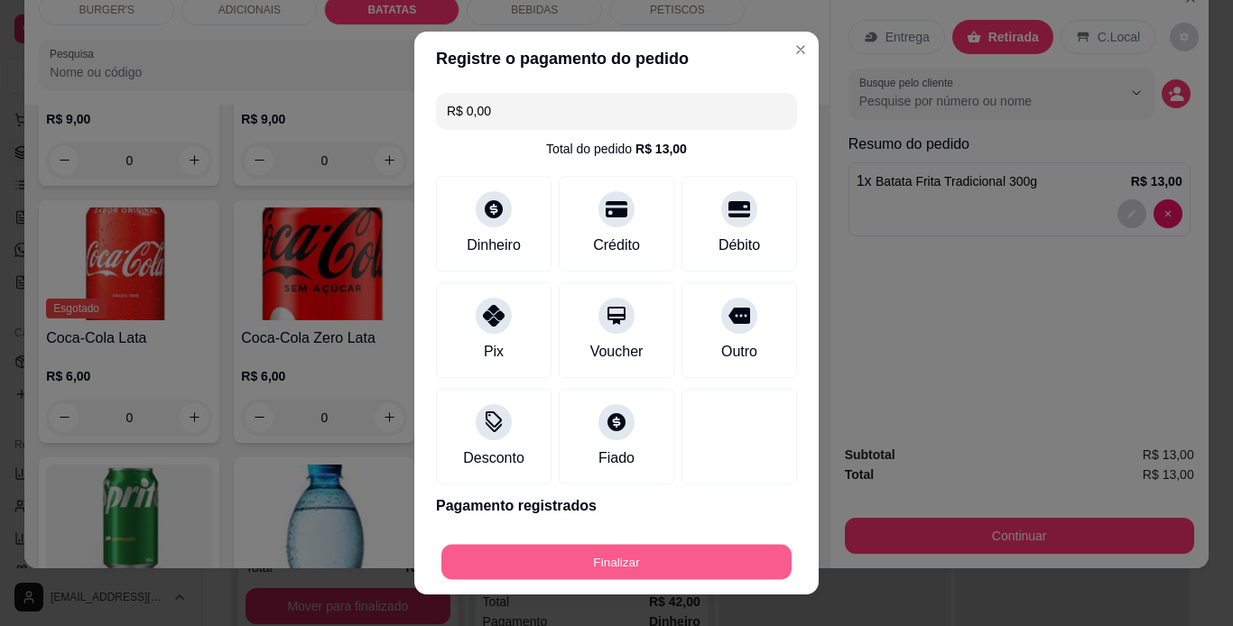
click at [638, 561] on button "Finalizar" at bounding box center [616, 562] width 350 height 35
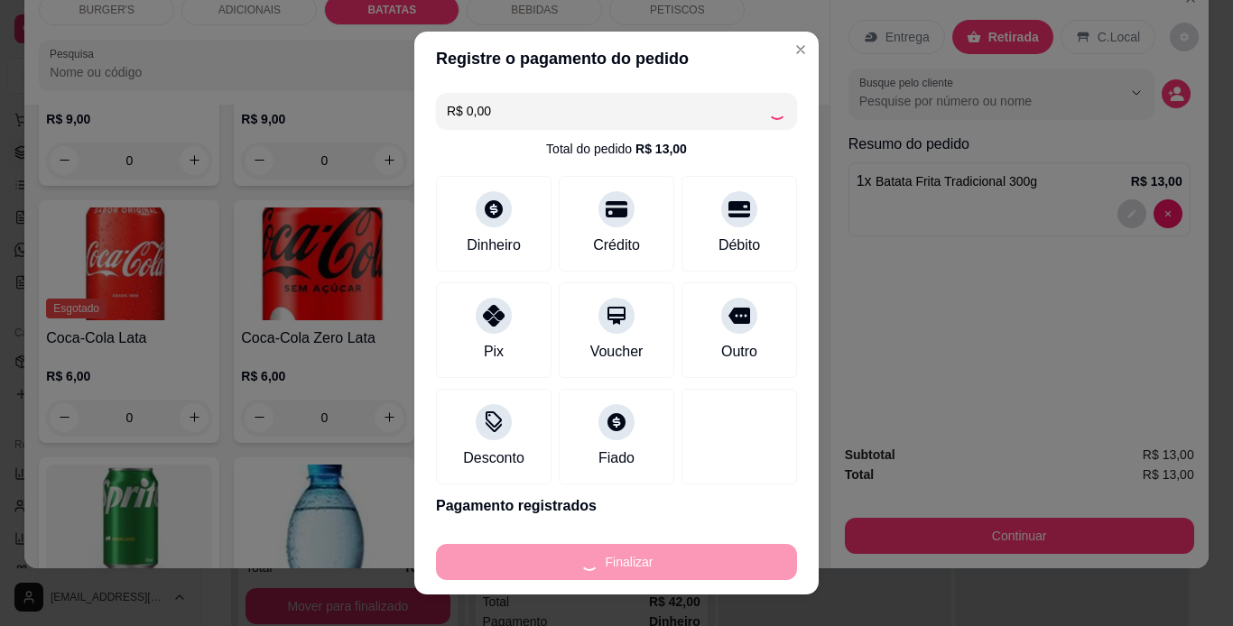
type input "0"
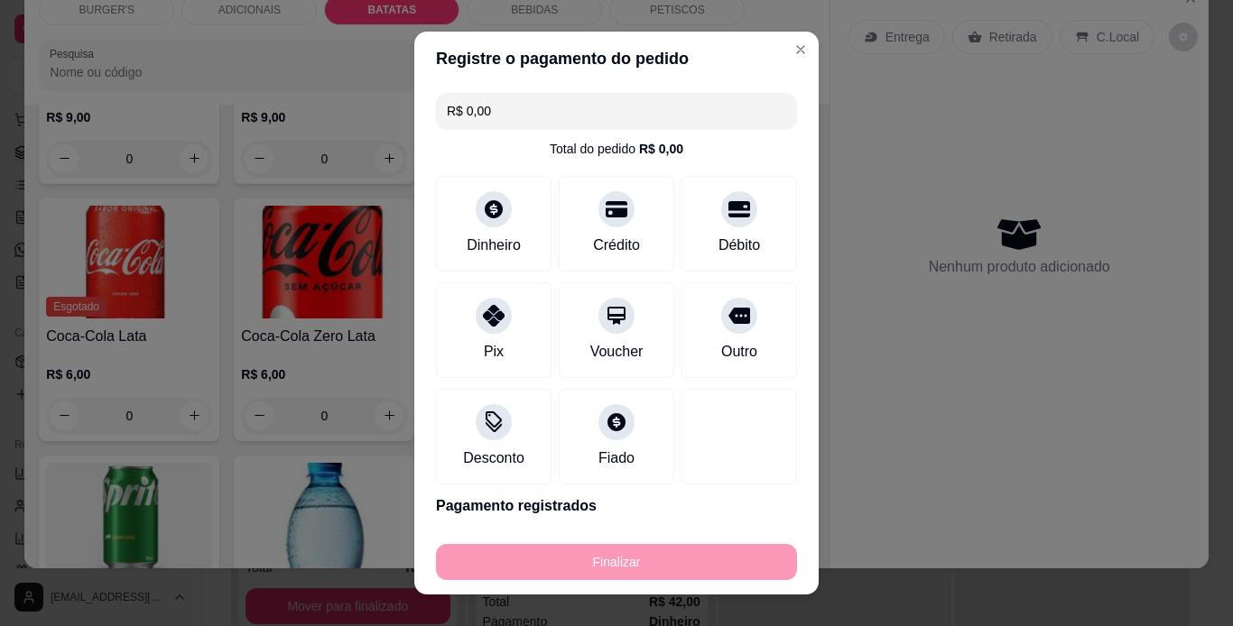
type input "-R$ 13,00"
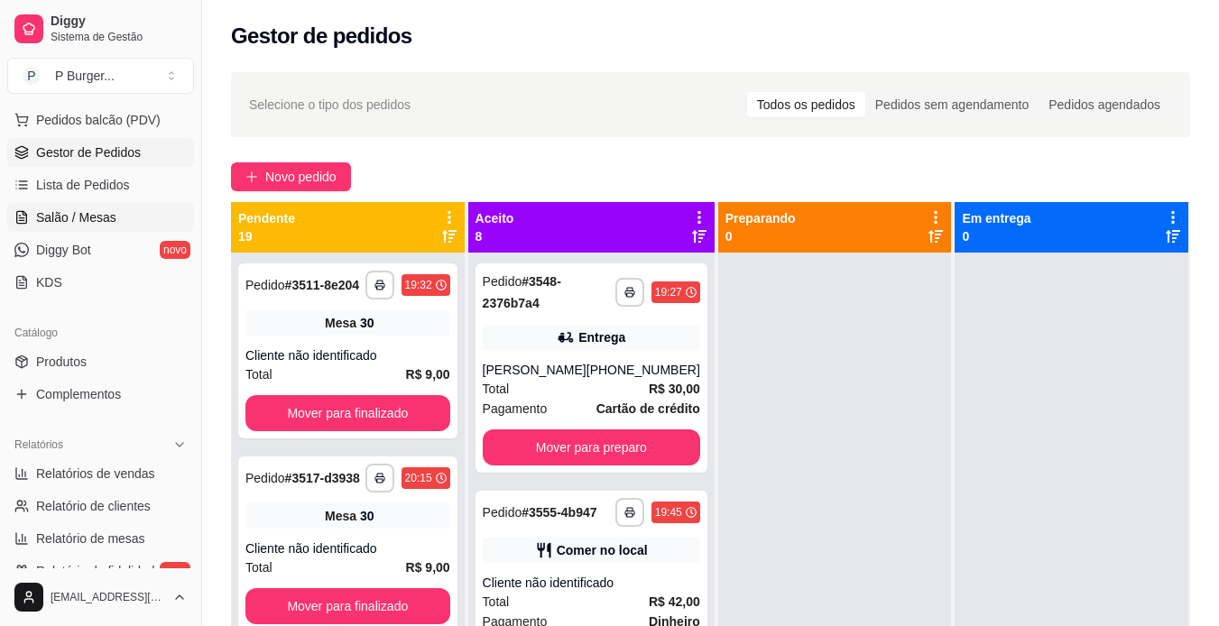
click at [67, 222] on span "Salão / Mesas" at bounding box center [76, 217] width 80 height 18
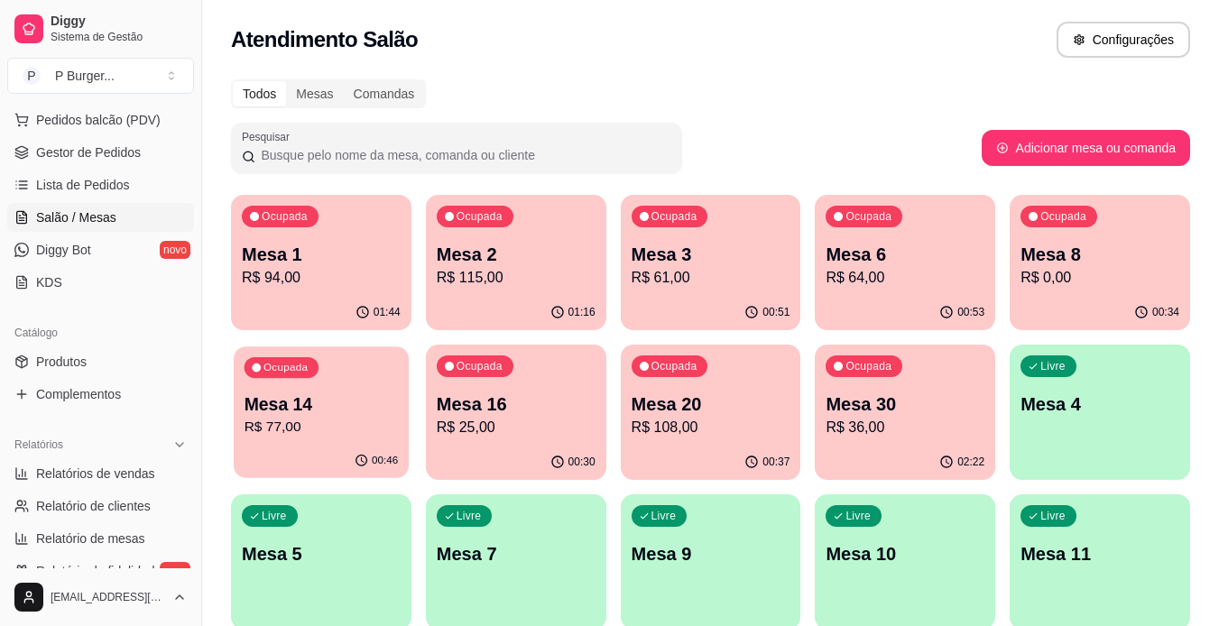
click at [340, 393] on p "Mesa 14" at bounding box center [322, 405] width 154 height 24
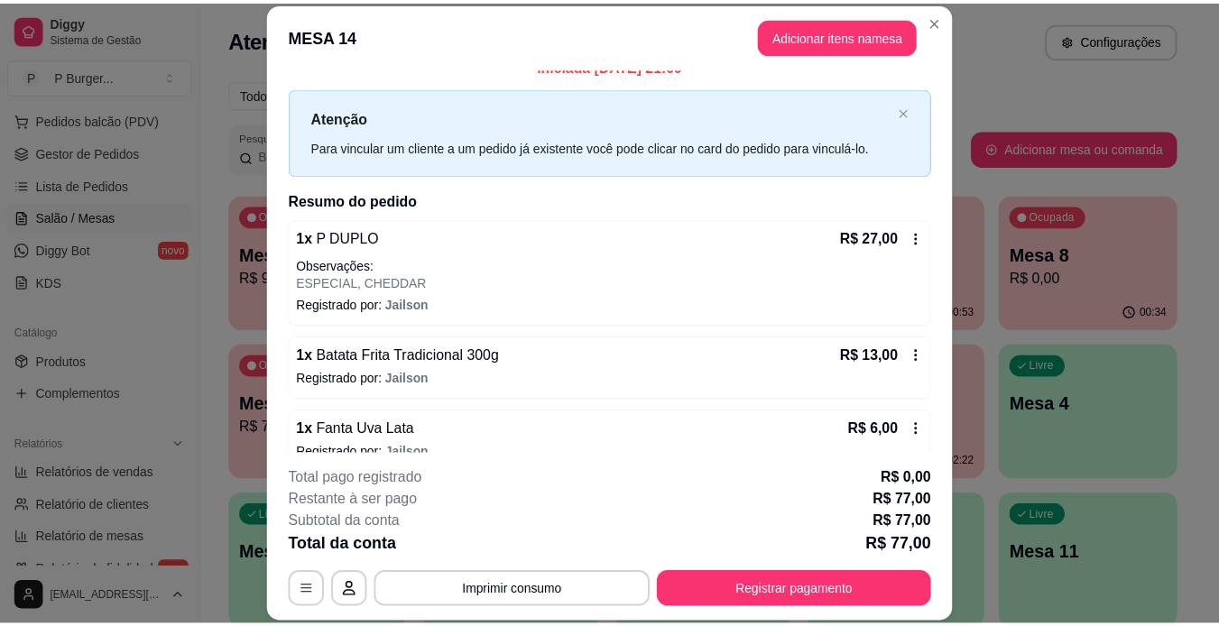
scroll to position [40, 0]
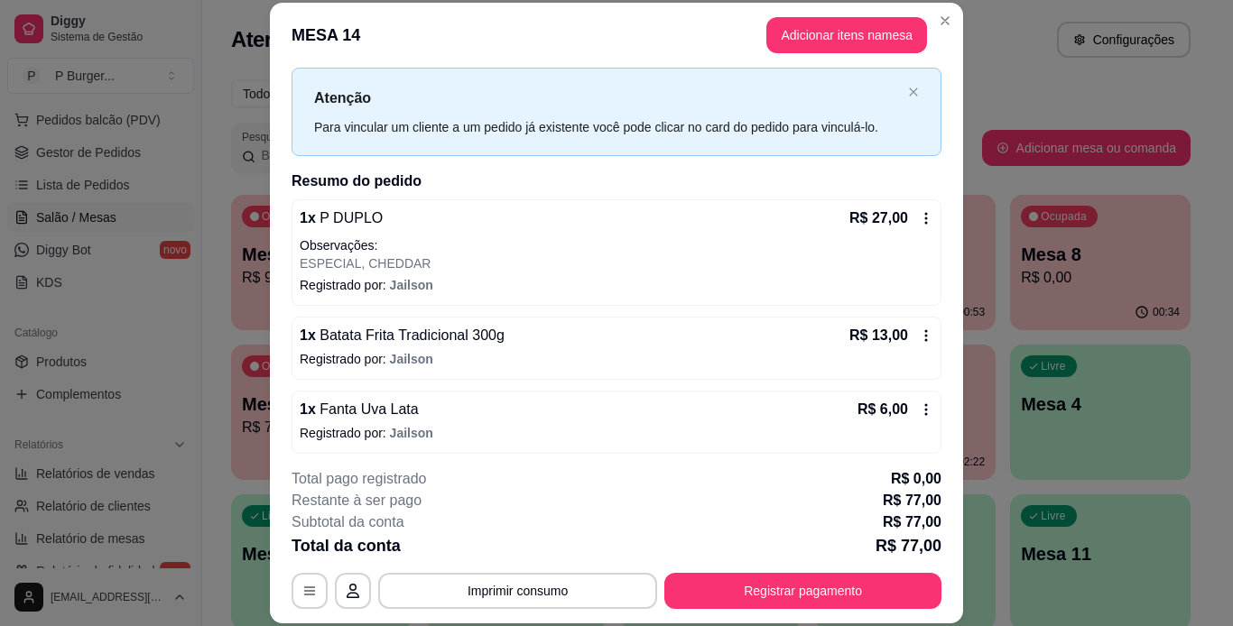
click at [919, 407] on icon at bounding box center [926, 409] width 14 height 14
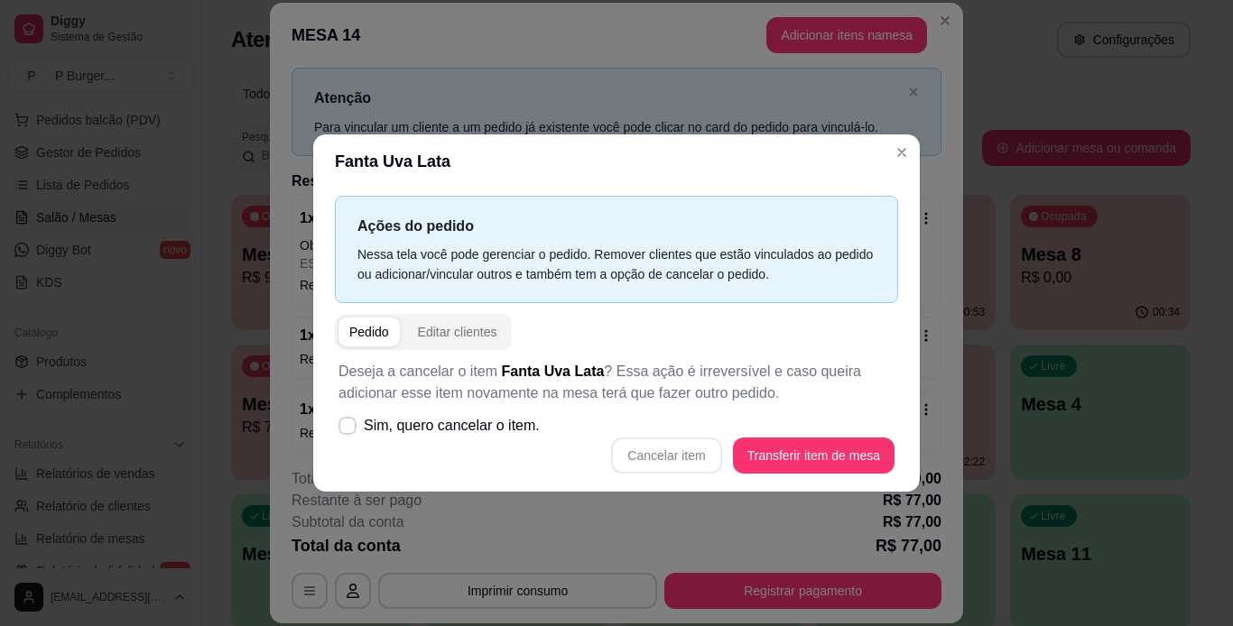
click at [694, 457] on div "Cancelar item Transferir item de mesa" at bounding box center [616, 456] width 556 height 36
click at [361, 426] on label "Sim, quero cancelar o item." at bounding box center [439, 426] width 216 height 36
click at [349, 430] on input "Sim, quero cancelar o item." at bounding box center [344, 436] width 12 height 12
checkbox input "true"
click at [645, 440] on button "Cancelar item" at bounding box center [666, 456] width 107 height 35
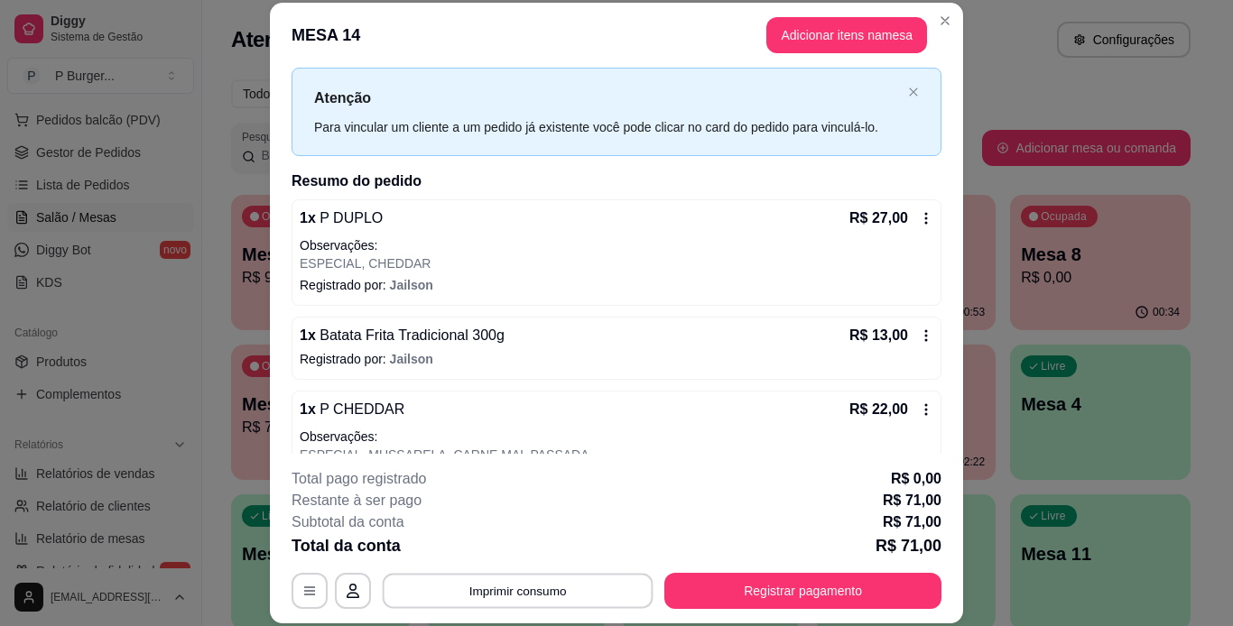
click at [534, 582] on button "Imprimir consumo" at bounding box center [518, 590] width 271 height 35
click at [528, 553] on button "IMPRESSORA" at bounding box center [516, 549] width 126 height 28
click at [544, 587] on button "Imprimir consumo" at bounding box center [518, 590] width 271 height 35
click at [544, 552] on button "IMPRESSORA" at bounding box center [516, 549] width 126 height 28
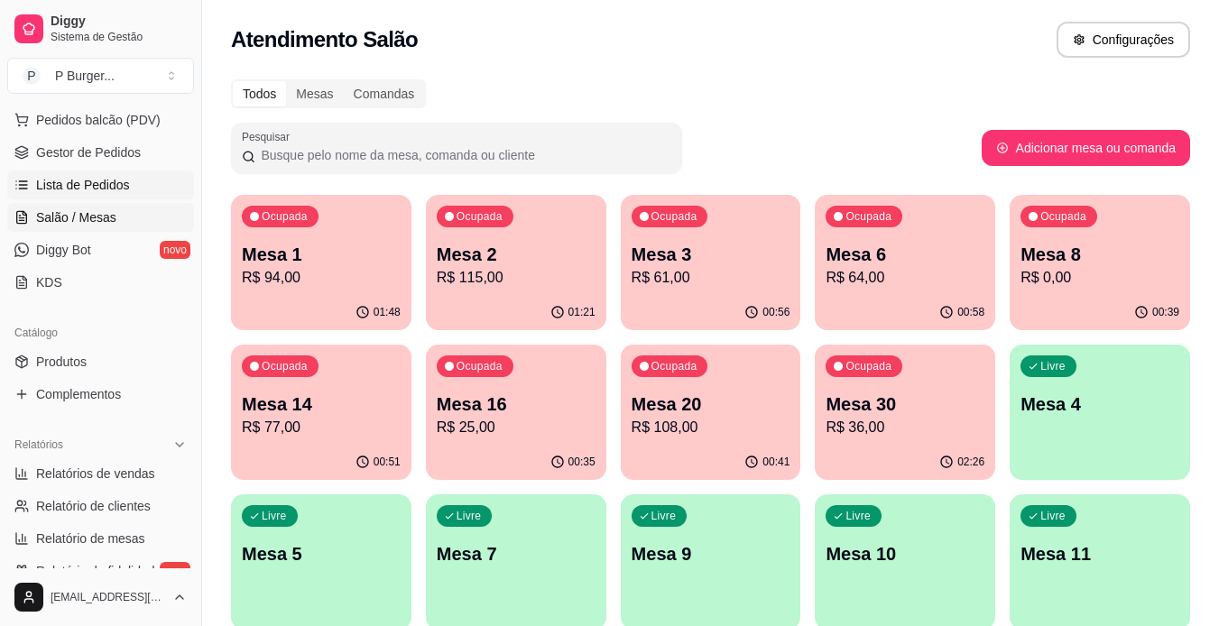
click at [101, 171] on link "Lista de Pedidos" at bounding box center [100, 185] width 187 height 29
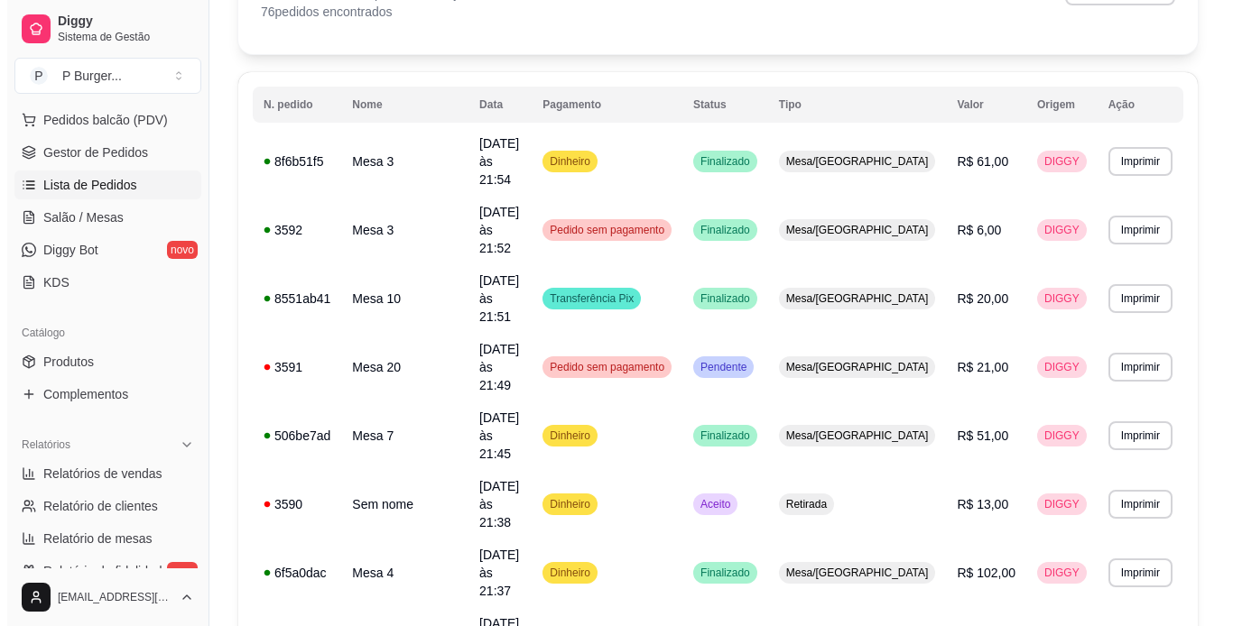
scroll to position [139, 0]
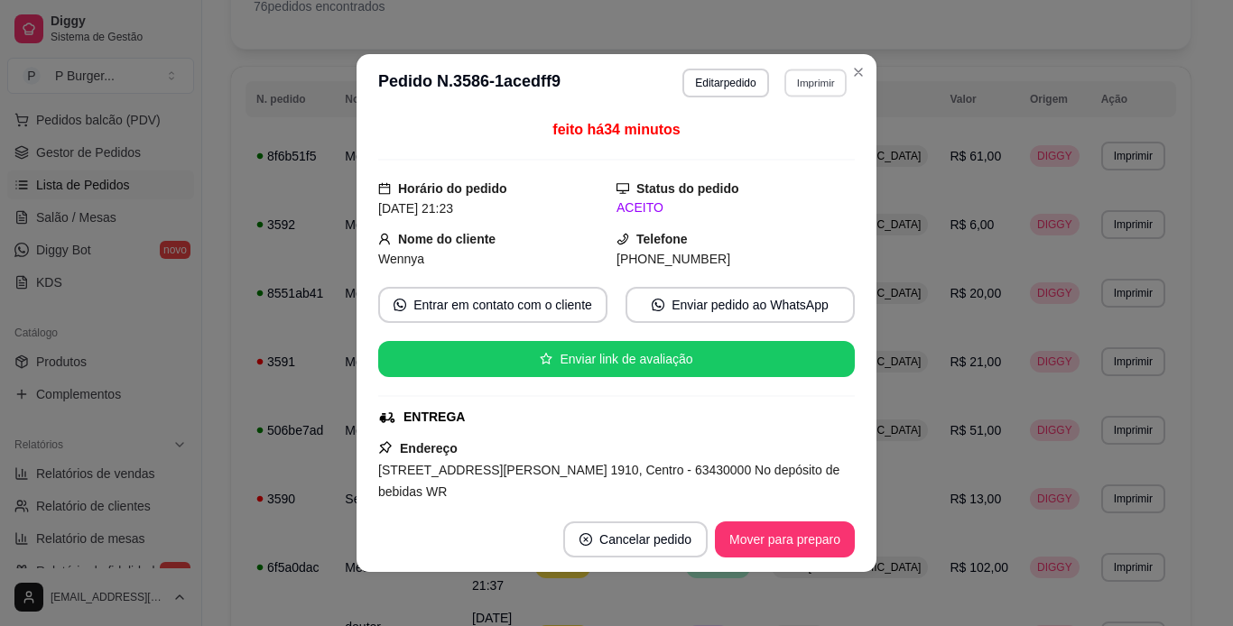
click at [817, 79] on button "Imprimir" at bounding box center [815, 83] width 62 height 28
click at [754, 152] on button "IMPRESSORA" at bounding box center [776, 146] width 126 height 28
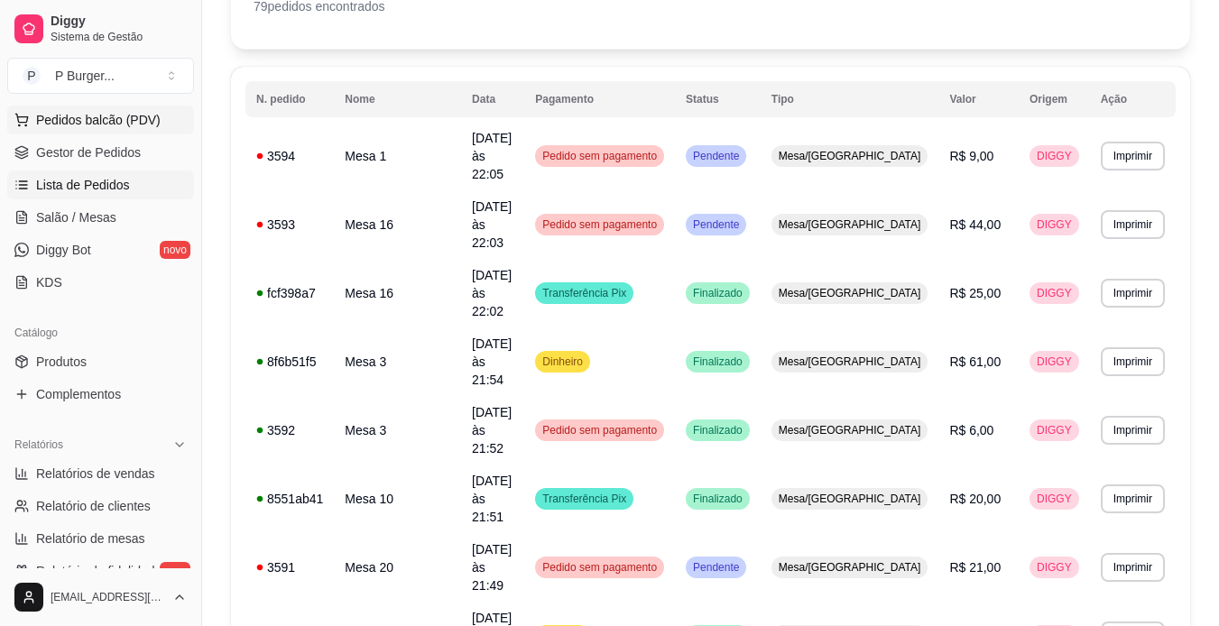
click at [113, 125] on span "Pedidos balcão (PDV)" at bounding box center [98, 120] width 125 height 18
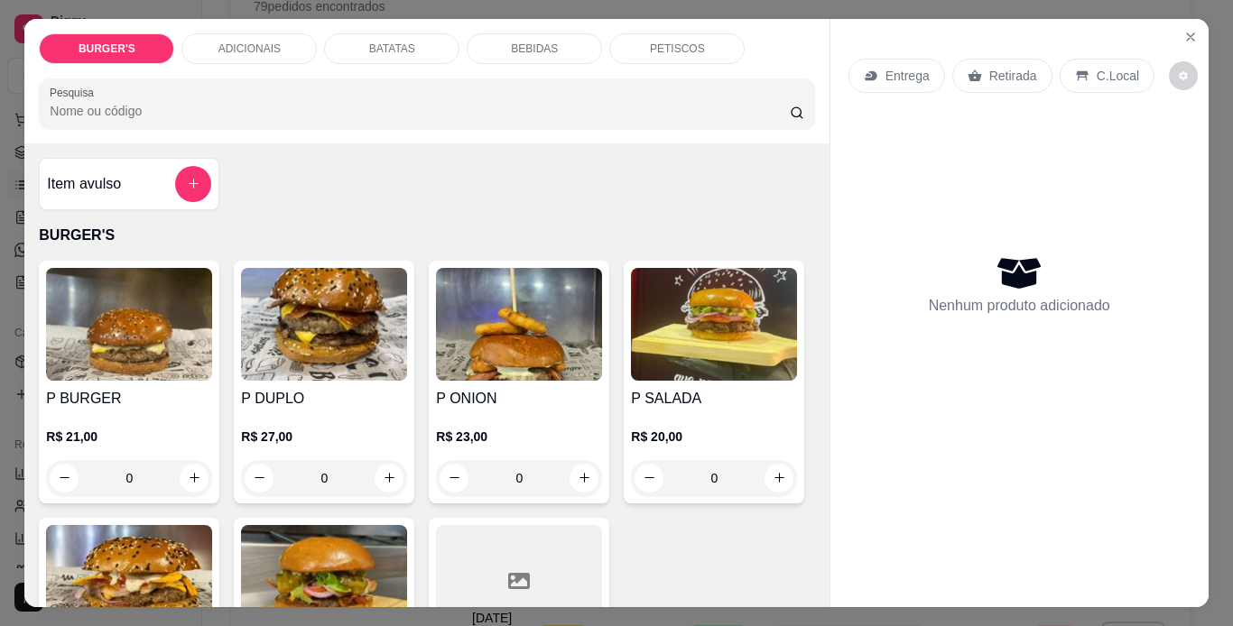
click at [46, 361] on img at bounding box center [129, 324] width 166 height 113
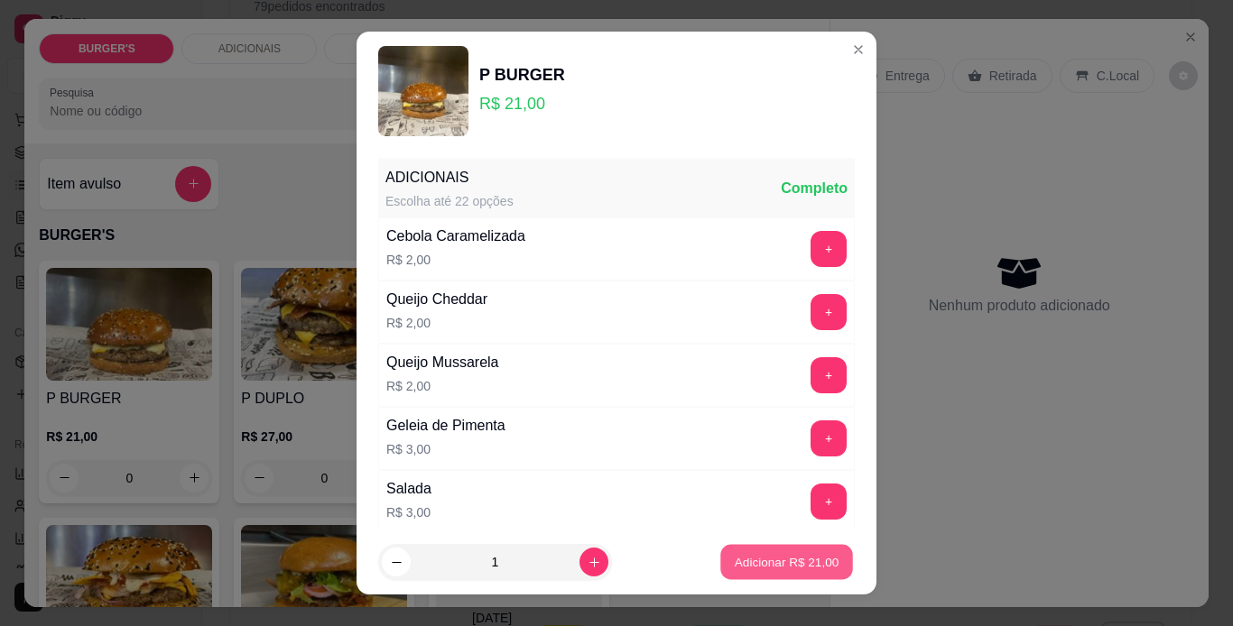
click at [741, 550] on button "Adicionar R$ 21,00" at bounding box center [786, 562] width 133 height 35
type input "1"
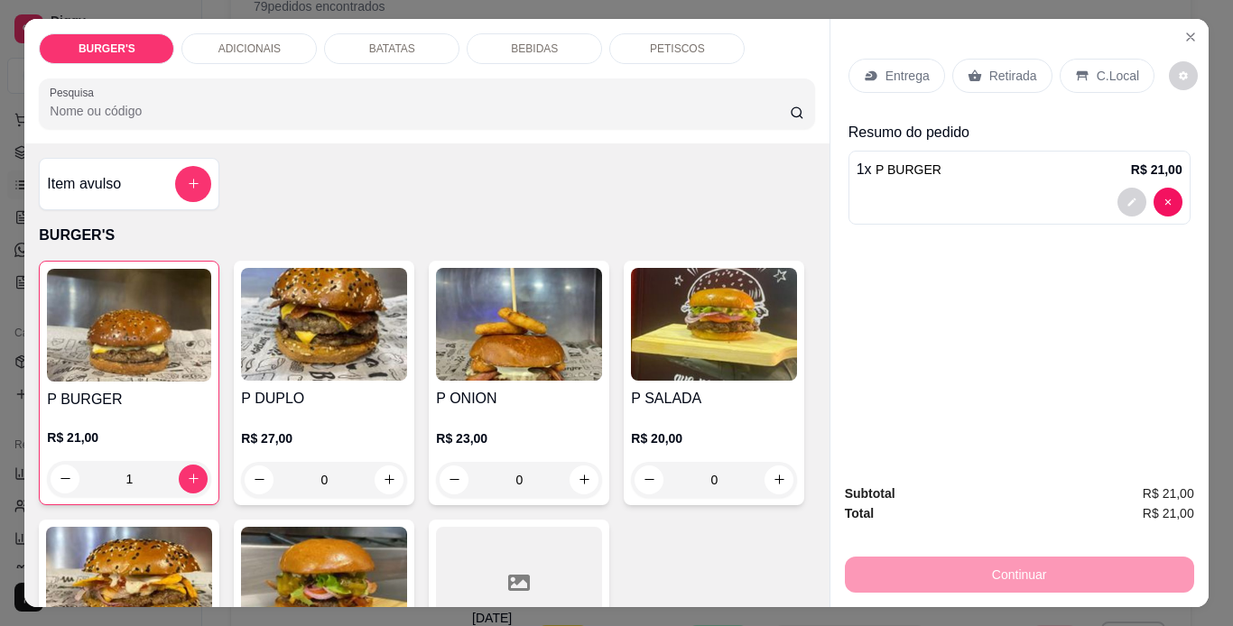
click at [894, 67] on p "Entrega" at bounding box center [907, 76] width 44 height 18
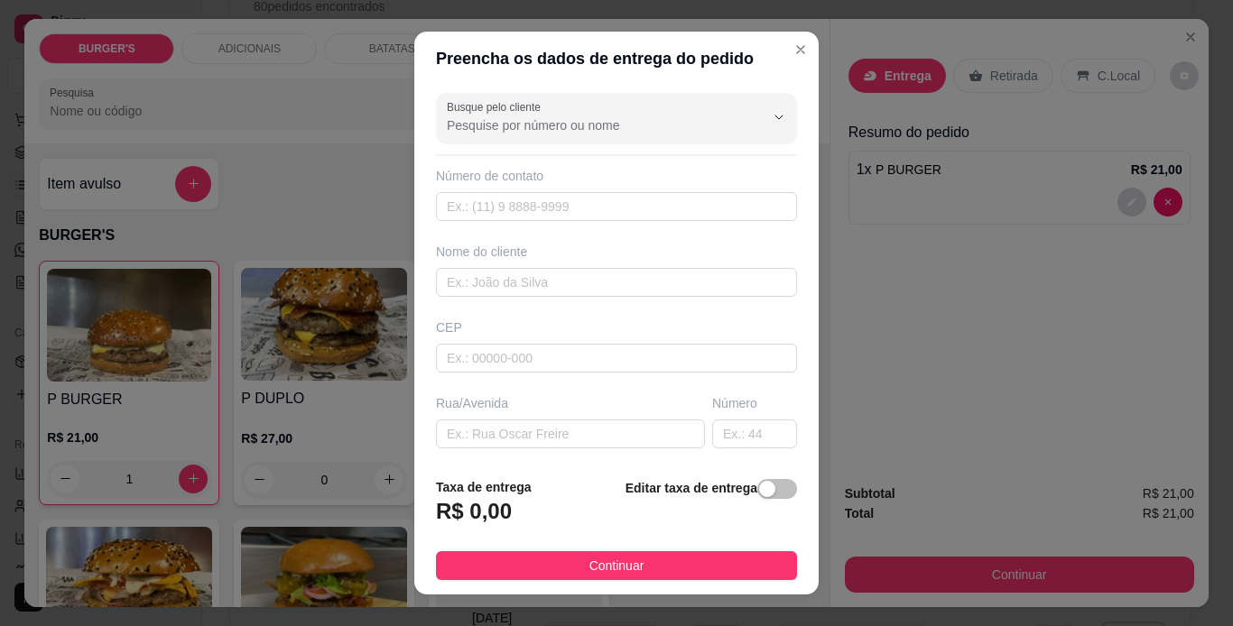
click at [558, 297] on div "Busque pelo cliente Número de contato Nome do cliente CEP Rua/[GEOGRAPHIC_DATA]…" at bounding box center [616, 275] width 404 height 378
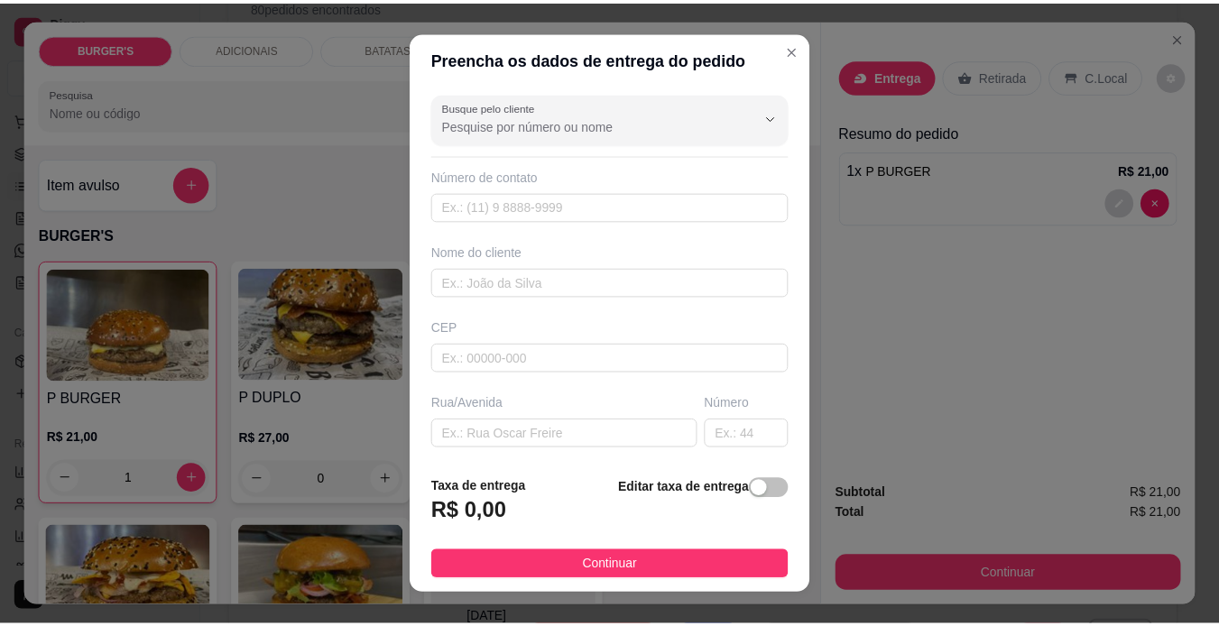
scroll to position [26, 0]
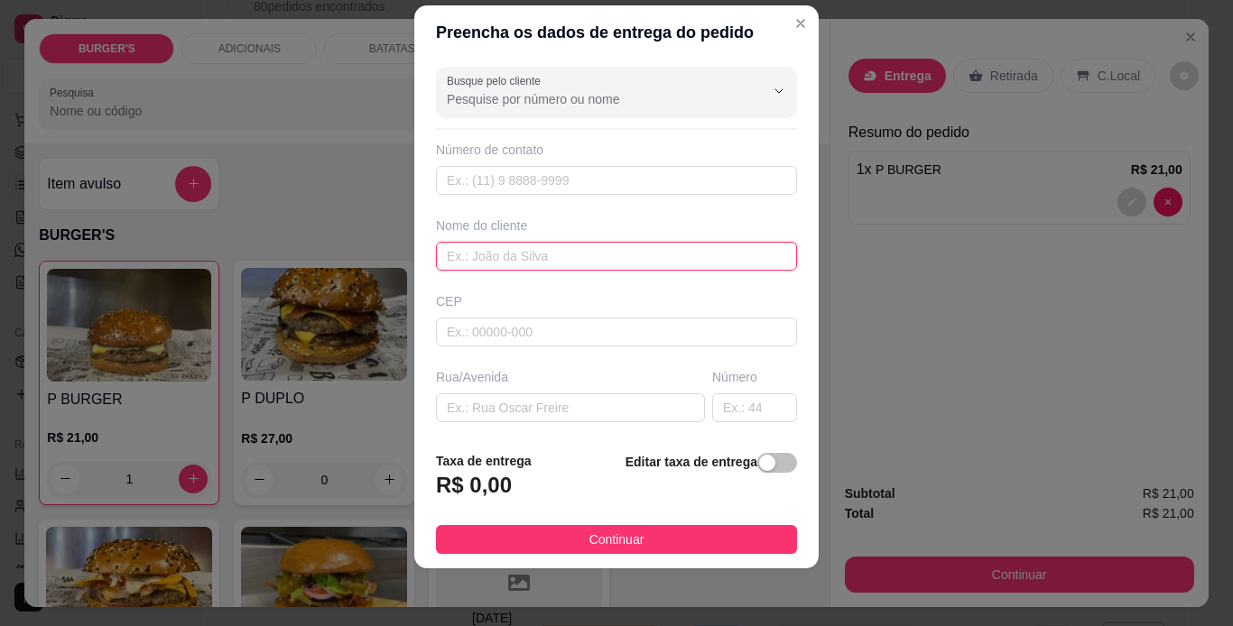
click at [548, 250] on input "text" at bounding box center [616, 256] width 361 height 29
type input "[PERSON_NAME]"
click at [528, 412] on input "text" at bounding box center [570, 407] width 269 height 29
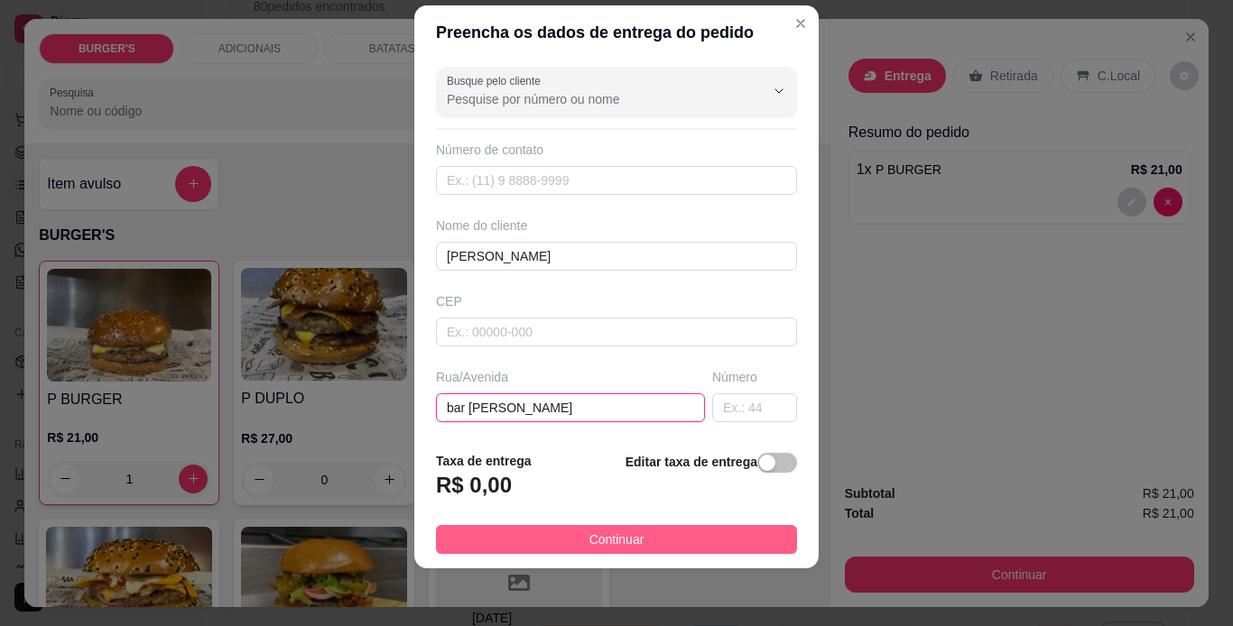
type input "bar [PERSON_NAME]"
click at [606, 543] on span "Continuar" at bounding box center [616, 540] width 55 height 20
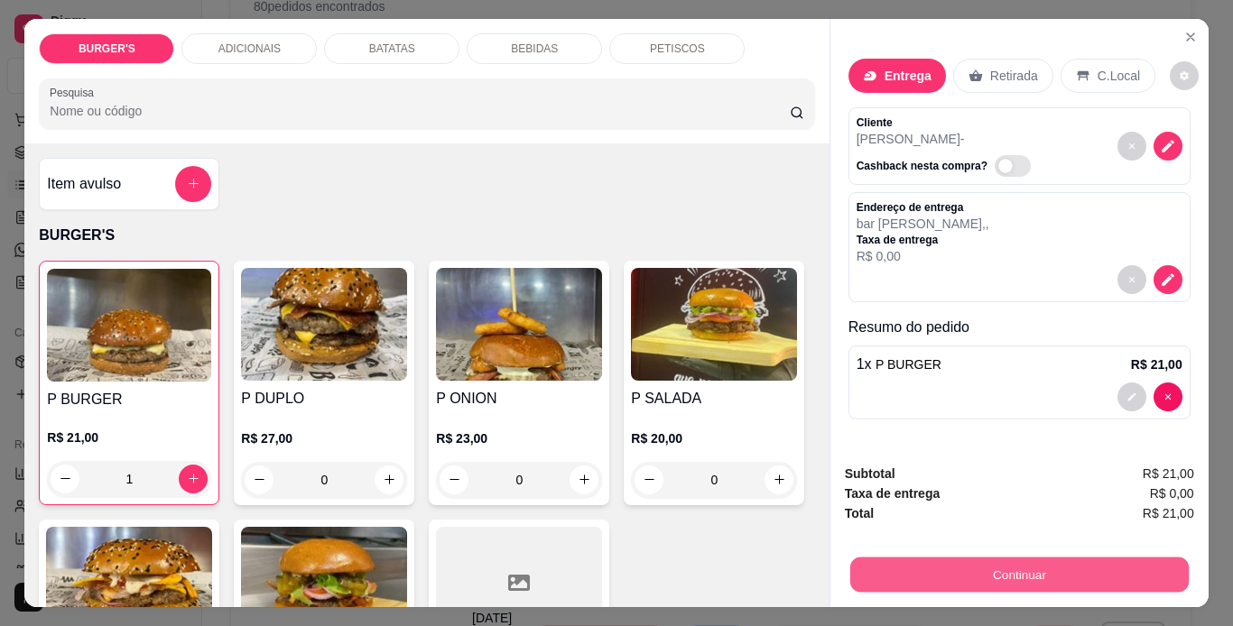
click at [1073, 558] on button "Continuar" at bounding box center [1018, 575] width 338 height 35
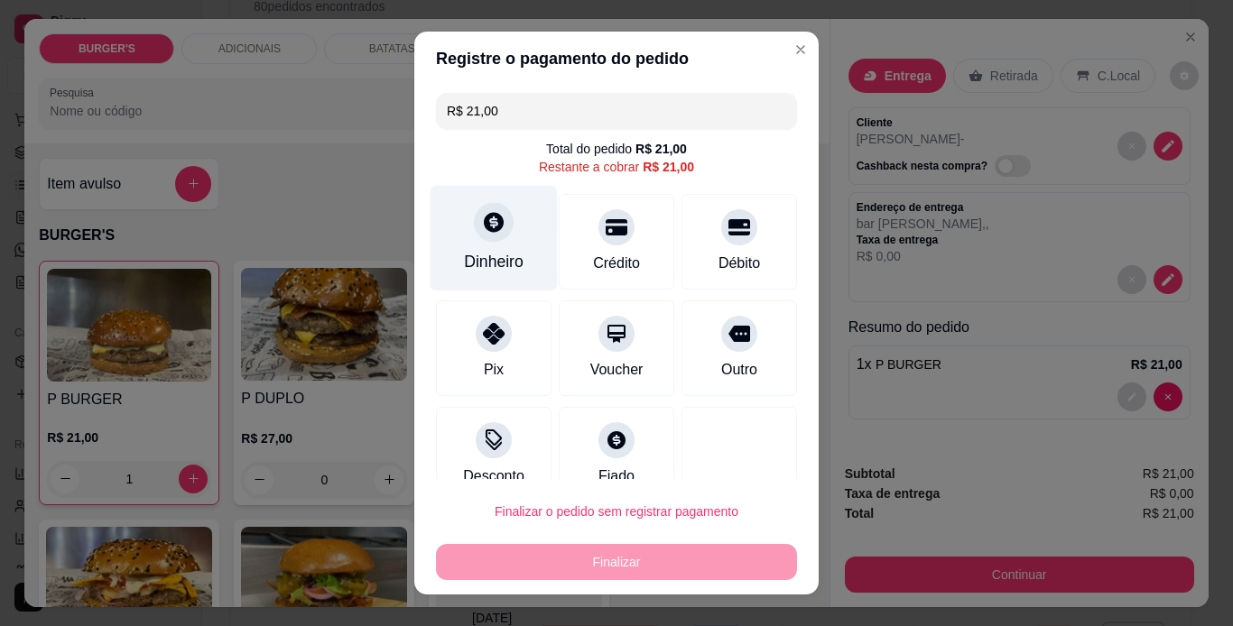
click at [494, 255] on div "Dinheiro" at bounding box center [494, 261] width 60 height 23
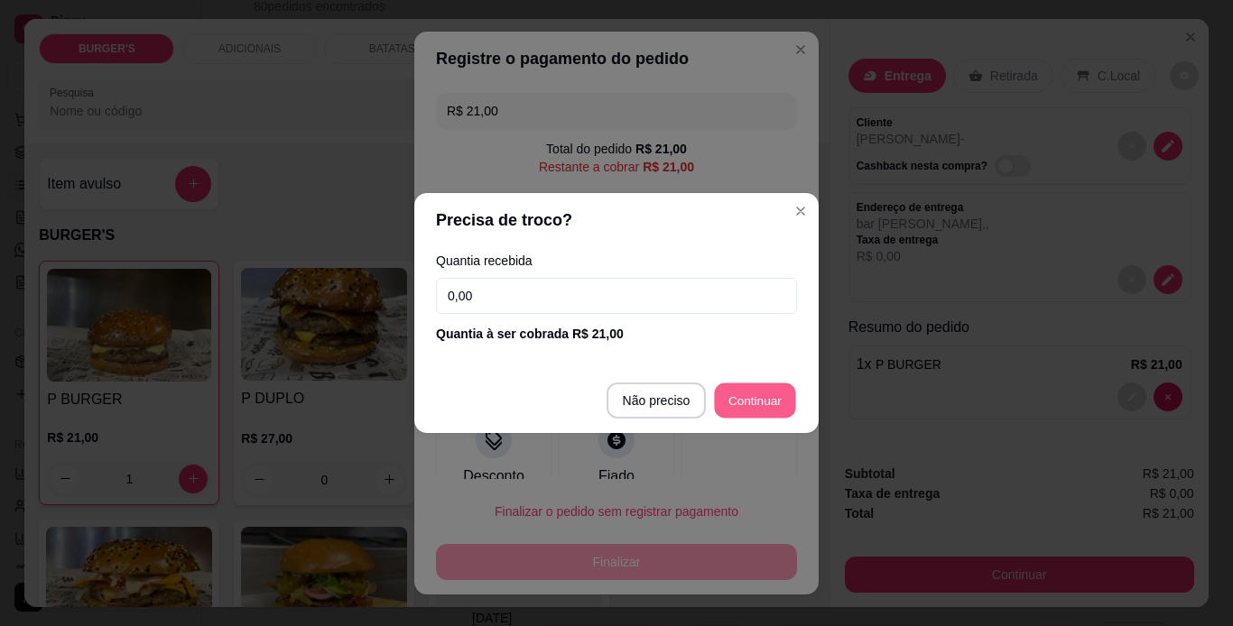
type input "R$ 0,00"
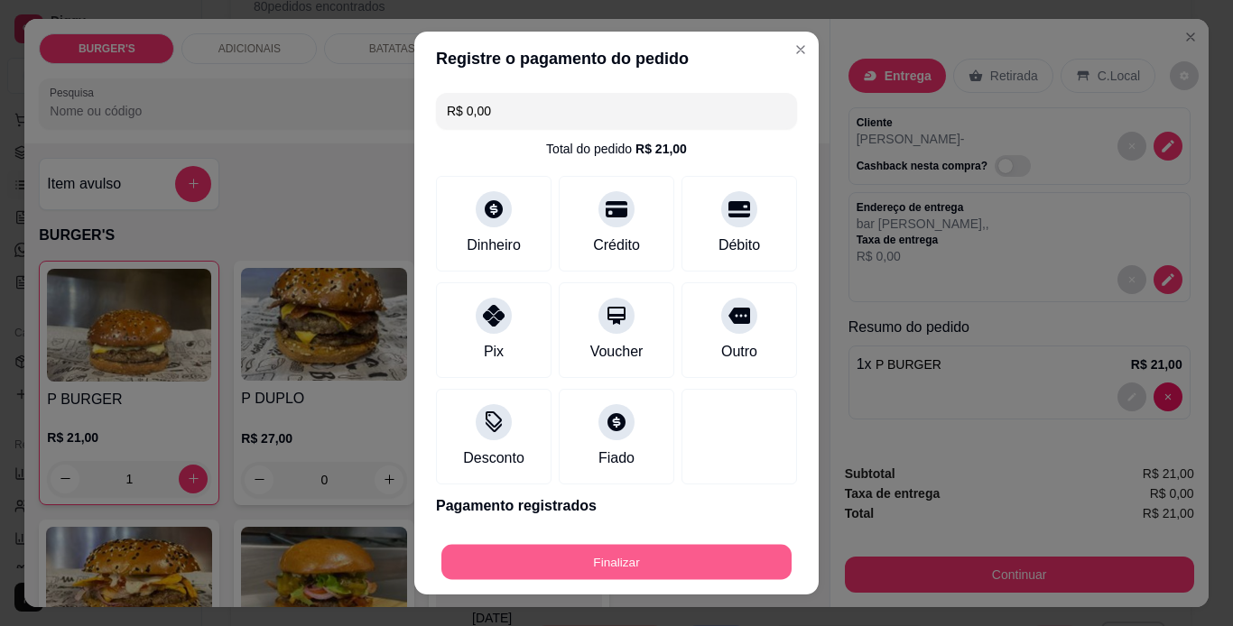
click at [632, 564] on button "Finalizar" at bounding box center [616, 562] width 350 height 35
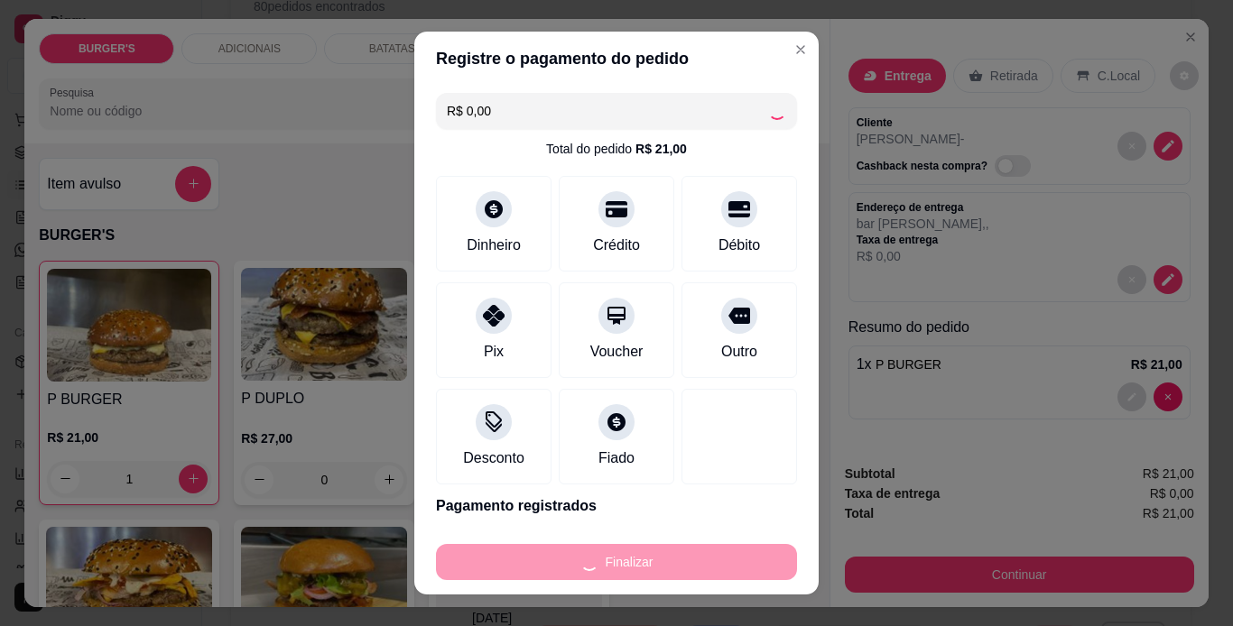
type input "0"
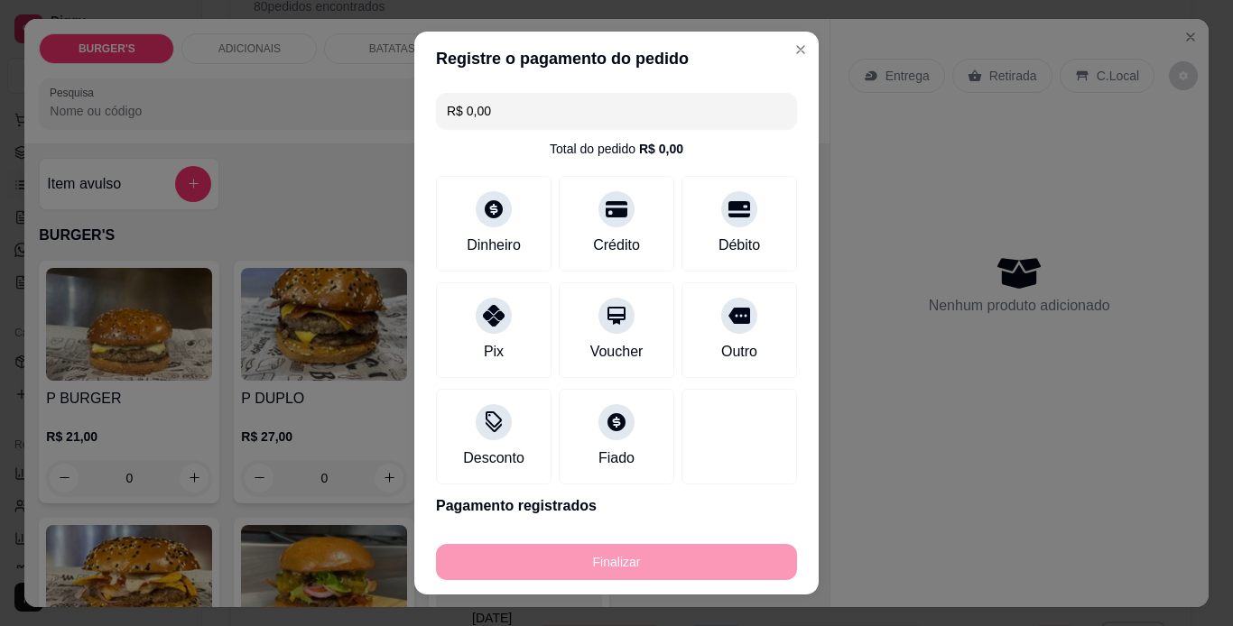
type input "-R$ 21,00"
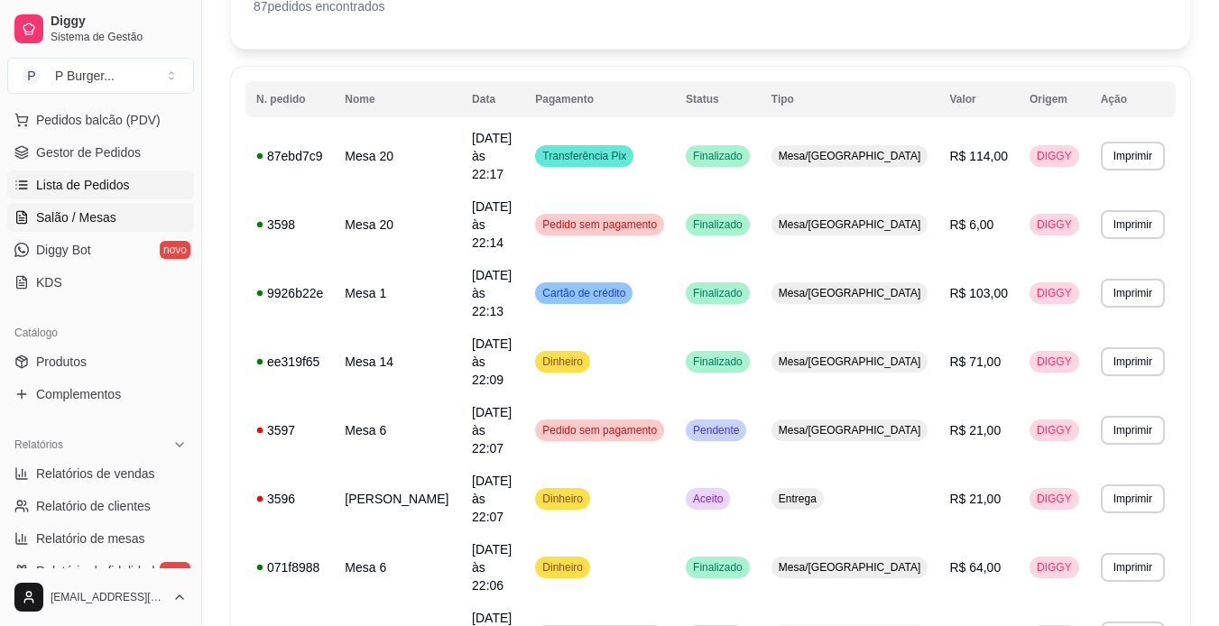
click at [103, 209] on span "Salão / Mesas" at bounding box center [76, 217] width 80 height 18
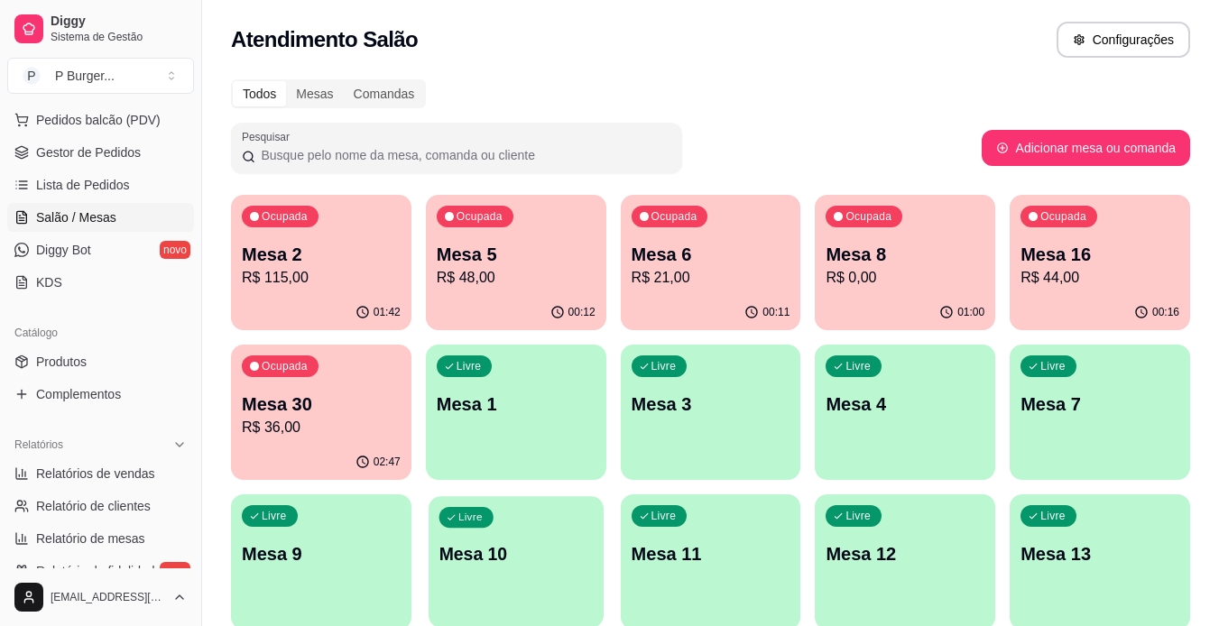
click at [552, 544] on p "Mesa 10" at bounding box center [516, 554] width 154 height 24
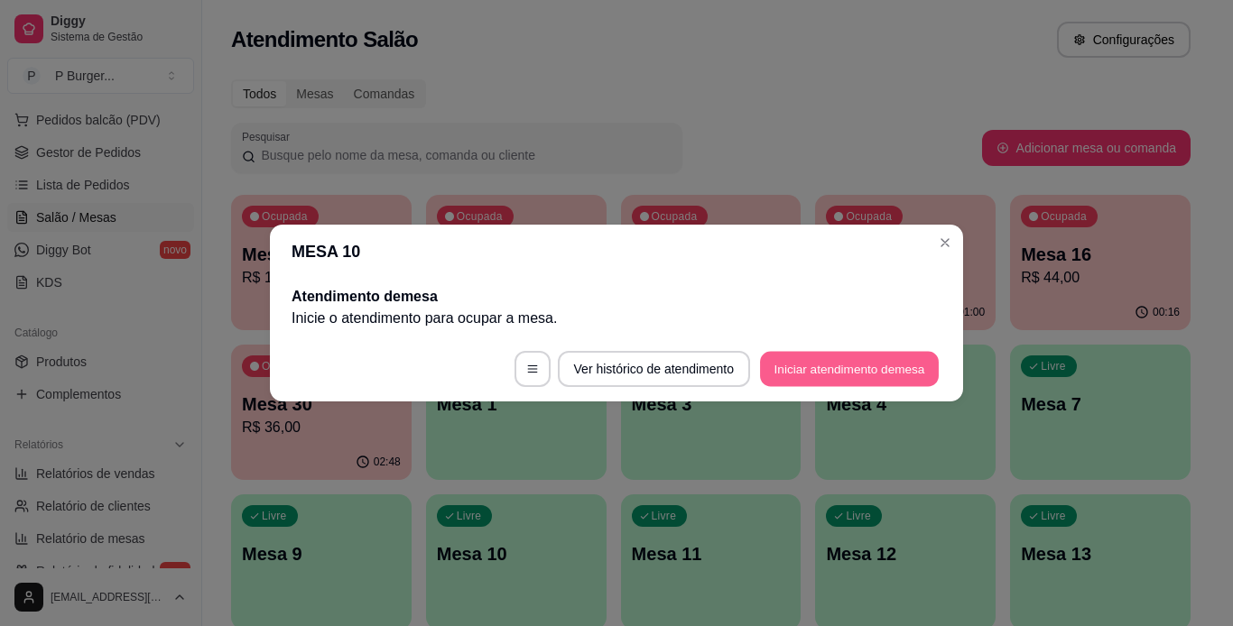
click at [841, 367] on button "Iniciar atendimento de mesa" at bounding box center [849, 369] width 179 height 35
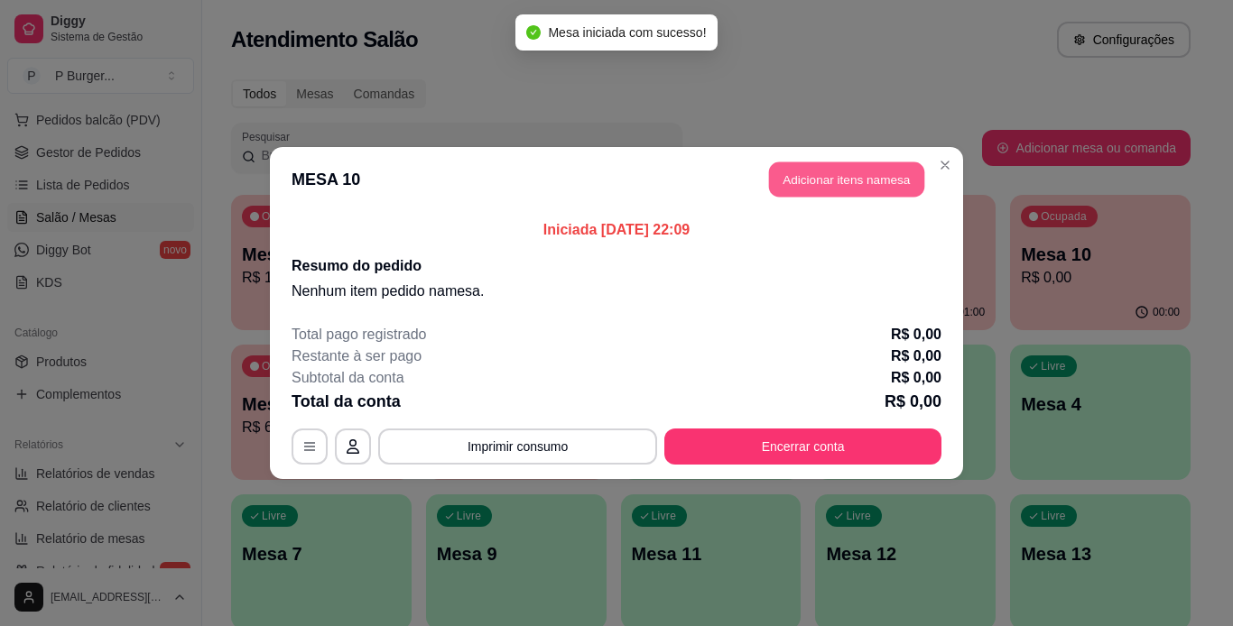
click at [856, 184] on button "Adicionar itens na mesa" at bounding box center [846, 179] width 155 height 35
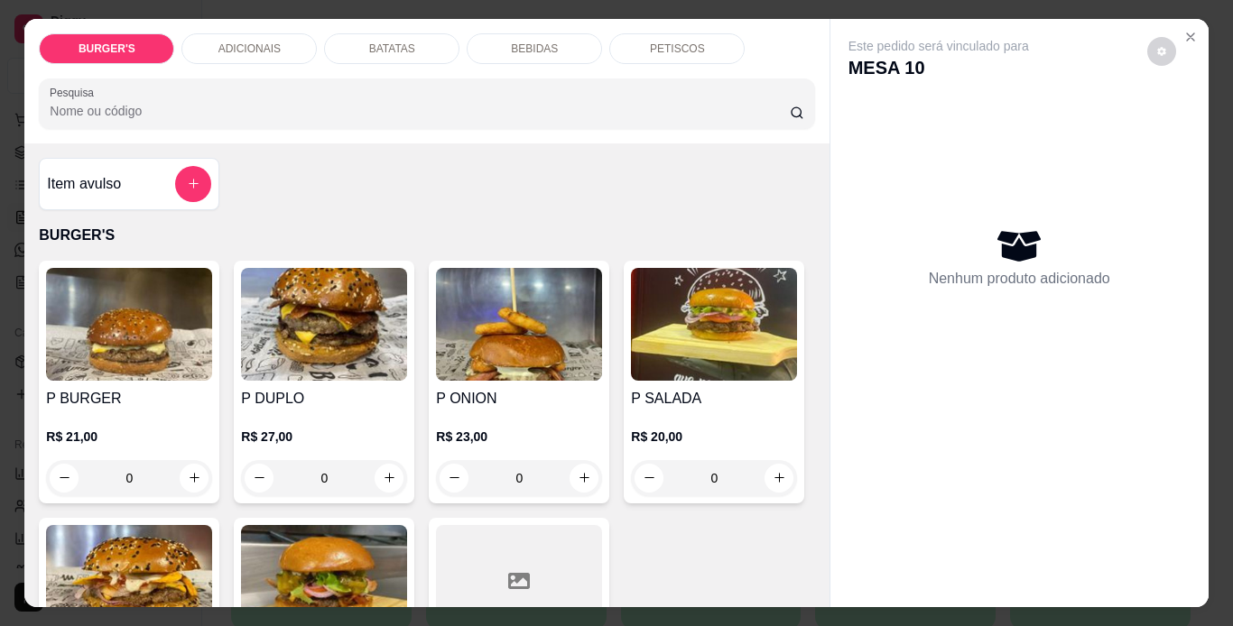
click at [560, 282] on img at bounding box center [519, 324] width 166 height 113
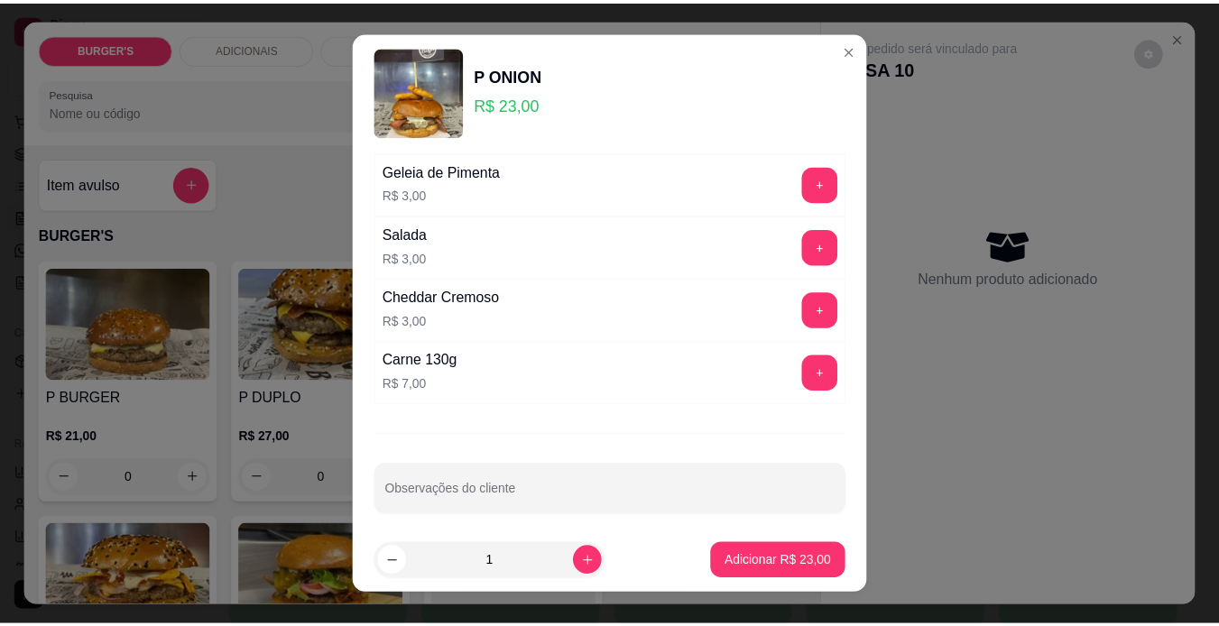
scroll to position [264, 0]
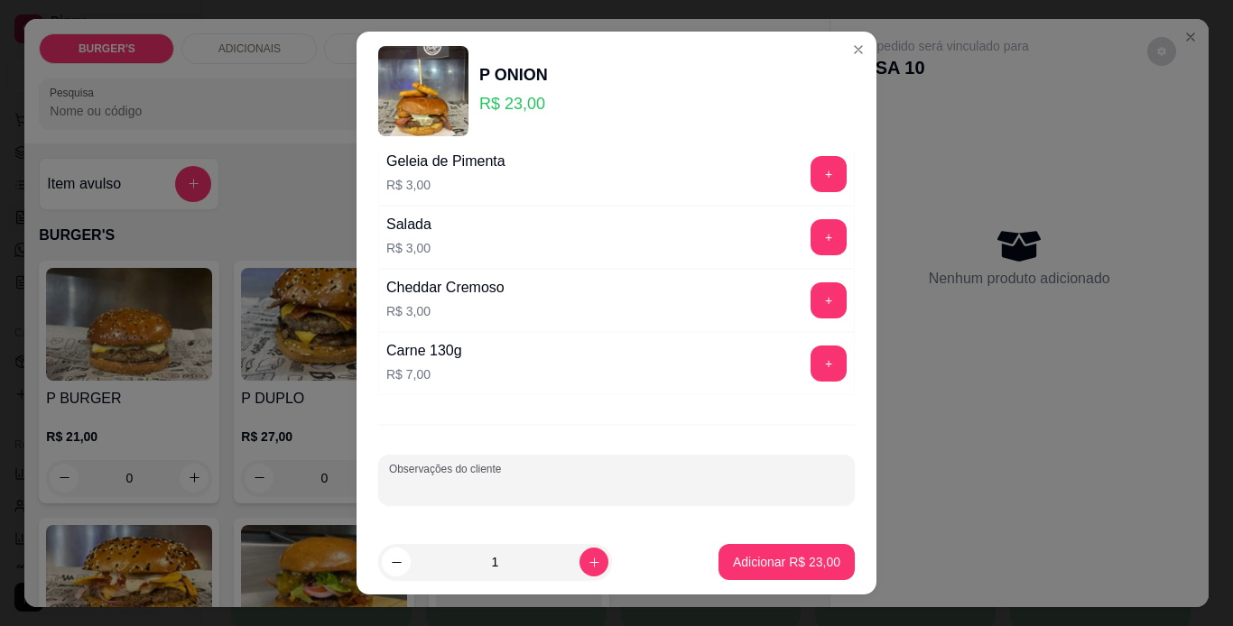
click at [571, 495] on input "Observações do cliente" at bounding box center [616, 487] width 455 height 18
type input "especial mussarela"
click at [754, 551] on button "Adicionar R$ 23,00" at bounding box center [786, 562] width 136 height 36
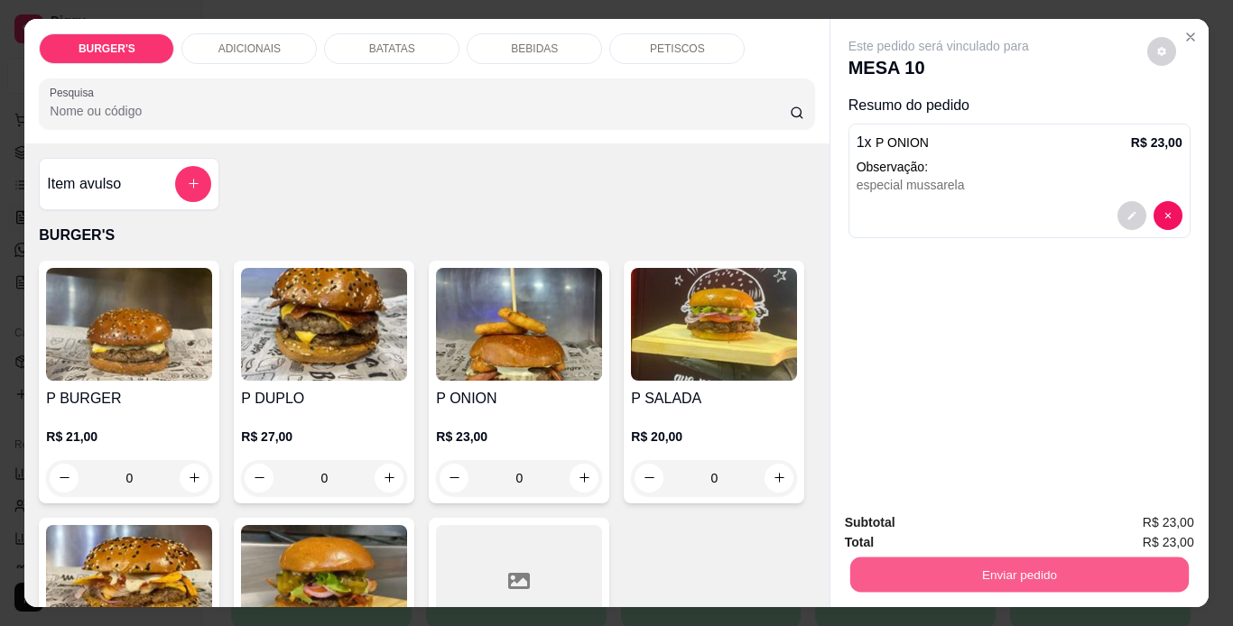
click at [918, 560] on button "Enviar pedido" at bounding box center [1018, 575] width 338 height 35
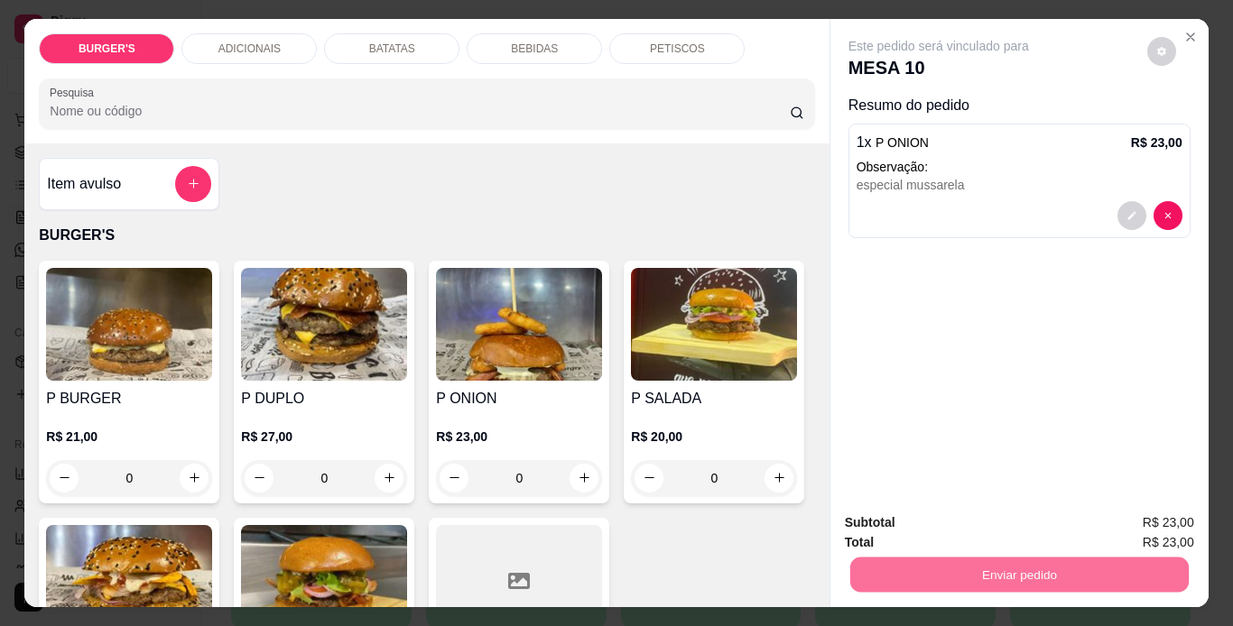
click at [1015, 523] on button "Não registrar e enviar pedido" at bounding box center [959, 523] width 182 height 33
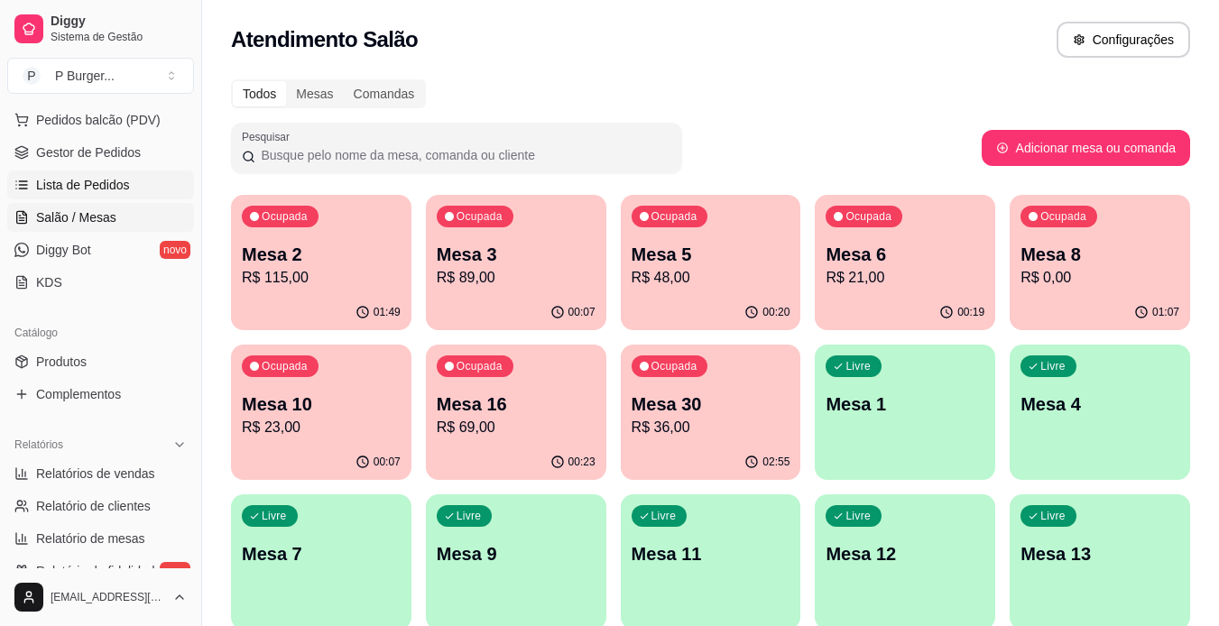
click at [161, 174] on link "Lista de Pedidos" at bounding box center [100, 185] width 187 height 29
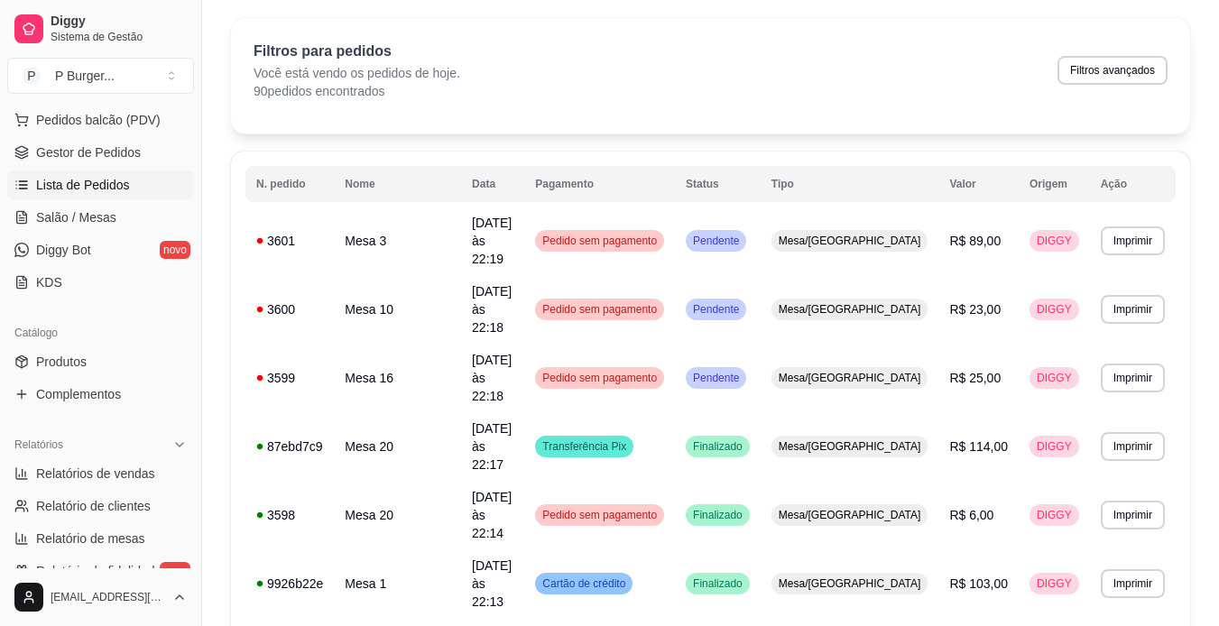
scroll to position [82, 0]
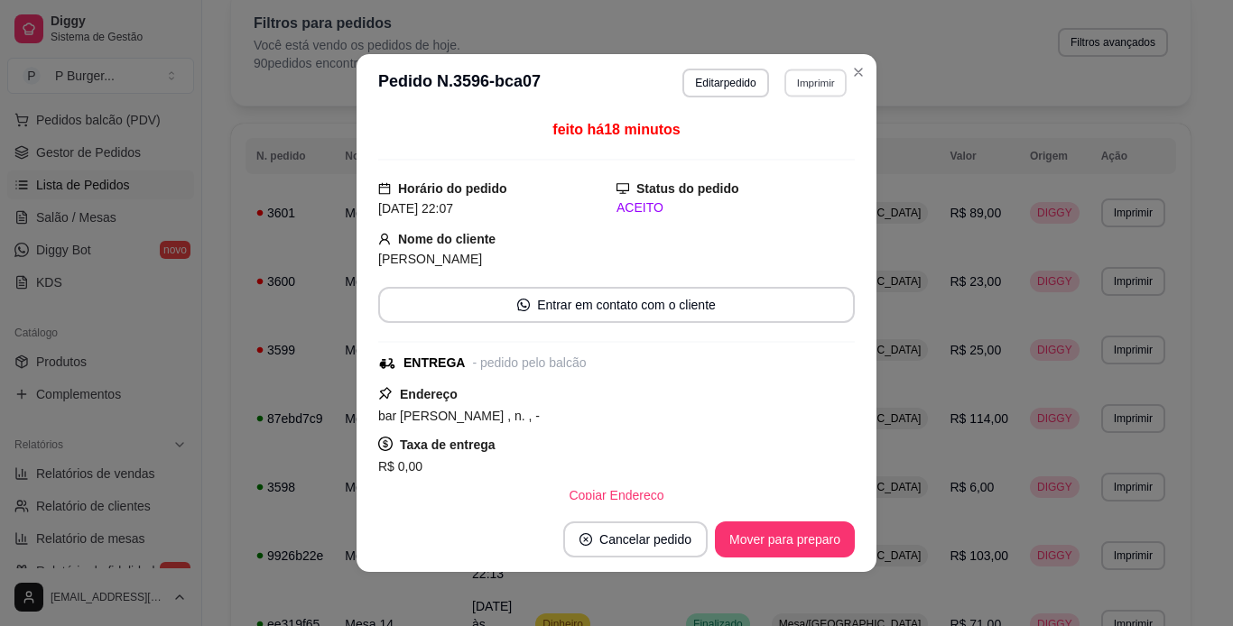
click at [809, 76] on button "Imprimir" at bounding box center [815, 83] width 62 height 28
click at [789, 142] on button "IMPRESSORA" at bounding box center [776, 146] width 126 height 28
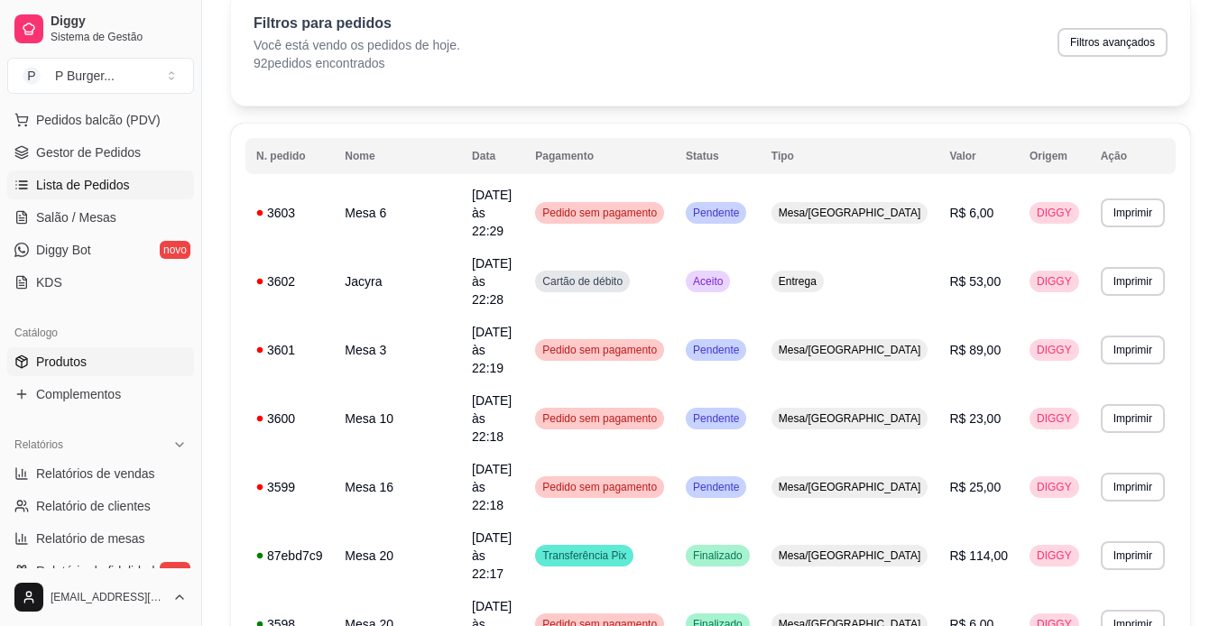
click at [109, 356] on link "Produtos" at bounding box center [100, 361] width 187 height 29
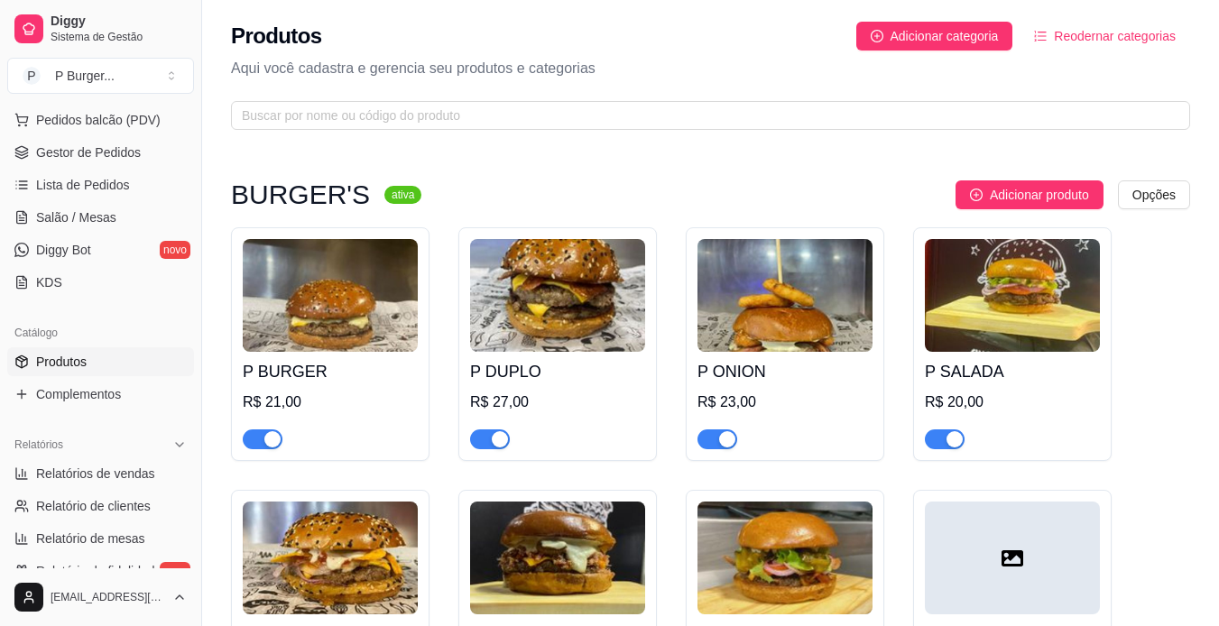
click at [941, 427] on div at bounding box center [1012, 431] width 175 height 36
click at [950, 430] on div at bounding box center [945, 439] width 40 height 22
click at [955, 438] on div "button" at bounding box center [955, 439] width 16 height 16
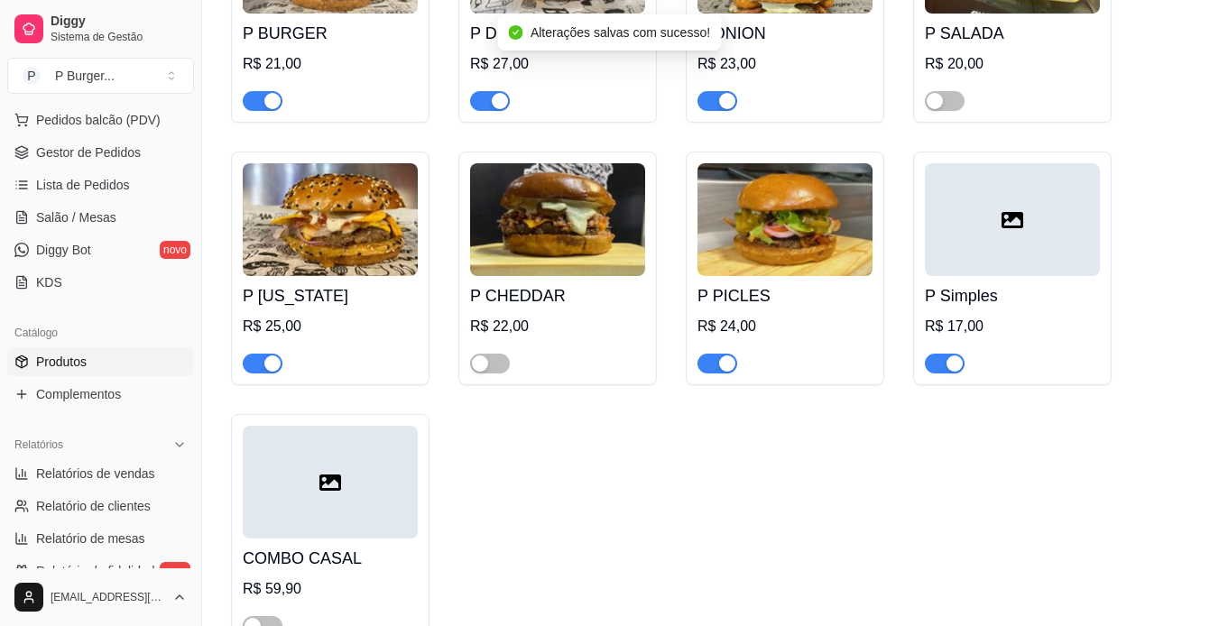
scroll to position [356, 0]
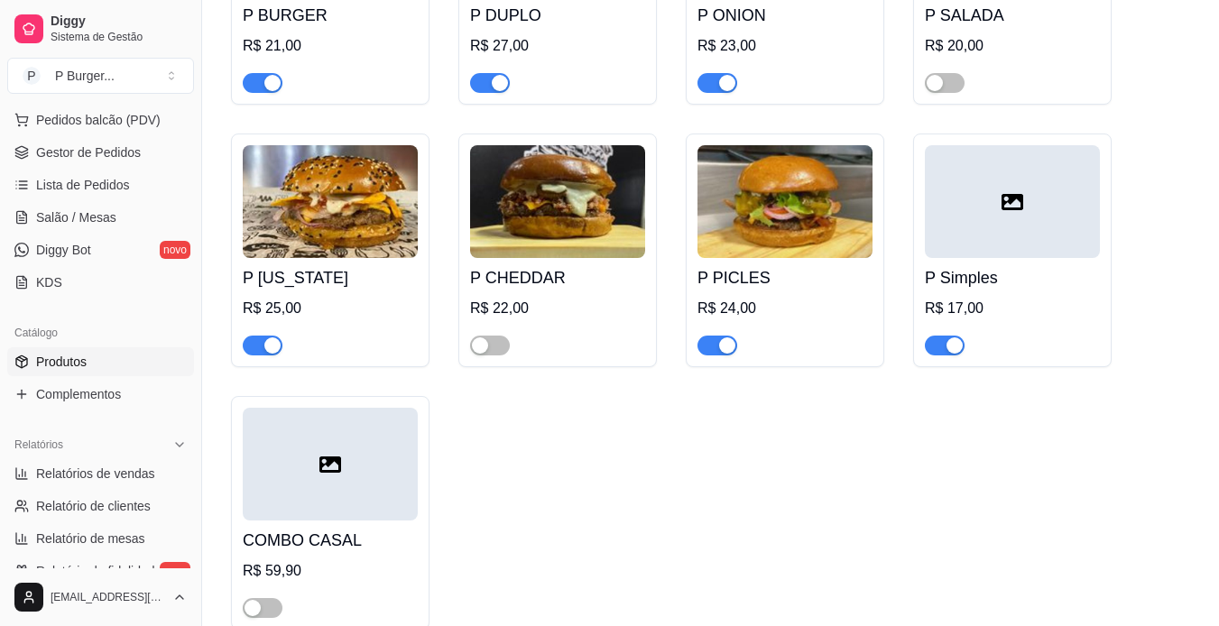
click at [726, 341] on div "button" at bounding box center [727, 346] width 16 height 16
click at [98, 216] on span "Salão / Mesas" at bounding box center [76, 217] width 80 height 18
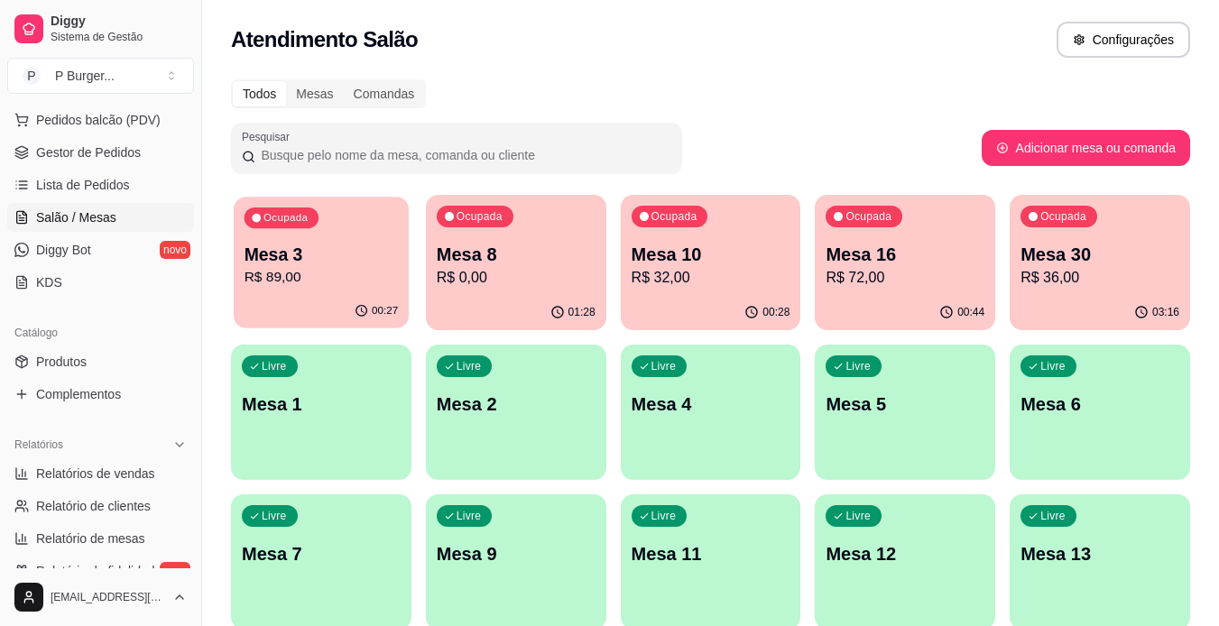
click at [350, 266] on div "Mesa 3 R$ 89,00" at bounding box center [322, 265] width 154 height 45
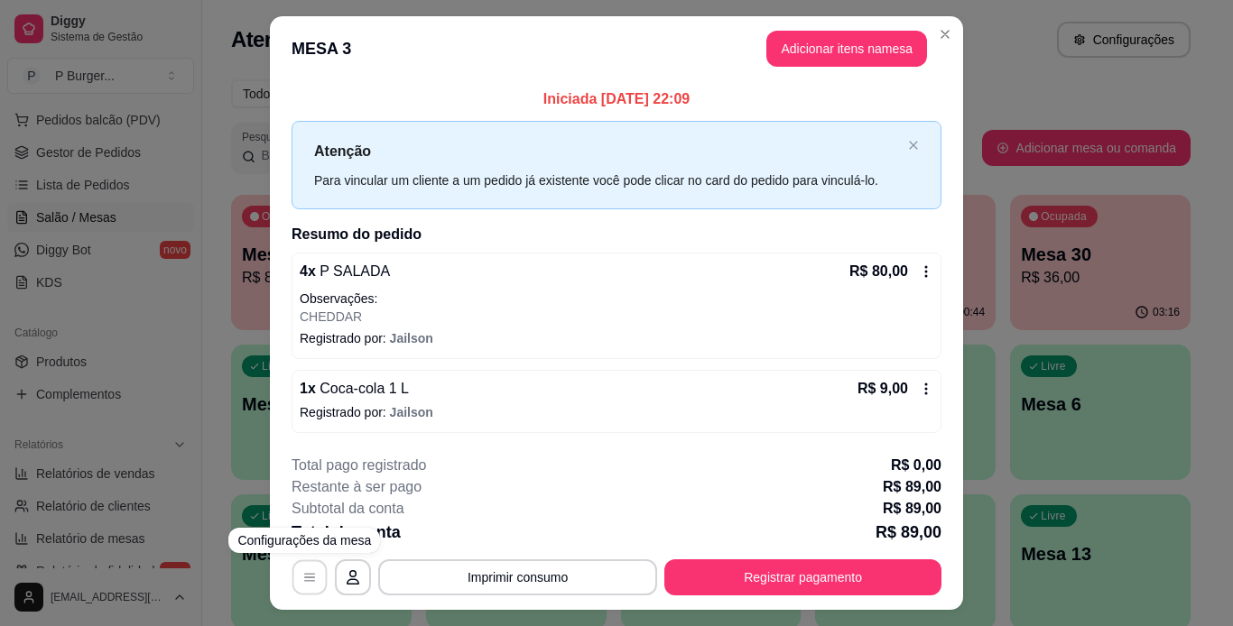
click at [311, 568] on button "button" at bounding box center [309, 577] width 35 height 35
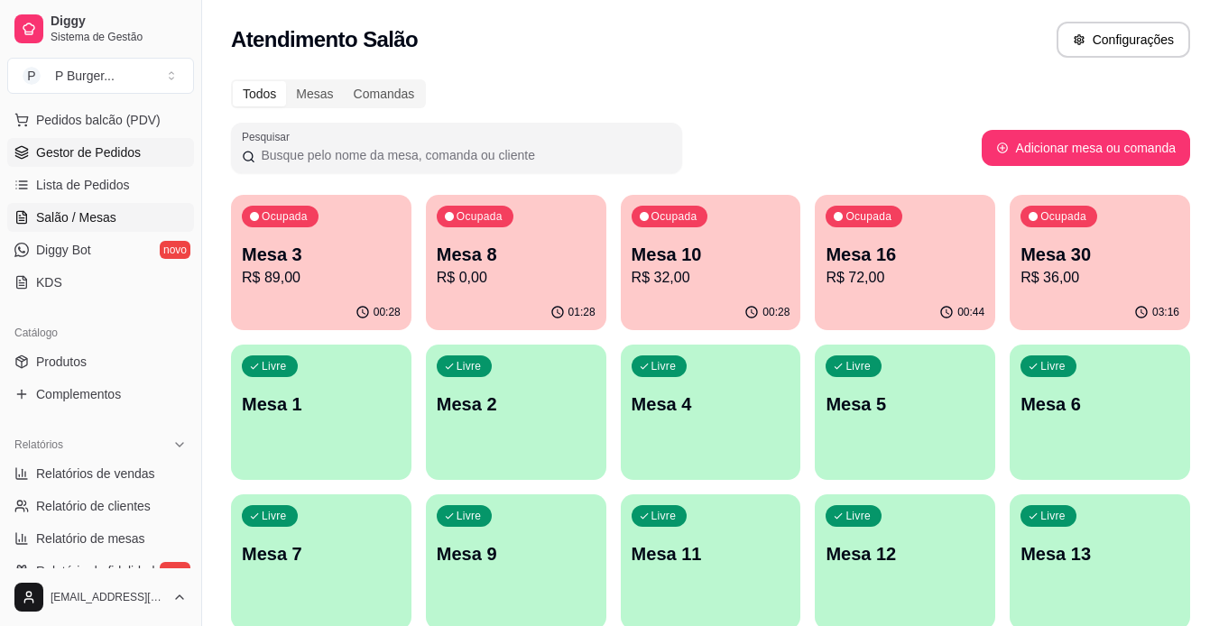
click at [103, 155] on span "Gestor de Pedidos" at bounding box center [88, 152] width 105 height 18
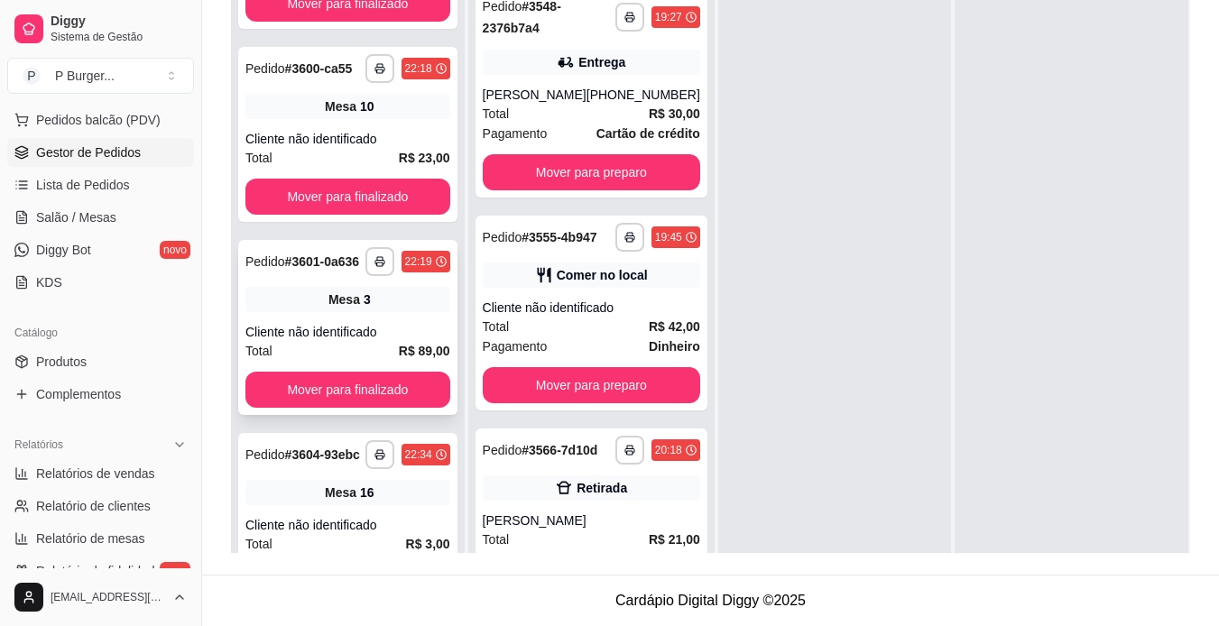
scroll to position [1509, 0]
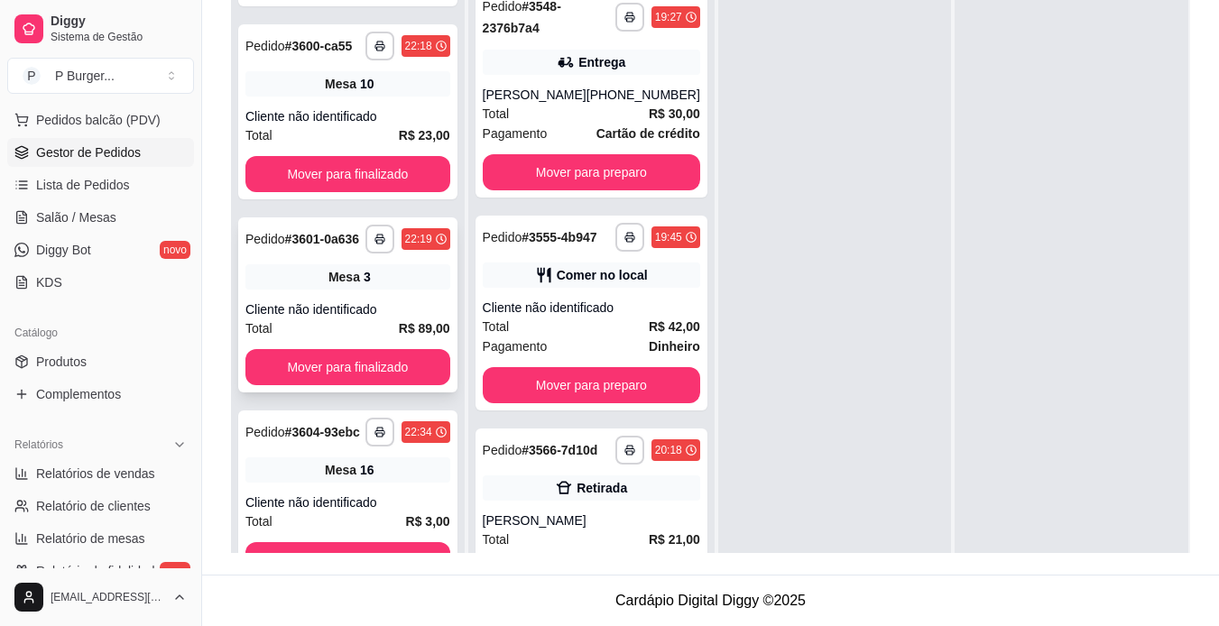
click at [396, 393] on div "**********" at bounding box center [347, 304] width 219 height 175
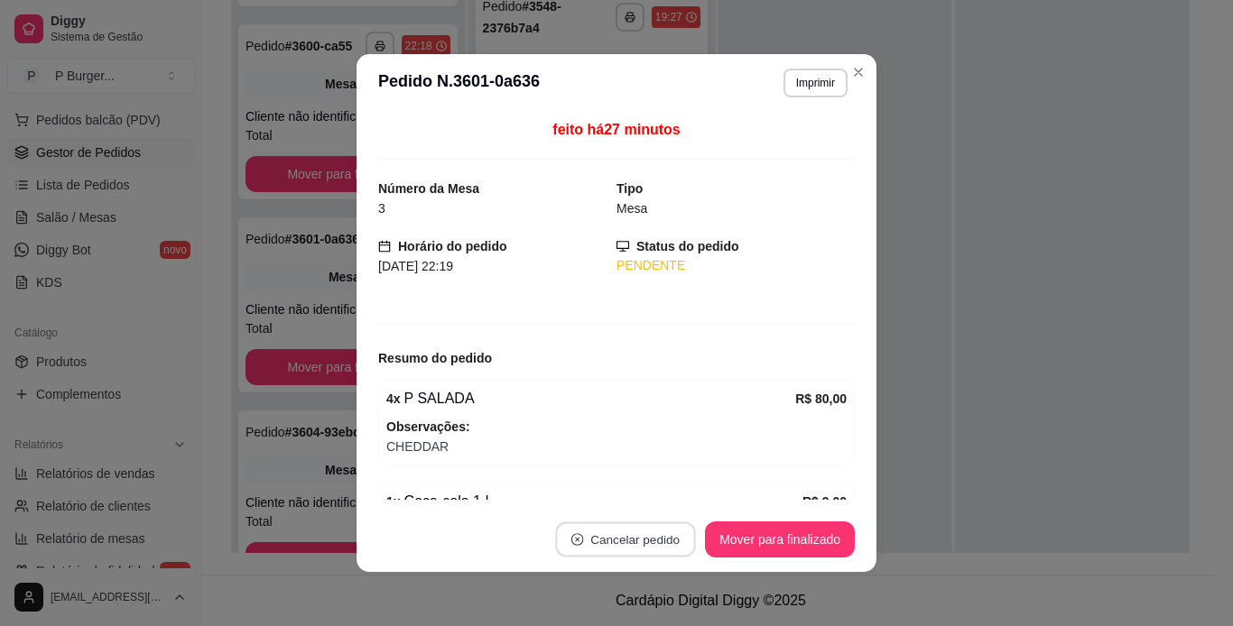
click at [630, 537] on button "Cancelar pedido" at bounding box center [626, 540] width 140 height 35
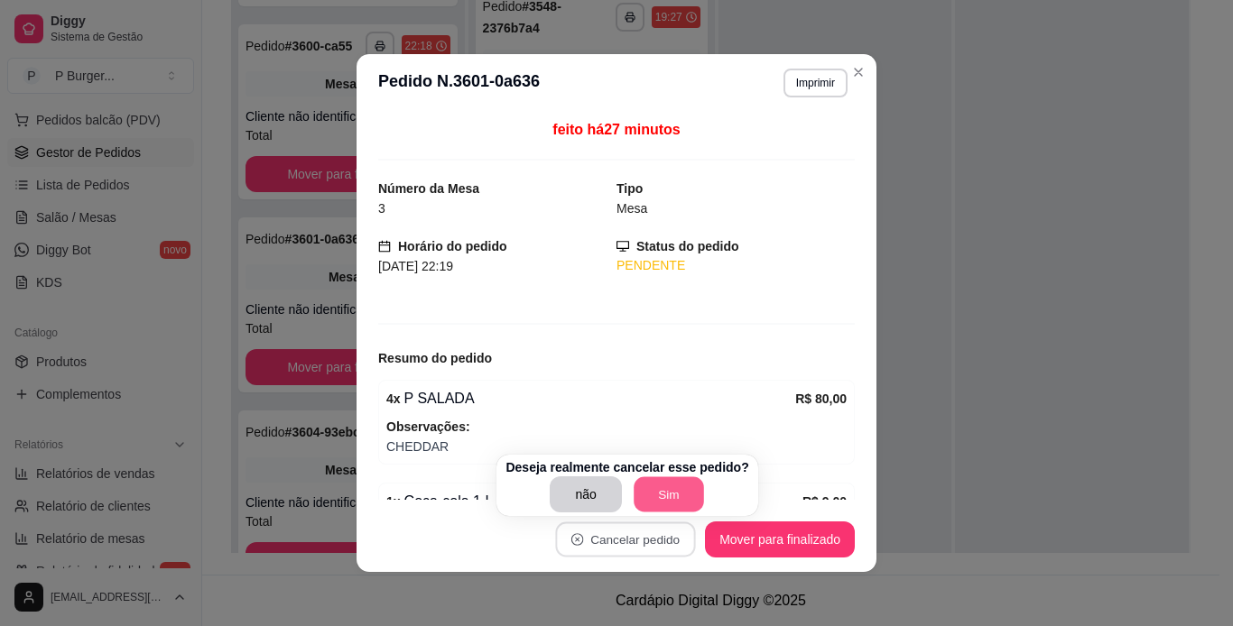
click at [663, 496] on button "Sim" at bounding box center [669, 494] width 70 height 35
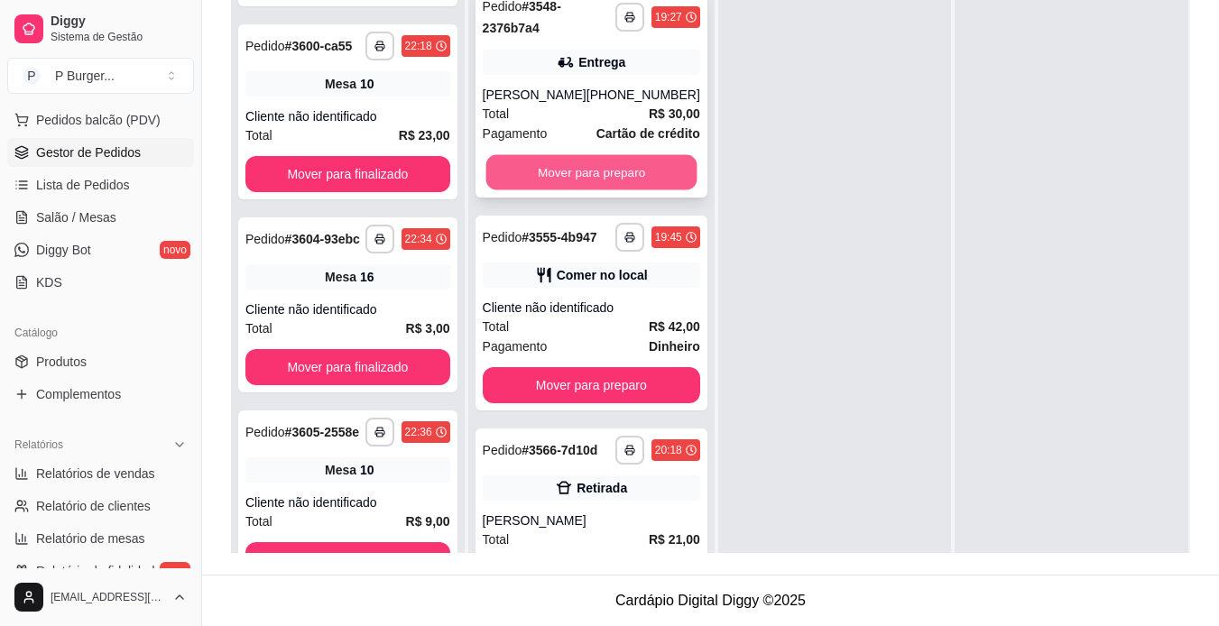
click at [564, 171] on button "Mover para preparo" at bounding box center [591, 172] width 211 height 35
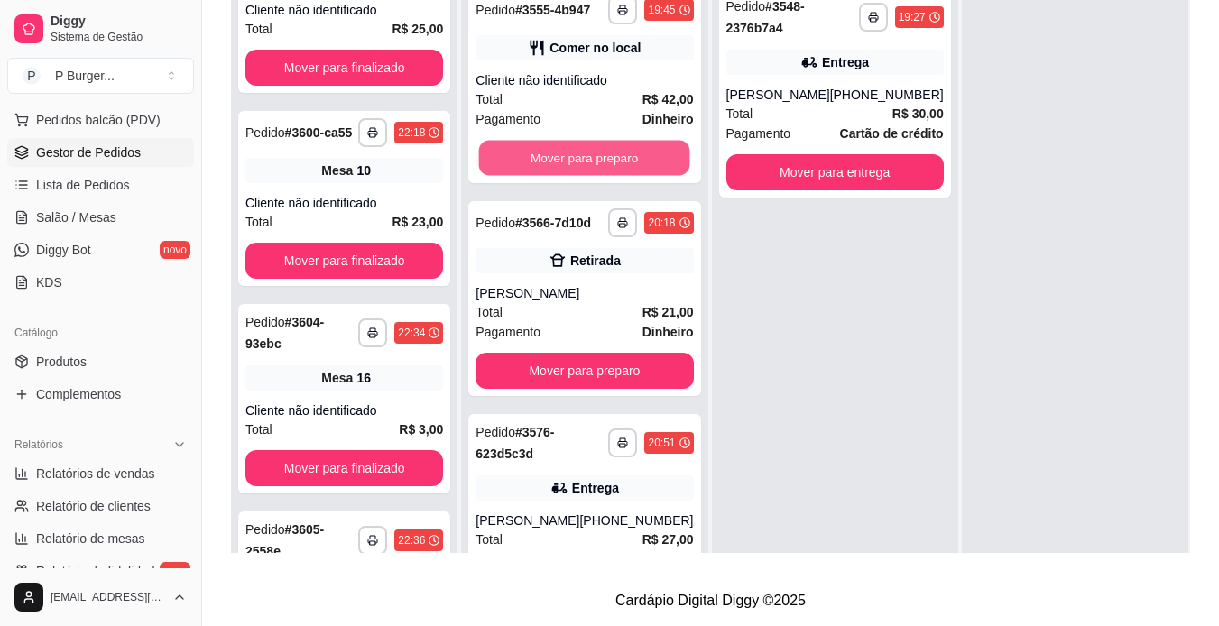
click at [564, 171] on button "Mover para preparo" at bounding box center [584, 158] width 211 height 35
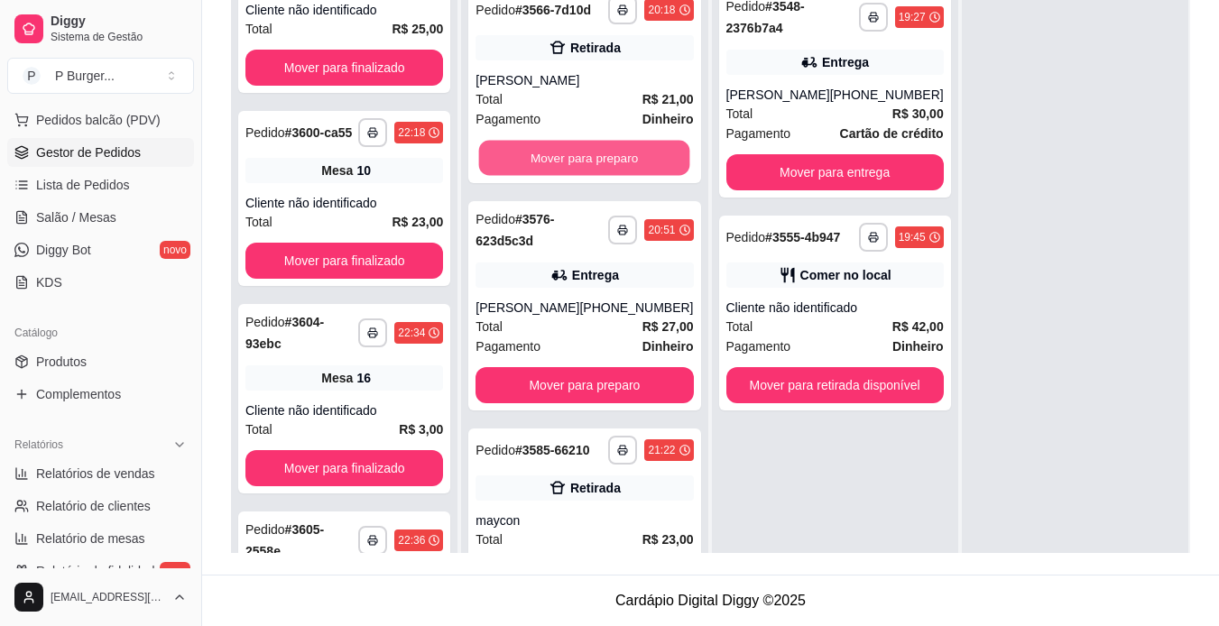
click at [564, 171] on button "Mover para preparo" at bounding box center [584, 158] width 211 height 35
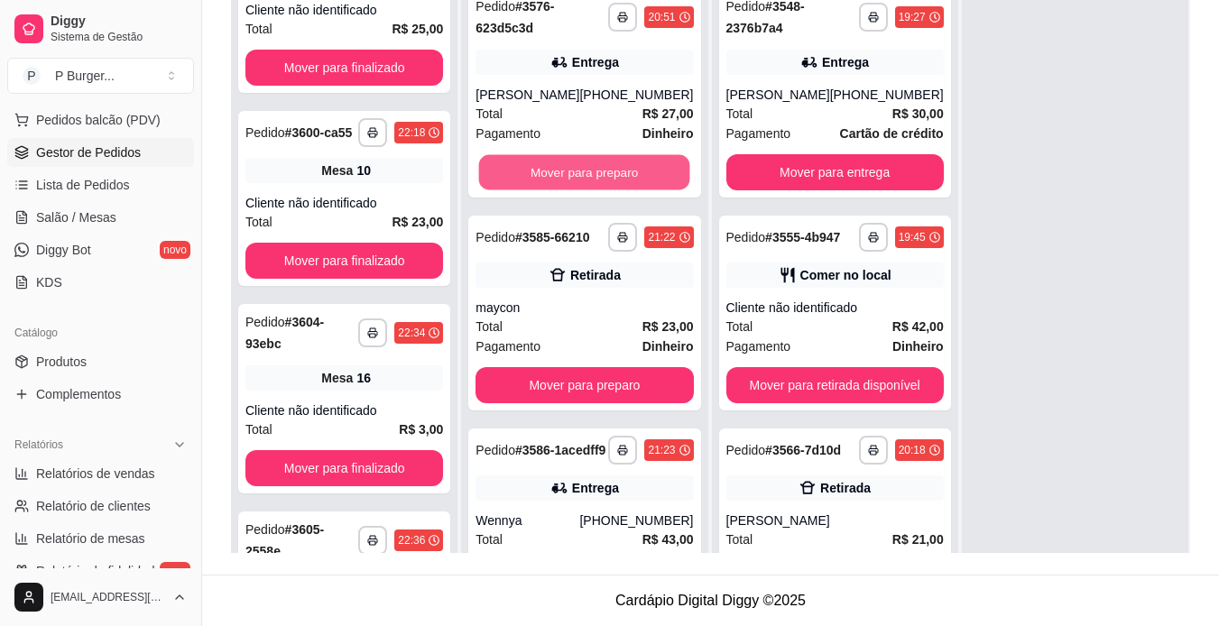
click at [564, 171] on button "Mover para preparo" at bounding box center [584, 172] width 211 height 35
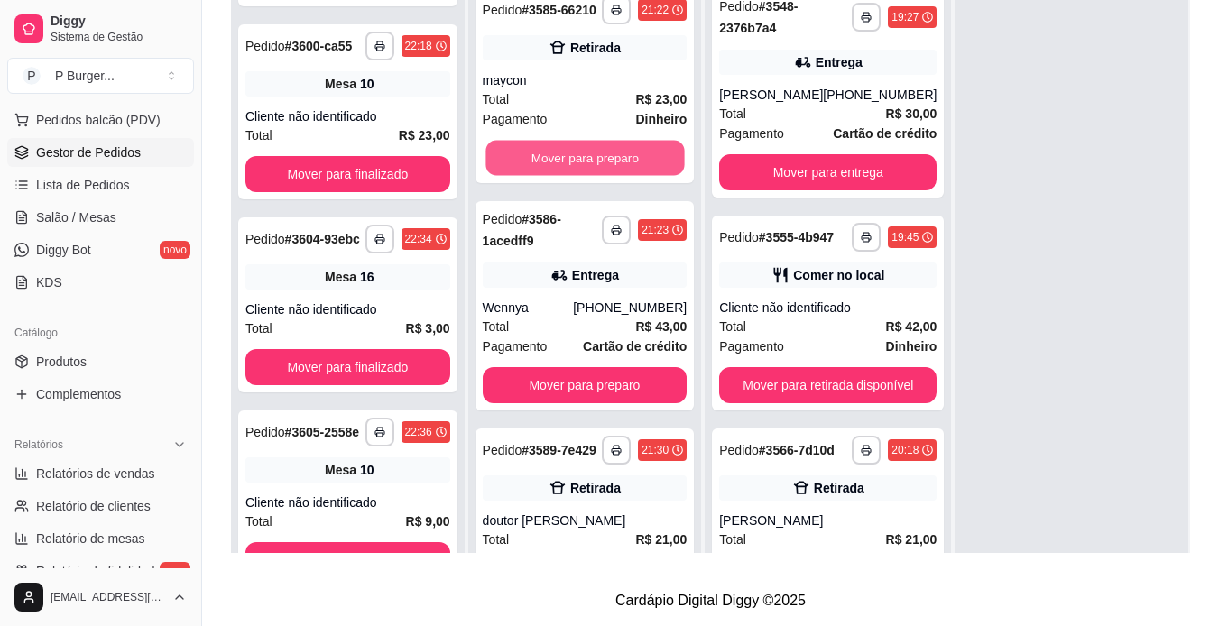
click at [564, 171] on button "Mover para preparo" at bounding box center [585, 158] width 199 height 35
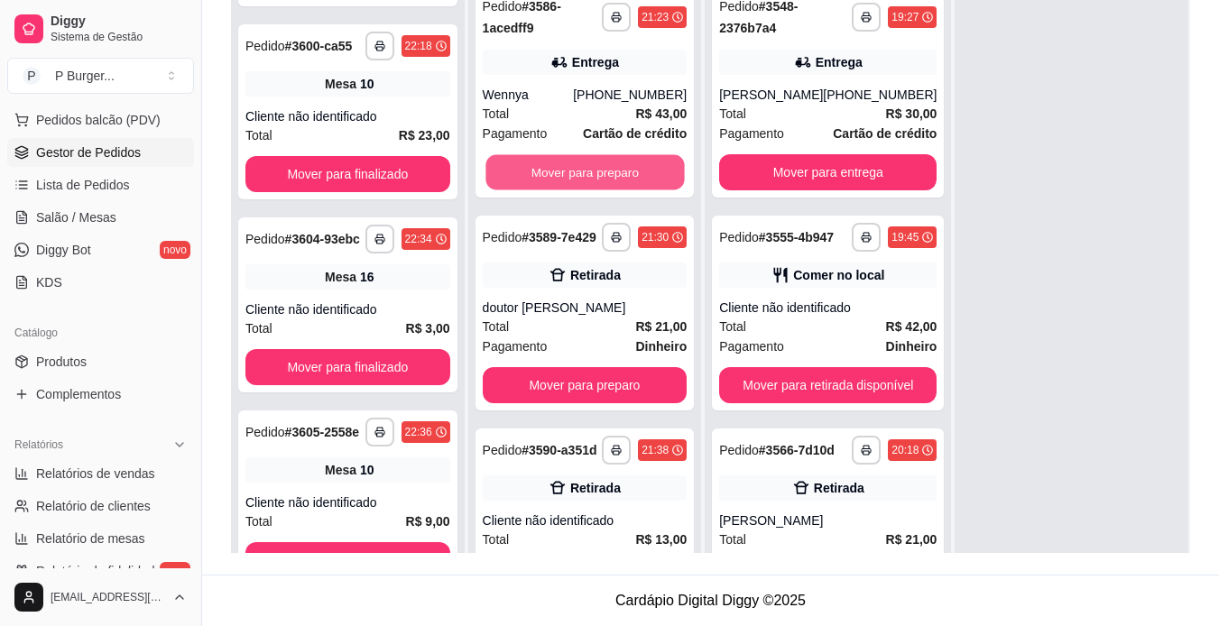
click at [564, 171] on button "Mover para preparo" at bounding box center [585, 172] width 199 height 35
click at [564, 171] on div "Mover para preparo" at bounding box center [585, 172] width 205 height 36
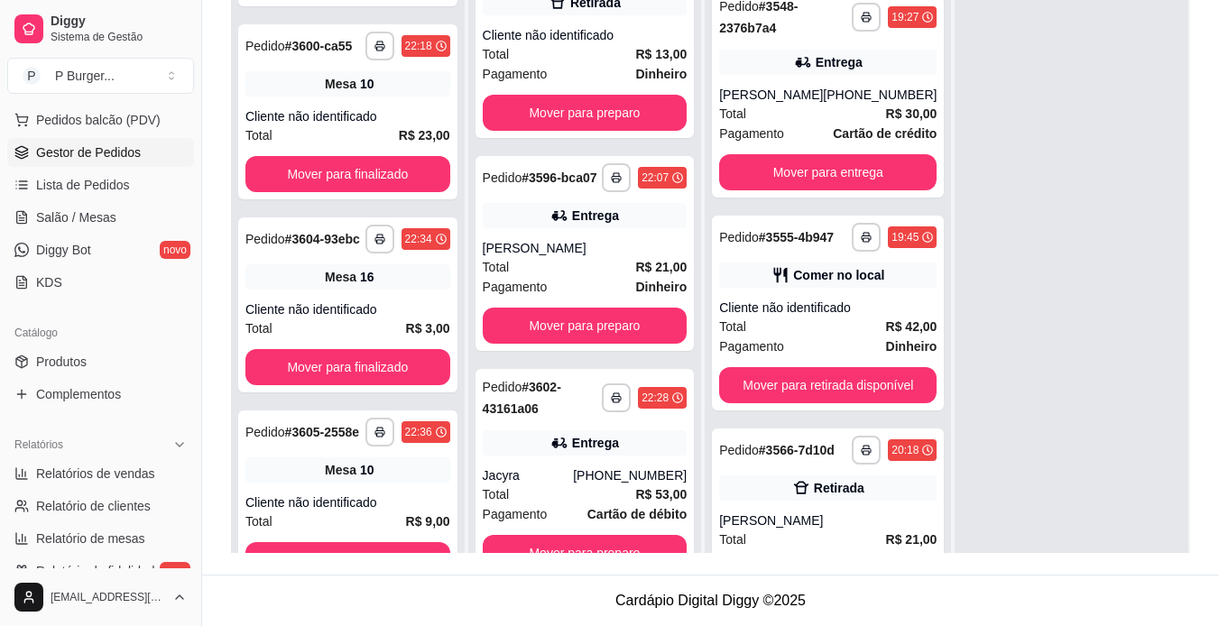
scroll to position [301, 0]
click at [614, 400] on rect "button" at bounding box center [616, 401] width 5 height 4
click at [560, 459] on button "IMPRESSORA" at bounding box center [549, 461] width 126 height 28
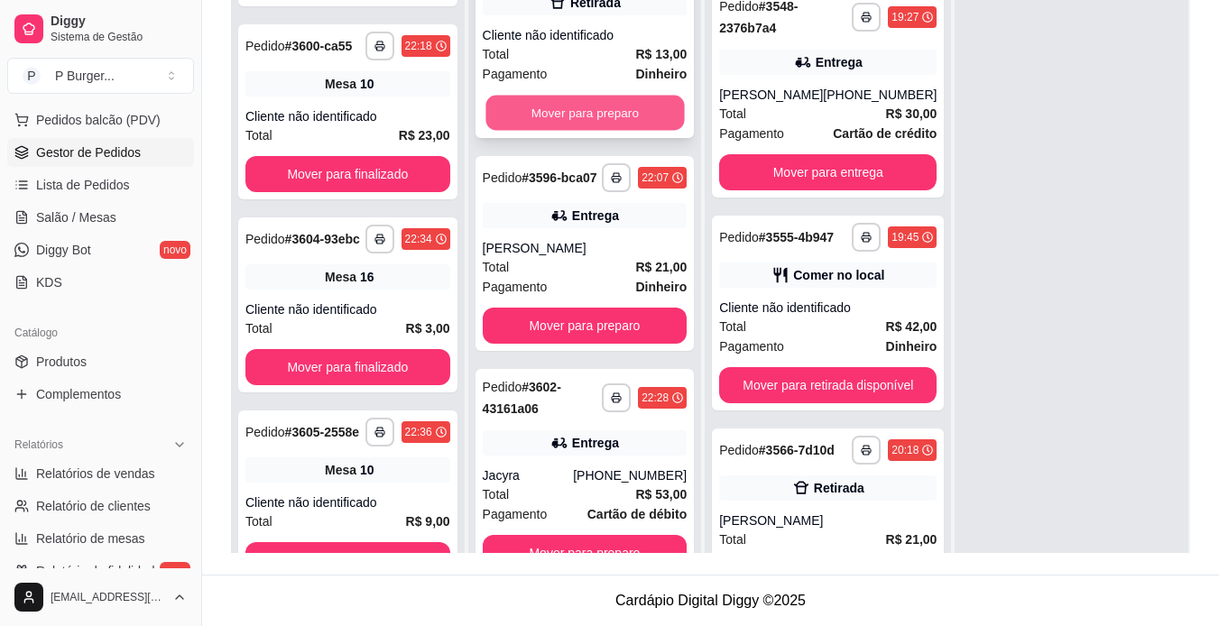
click at [593, 96] on button "Mover para preparo" at bounding box center [585, 113] width 199 height 35
click at [593, 95] on button "Mover para preparo" at bounding box center [585, 113] width 205 height 36
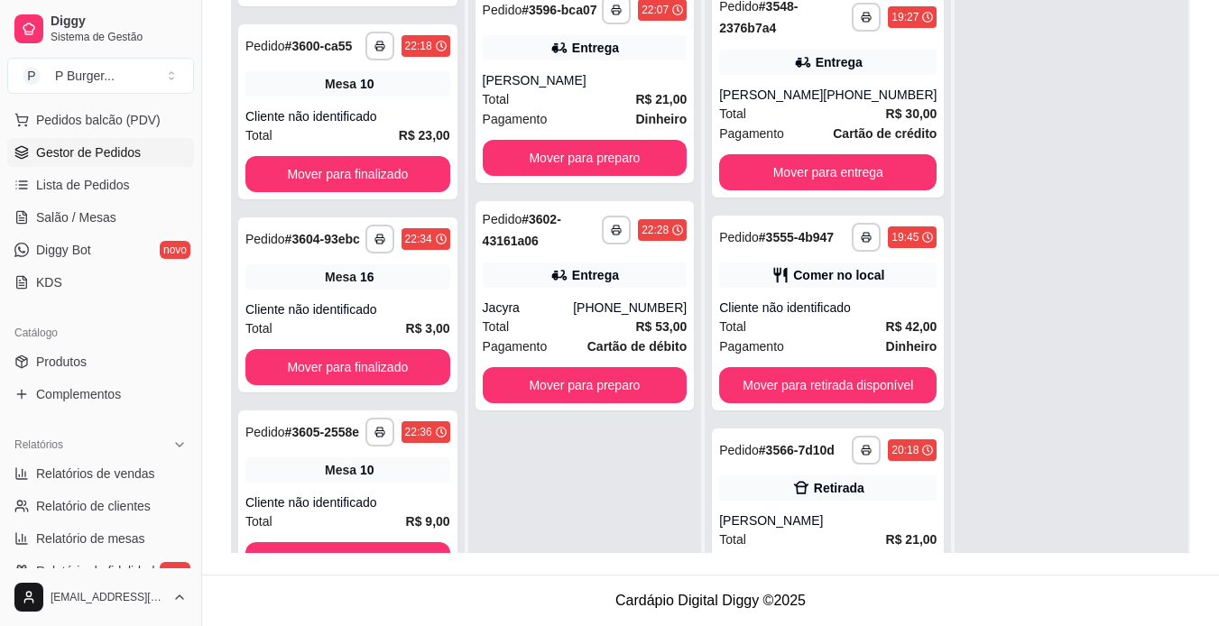
scroll to position [0, 0]
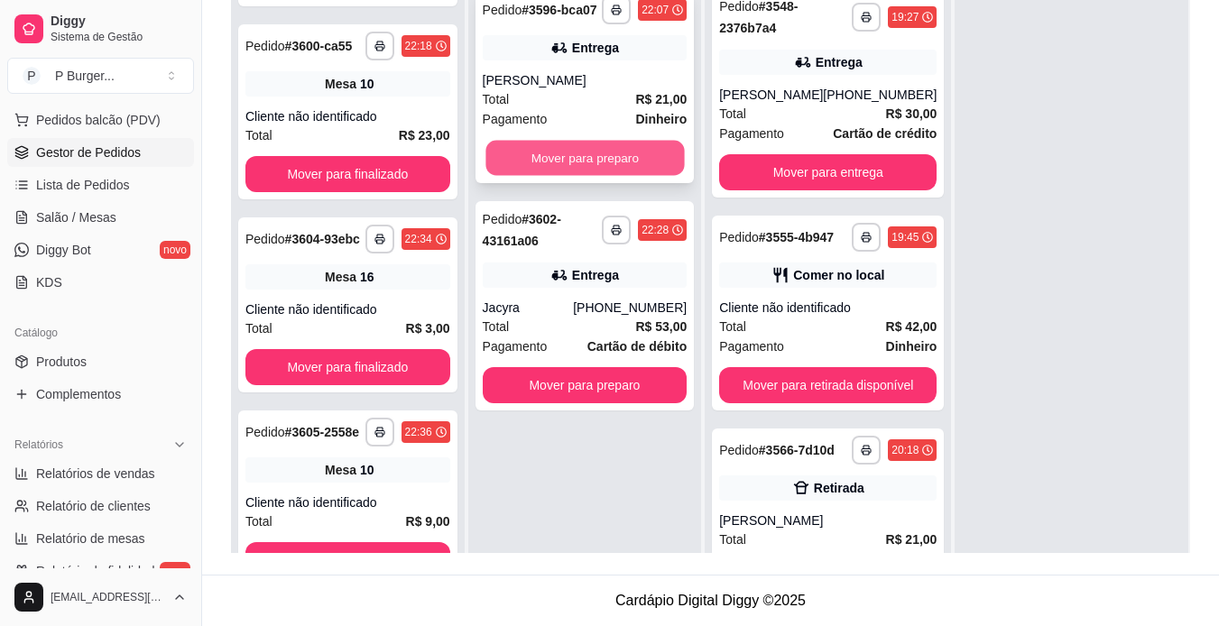
click at [594, 146] on button "Mover para preparo" at bounding box center [585, 158] width 199 height 35
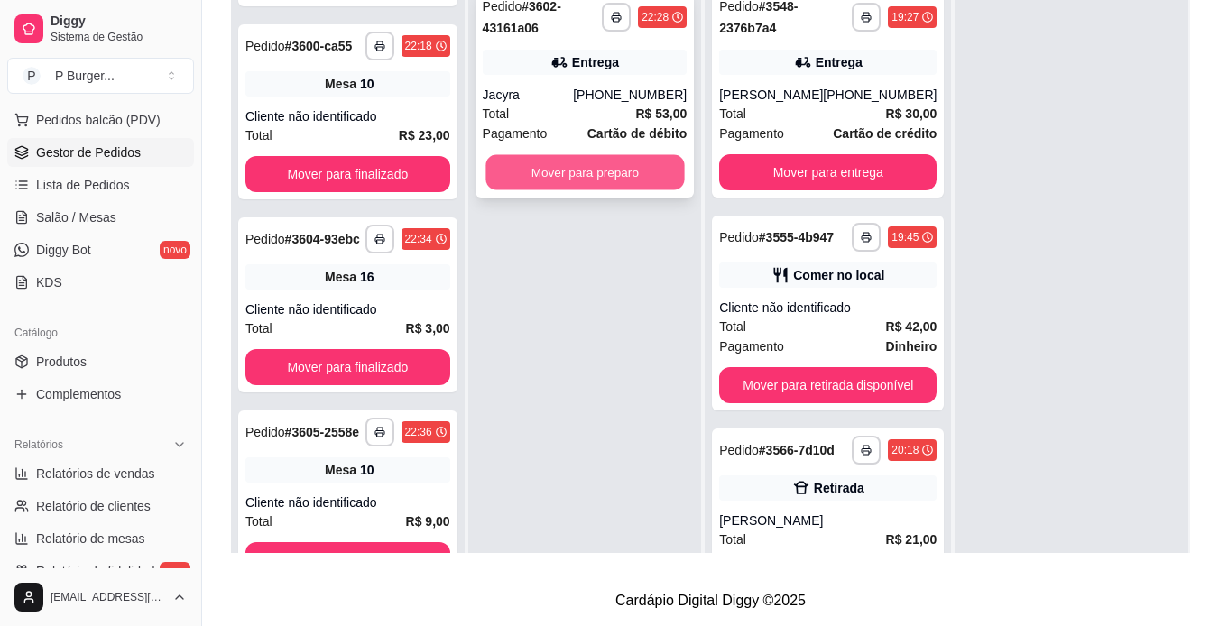
click at [594, 172] on button "Mover para preparo" at bounding box center [585, 172] width 199 height 35
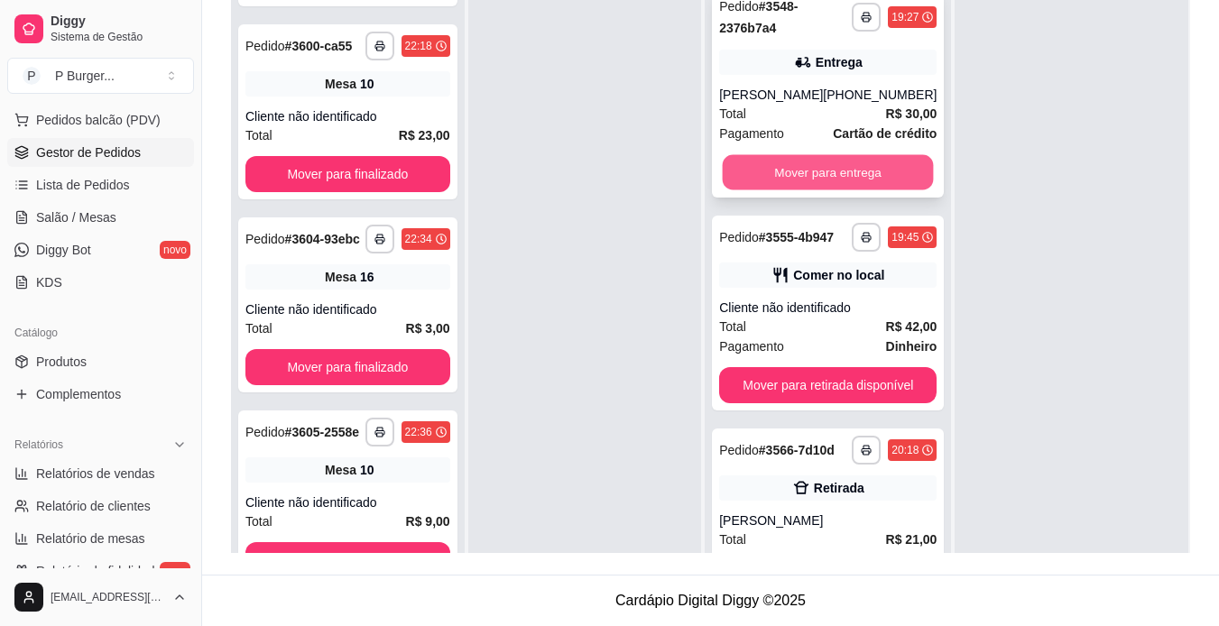
click at [790, 173] on button "Mover para entrega" at bounding box center [828, 172] width 211 height 35
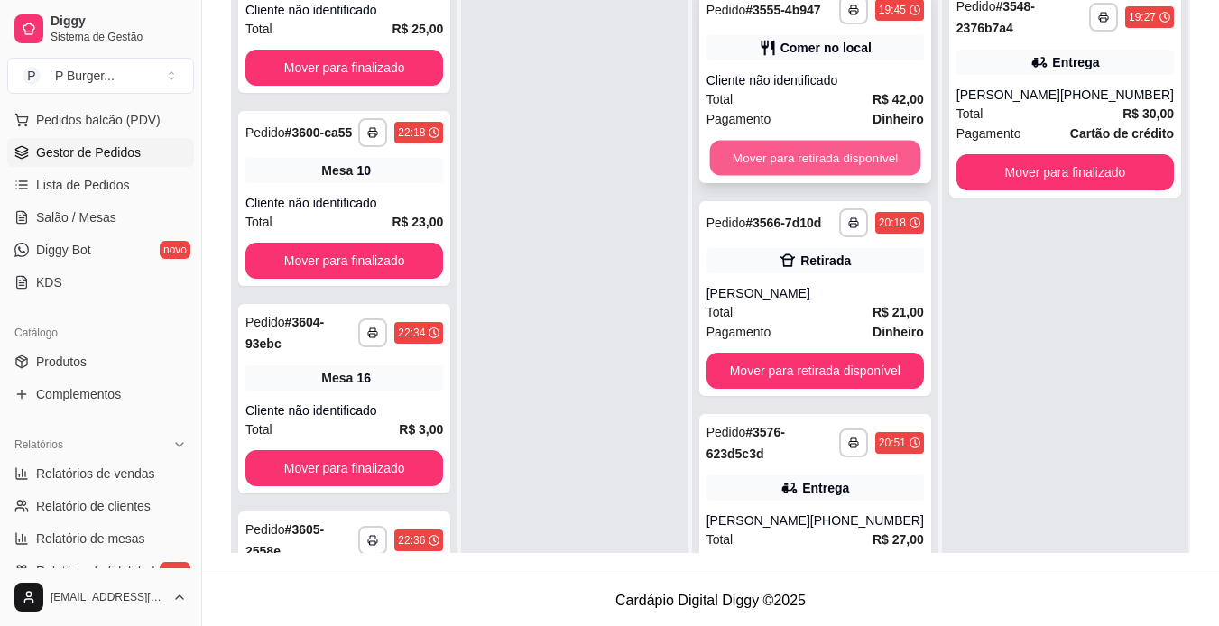
click at [790, 172] on button "Mover para retirada disponível" at bounding box center [814, 158] width 211 height 35
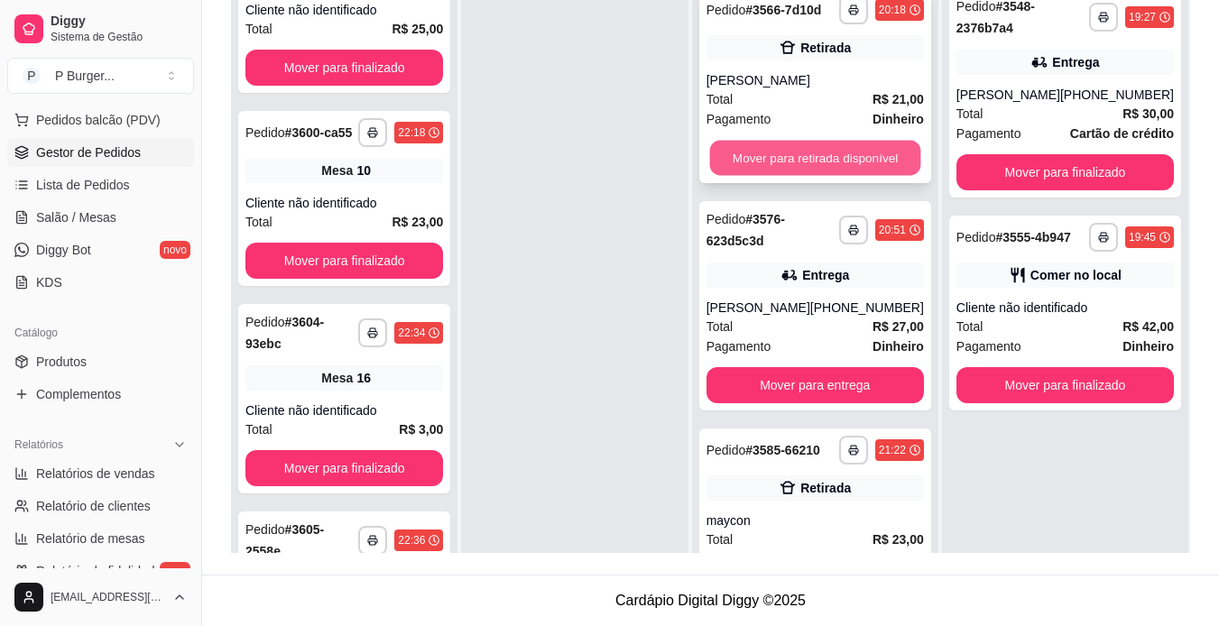
click at [789, 158] on button "Mover para retirada disponível" at bounding box center [814, 158] width 211 height 35
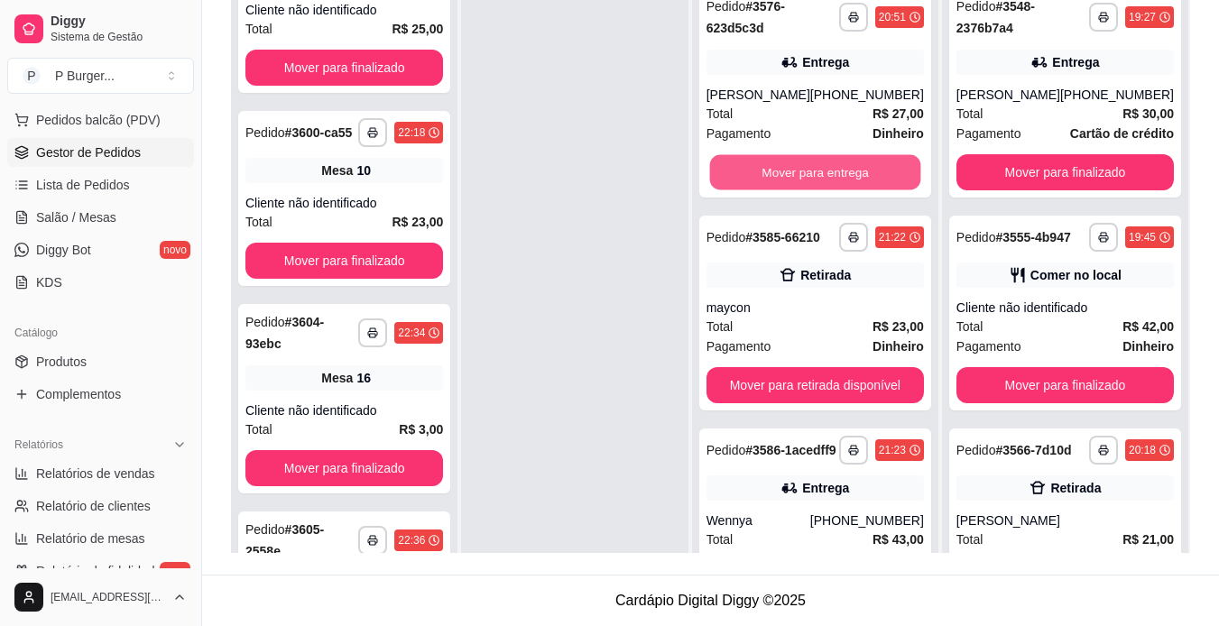
click at [789, 158] on button "Mover para entrega" at bounding box center [814, 172] width 211 height 35
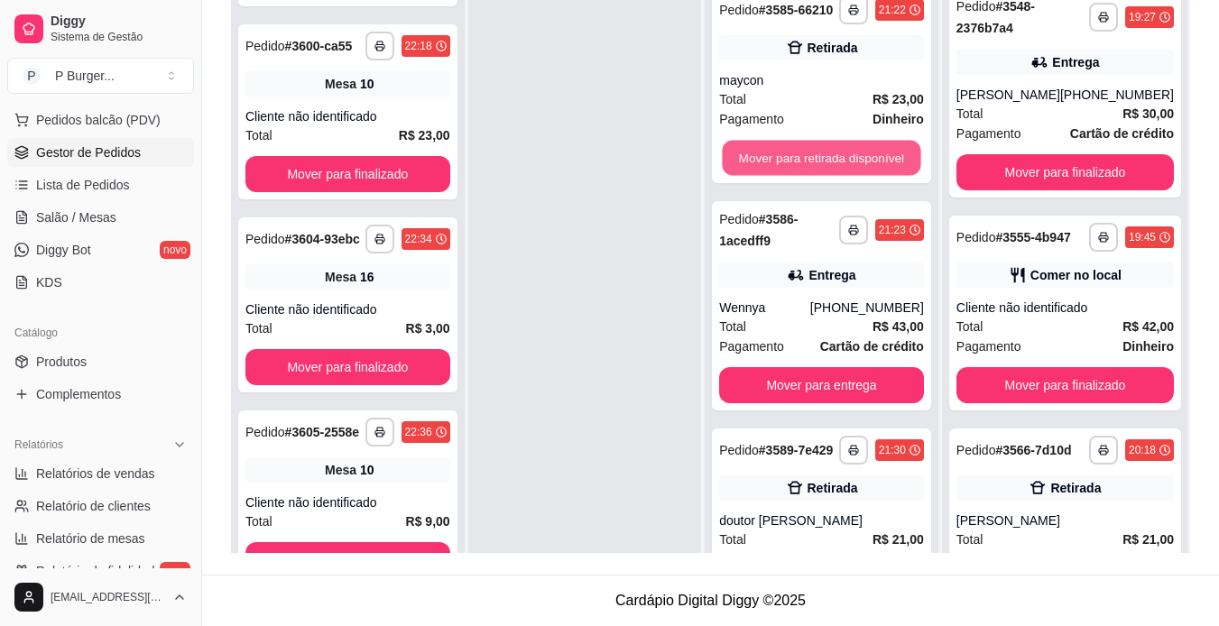
click at [789, 158] on button "Mover para retirada disponível" at bounding box center [822, 158] width 199 height 35
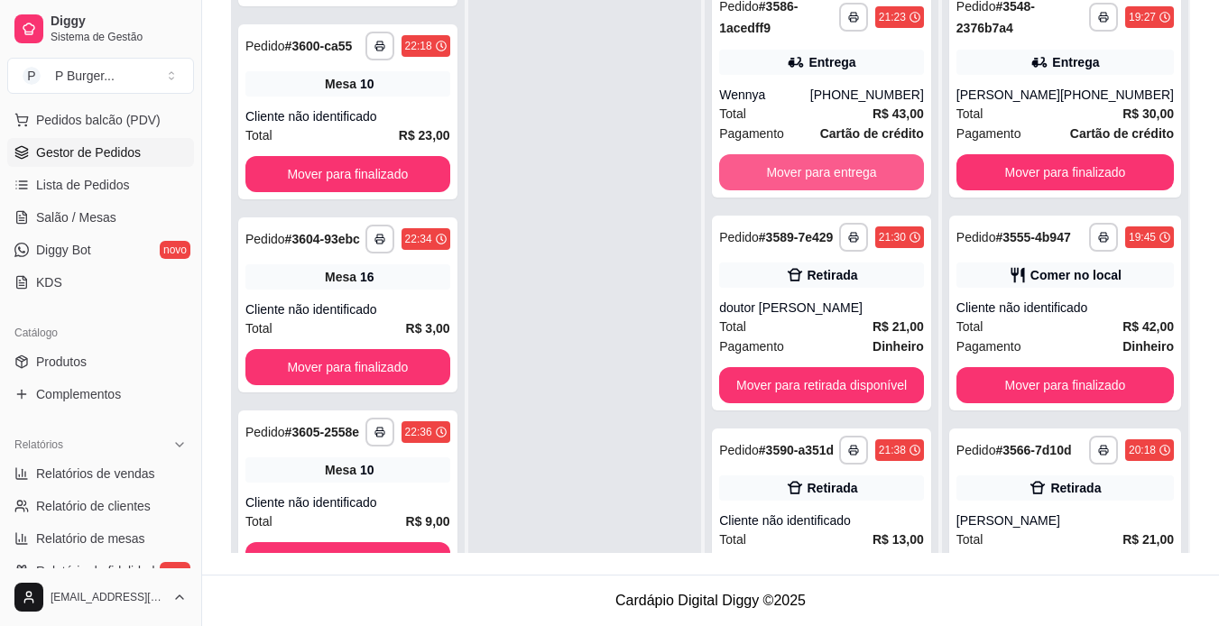
click at [789, 158] on button "Mover para entrega" at bounding box center [821, 172] width 205 height 36
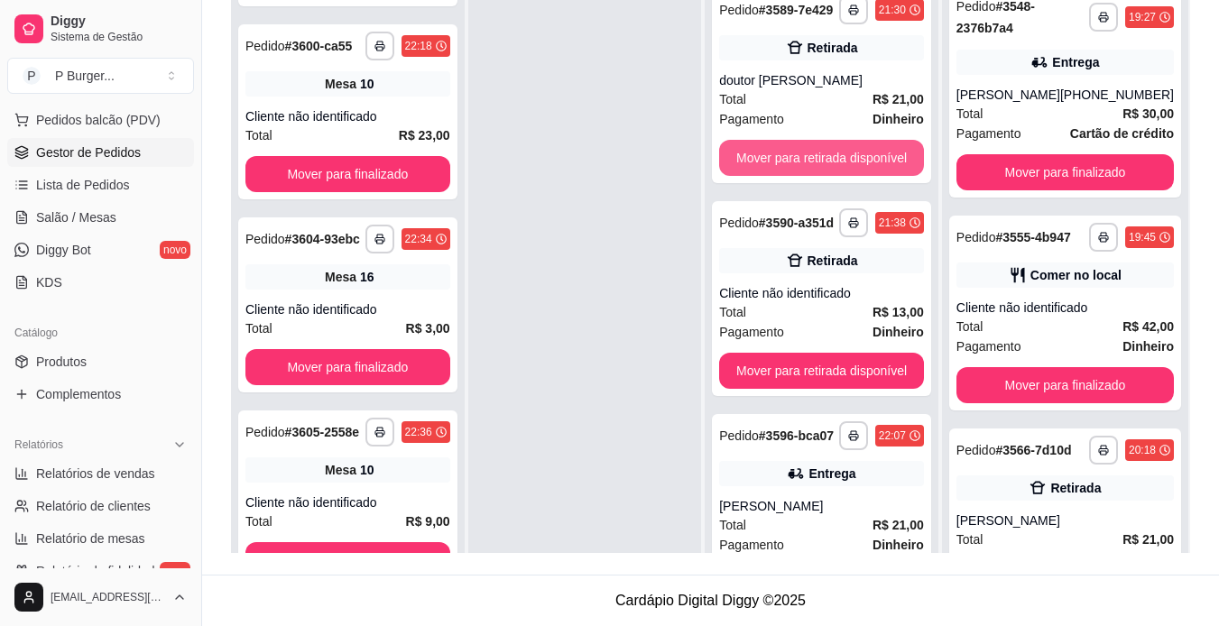
click at [789, 158] on button "Mover para retirada disponível" at bounding box center [821, 158] width 205 height 36
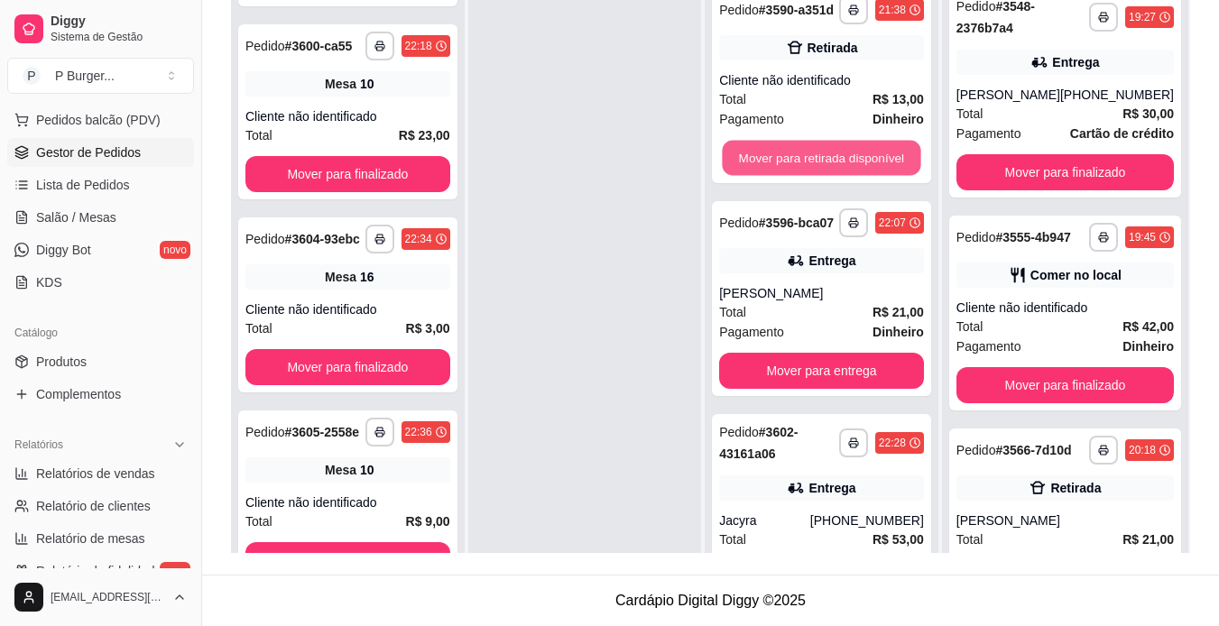
click at [789, 158] on button "Mover para retirada disponível" at bounding box center [822, 158] width 199 height 35
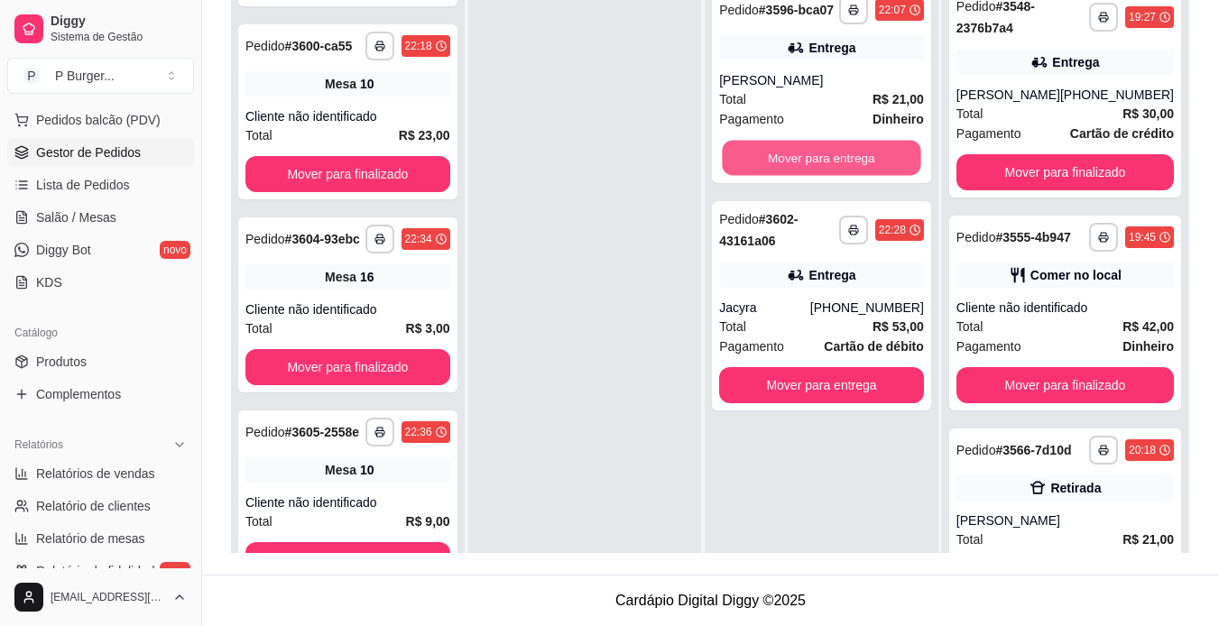
click at [789, 158] on button "Mover para entrega" at bounding box center [822, 158] width 199 height 35
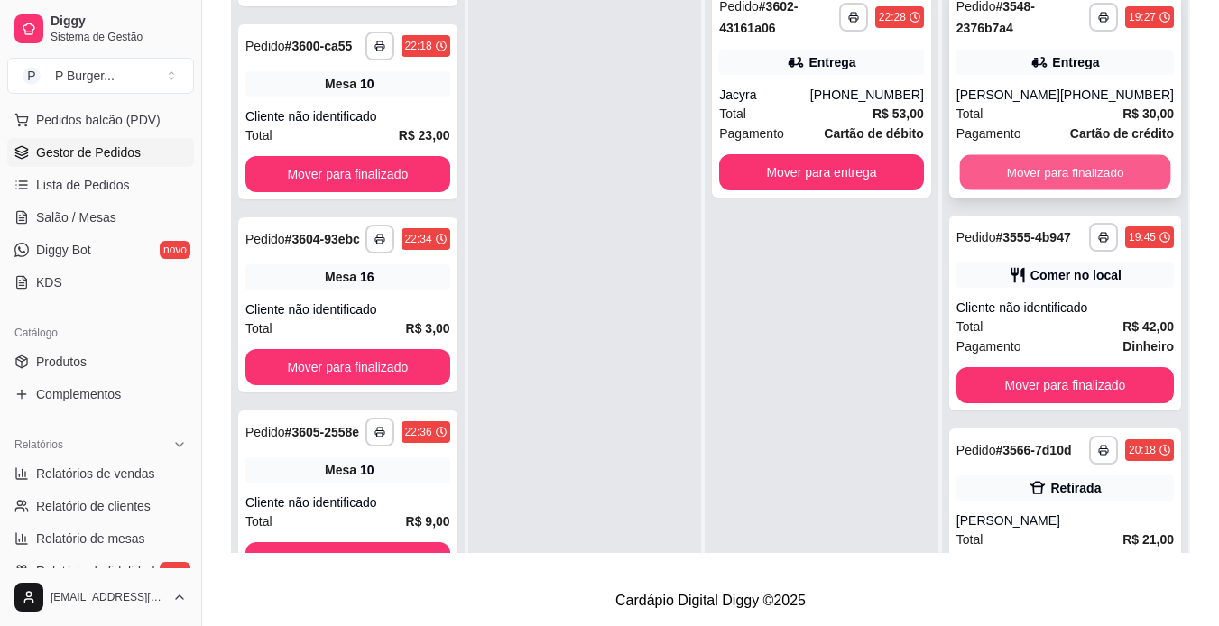
click at [1000, 168] on button "Mover para finalizado" at bounding box center [1064, 172] width 211 height 35
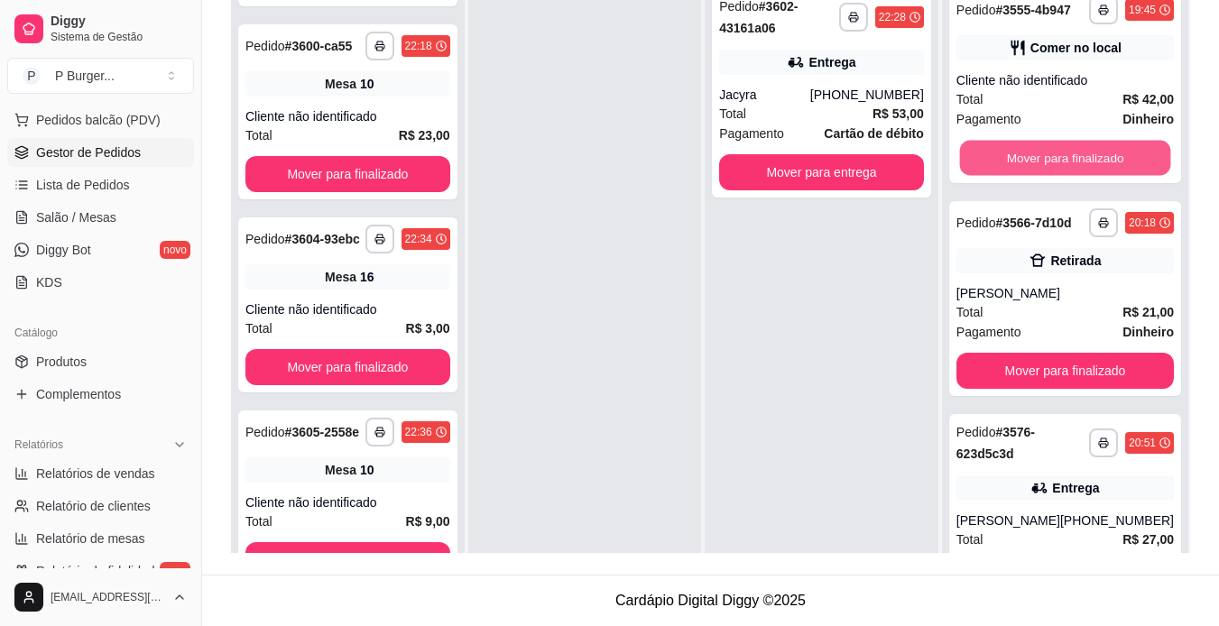
click at [1000, 168] on button "Mover para finalizado" at bounding box center [1064, 158] width 211 height 35
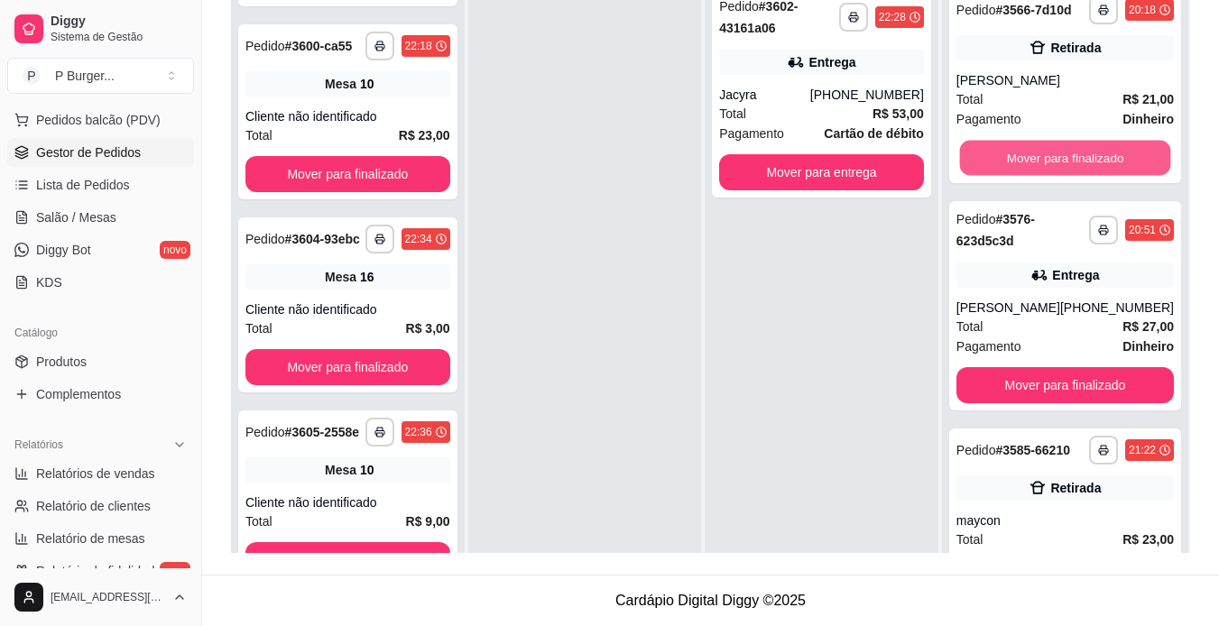
click at [1000, 168] on button "Mover para finalizado" at bounding box center [1064, 158] width 211 height 35
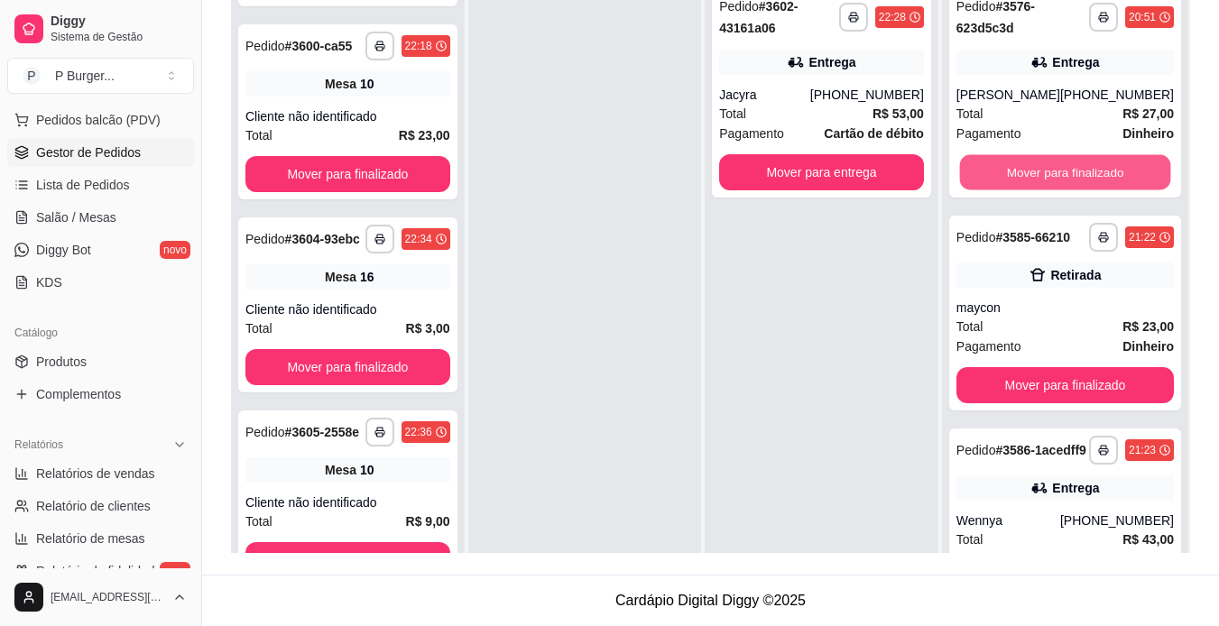
click at [1000, 168] on button "Mover para finalizado" at bounding box center [1064, 172] width 211 height 35
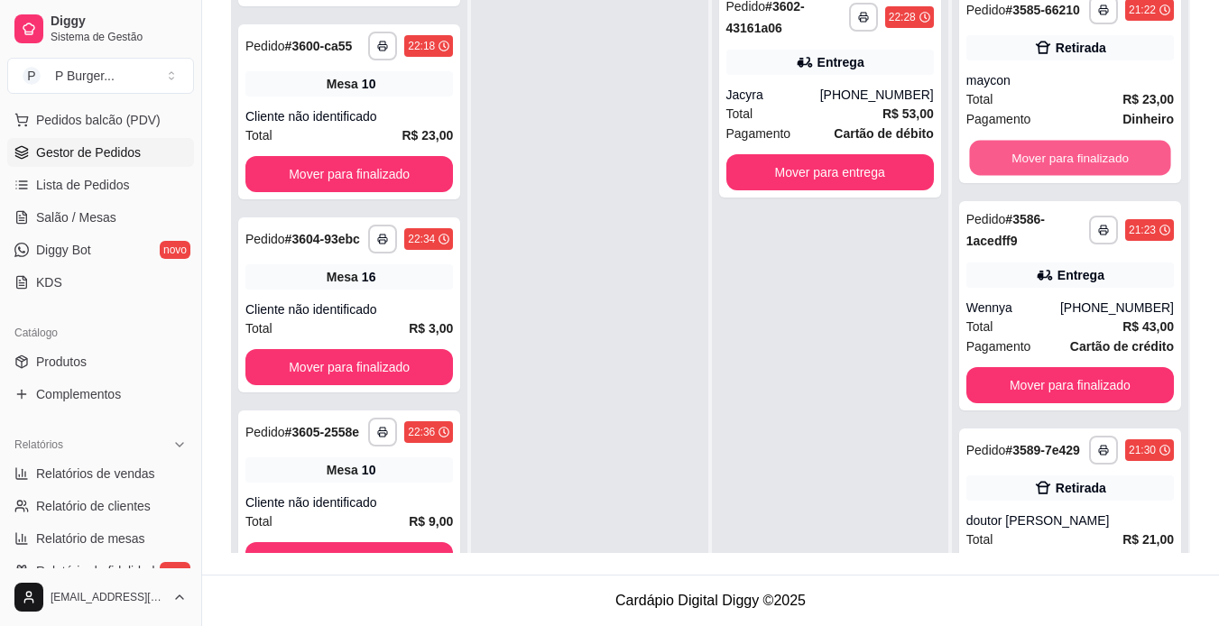
click at [1000, 168] on button "Mover para finalizado" at bounding box center [1069, 158] width 201 height 35
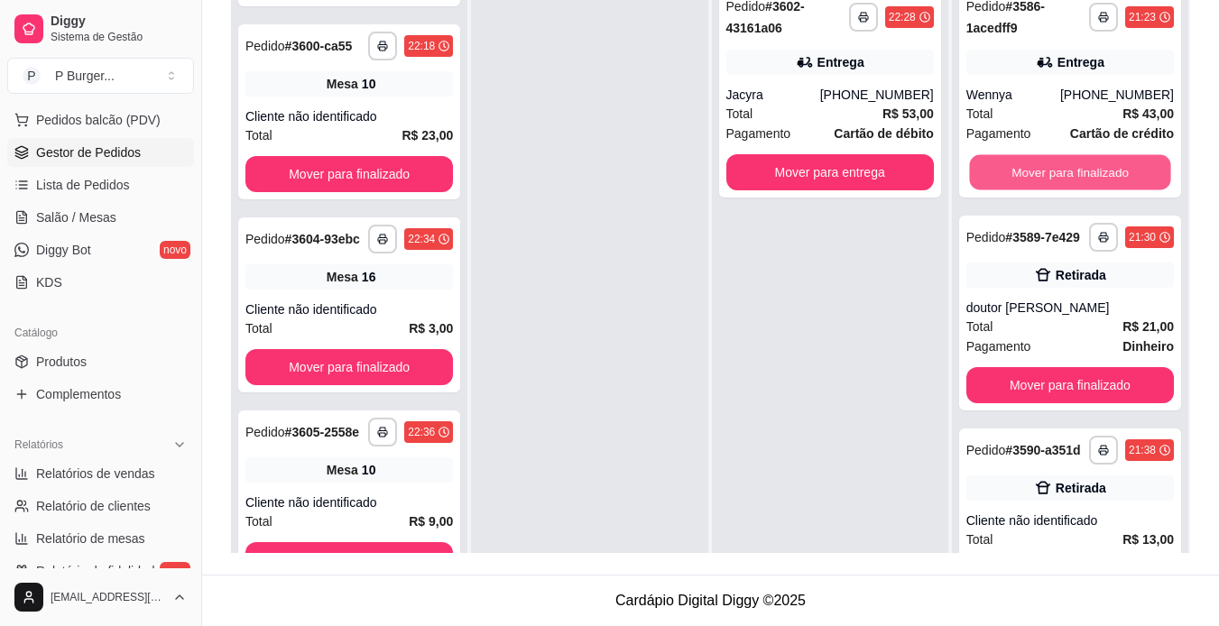
click at [1000, 168] on button "Mover para finalizado" at bounding box center [1069, 172] width 201 height 35
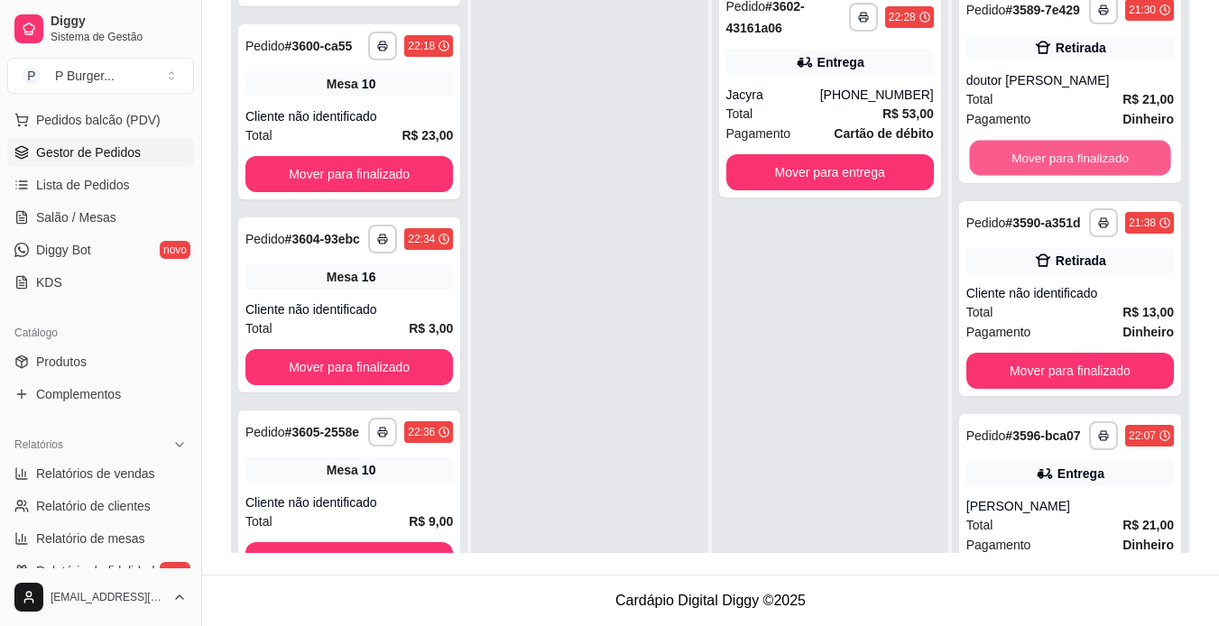
click at [1000, 168] on button "Mover para finalizado" at bounding box center [1069, 158] width 201 height 35
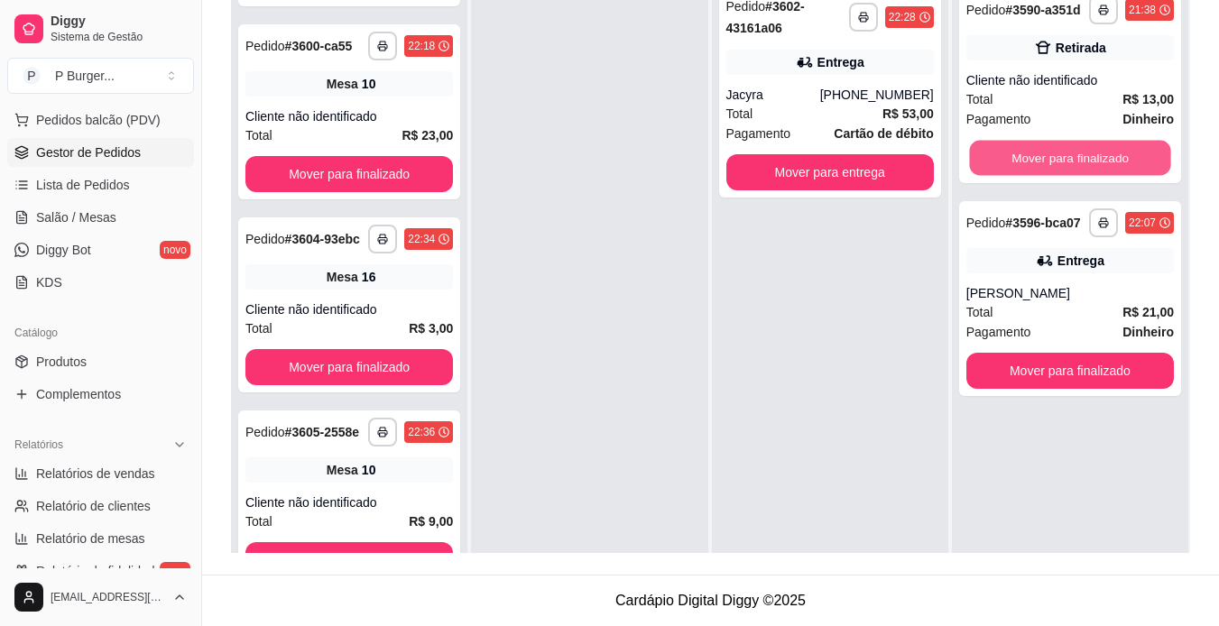
click at [1000, 168] on button "Mover para finalizado" at bounding box center [1069, 158] width 201 height 35
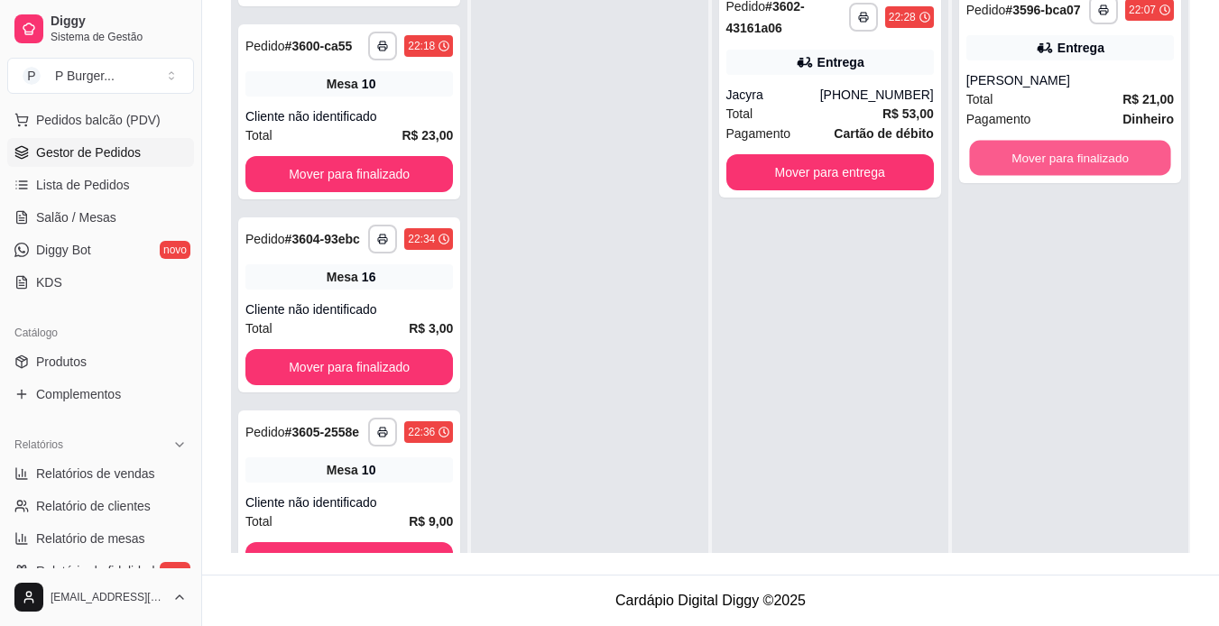
click at [1000, 168] on button "Mover para finalizado" at bounding box center [1069, 158] width 201 height 35
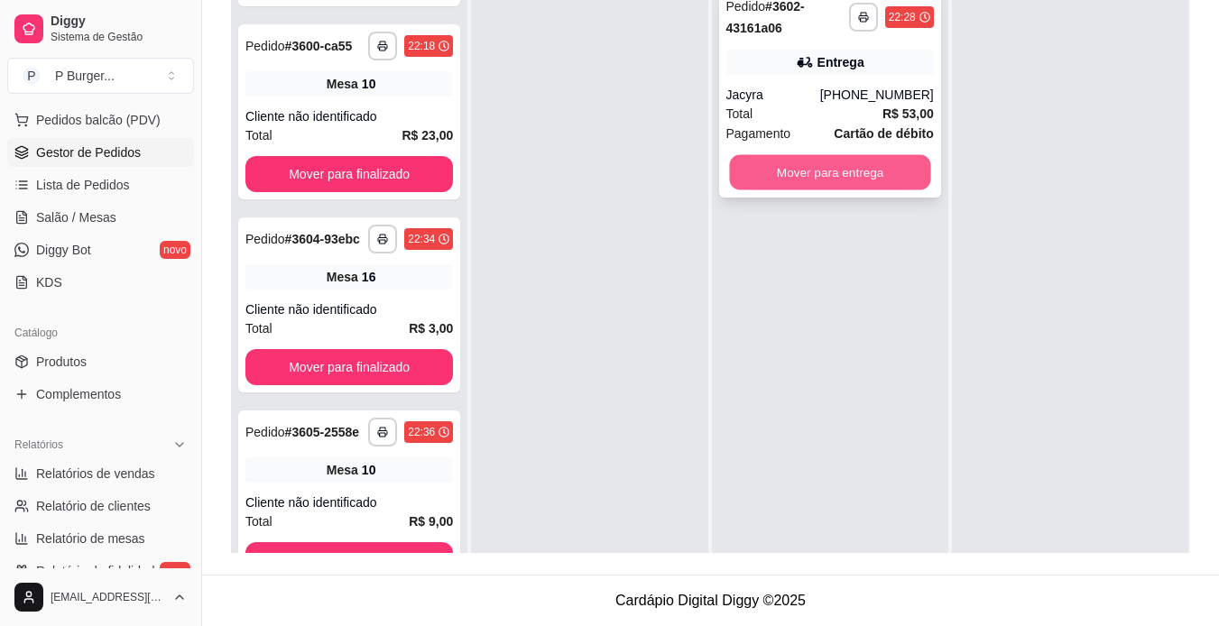
click at [916, 179] on button "Mover para entrega" at bounding box center [829, 172] width 201 height 35
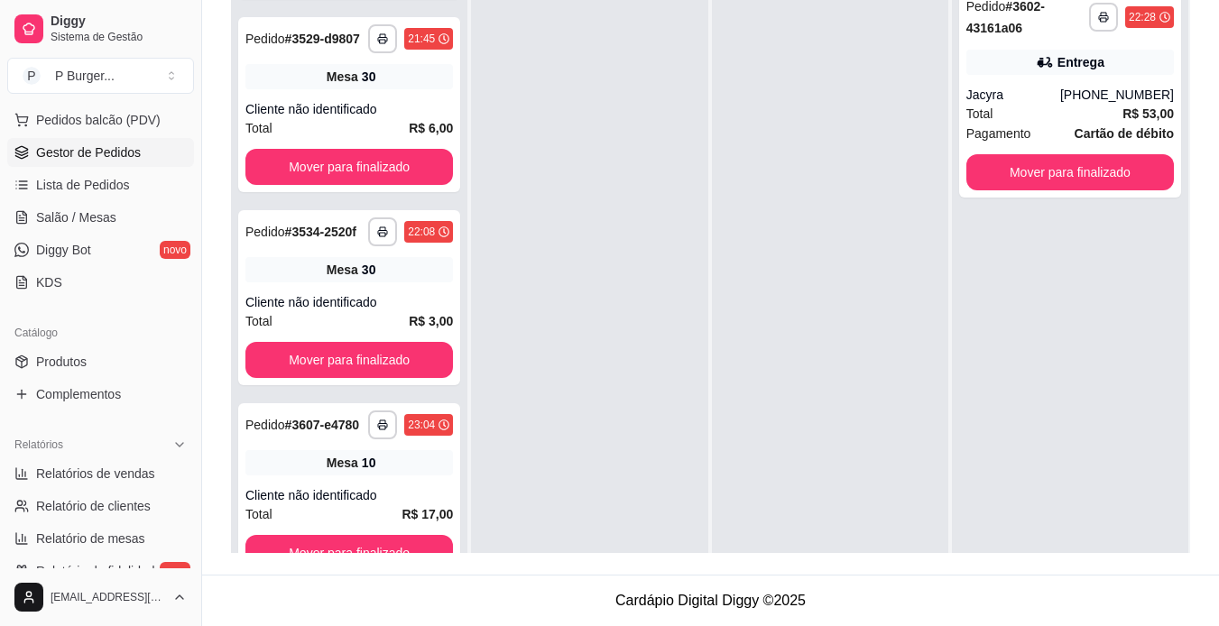
scroll to position [637, 0]
